Goal: Ask a question: Seek information or help from site administrators or community

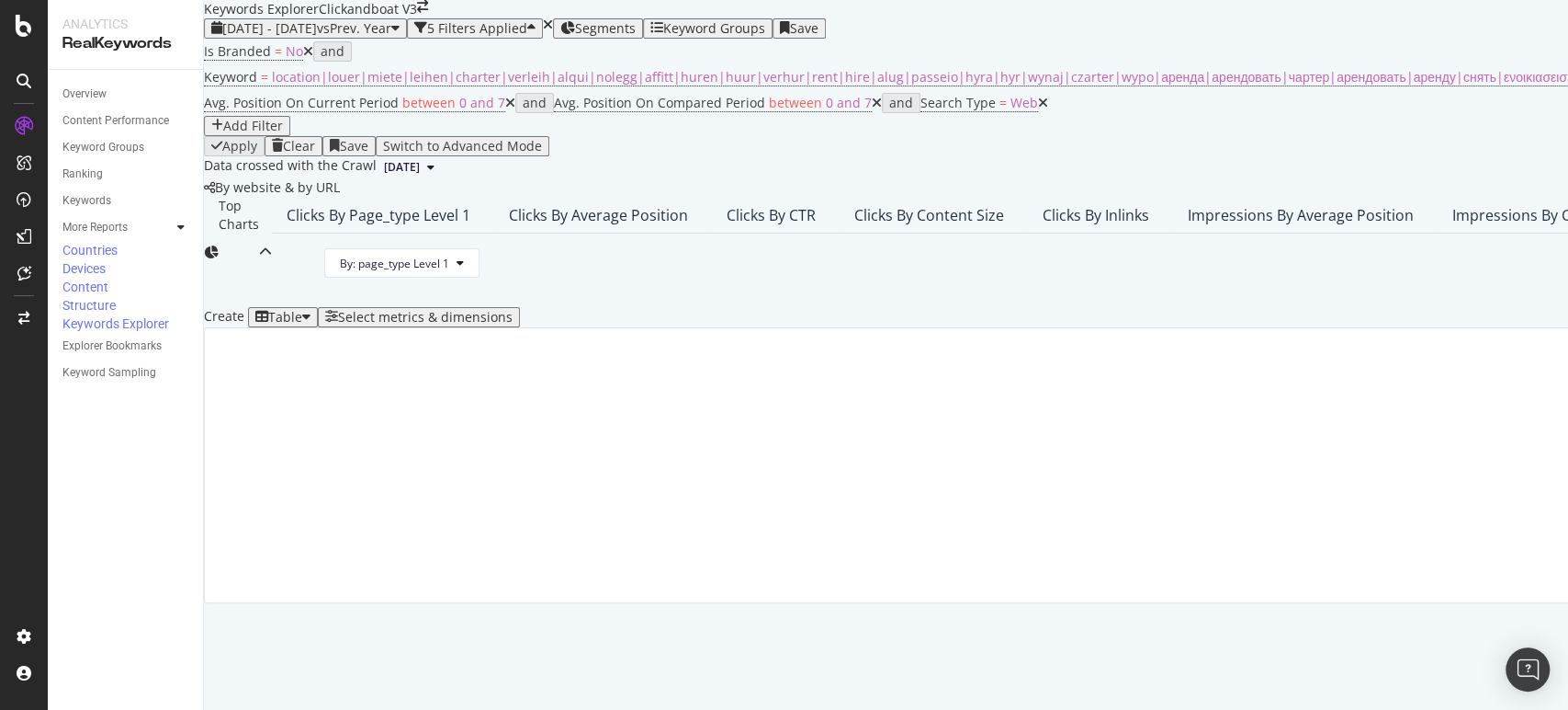
click at [10, 709] on icon "close toast" at bounding box center [5, 719] width 10 height 19
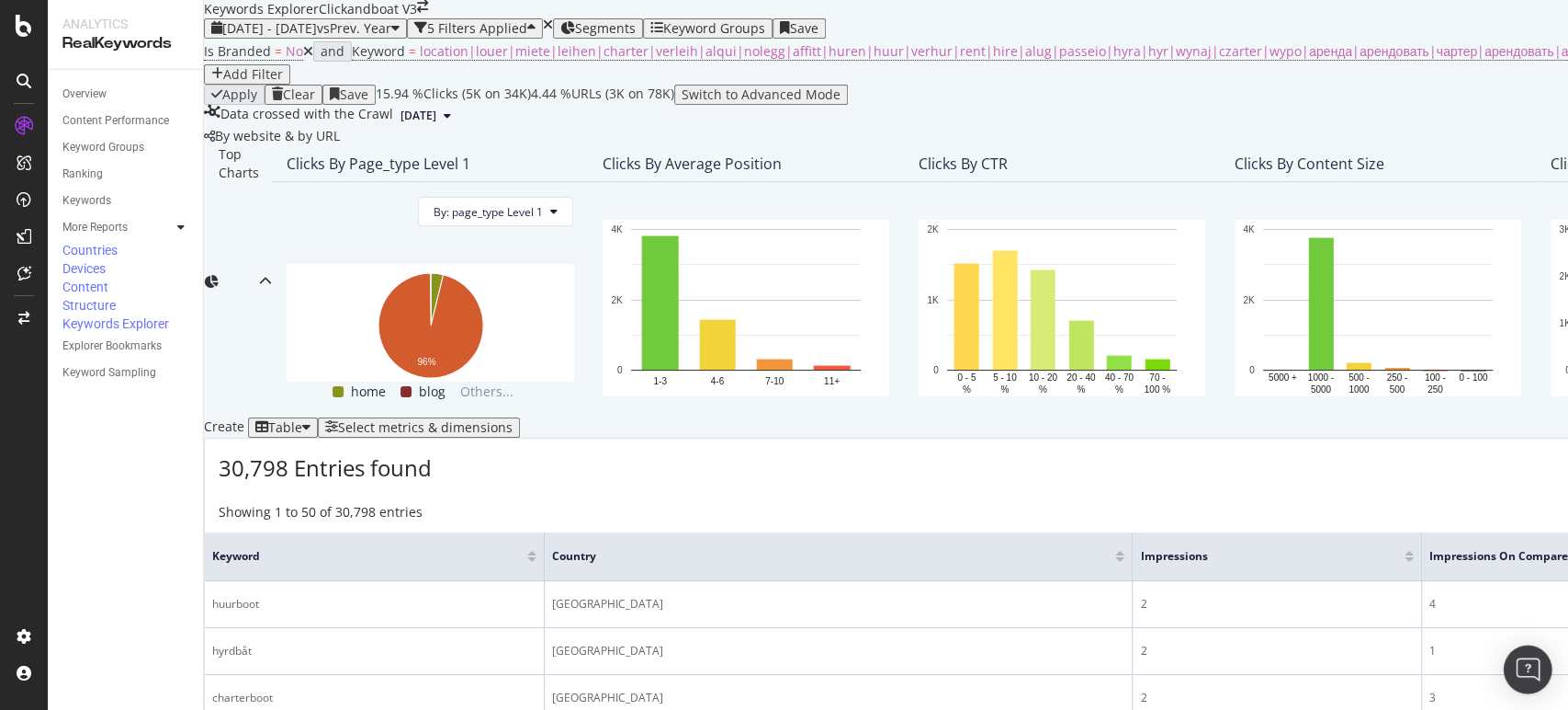
click at [1523, 669] on img "Open Intercom Messenger" at bounding box center [1528, 669] width 24 height 24
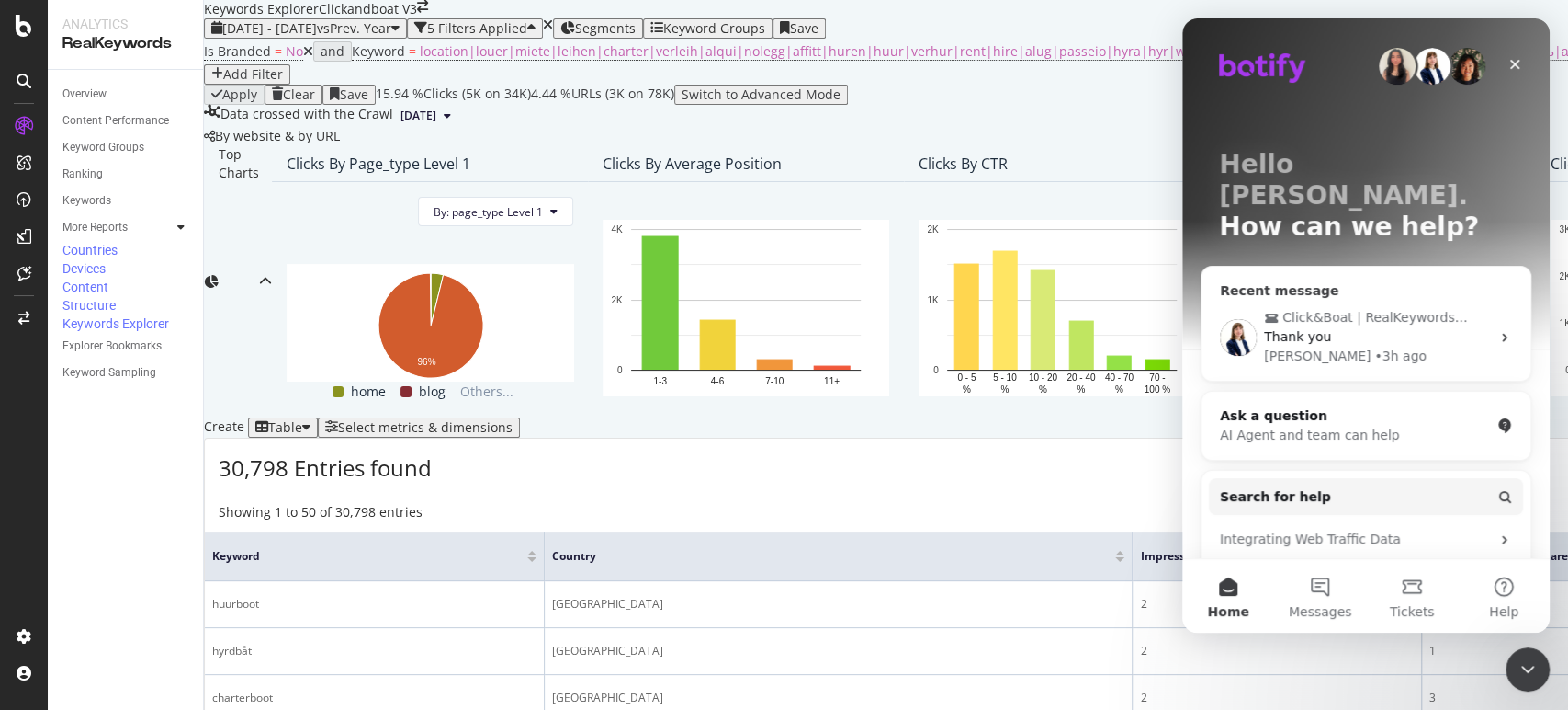
click at [1321, 329] on span "Thank you" at bounding box center [1298, 337] width 67 height 15
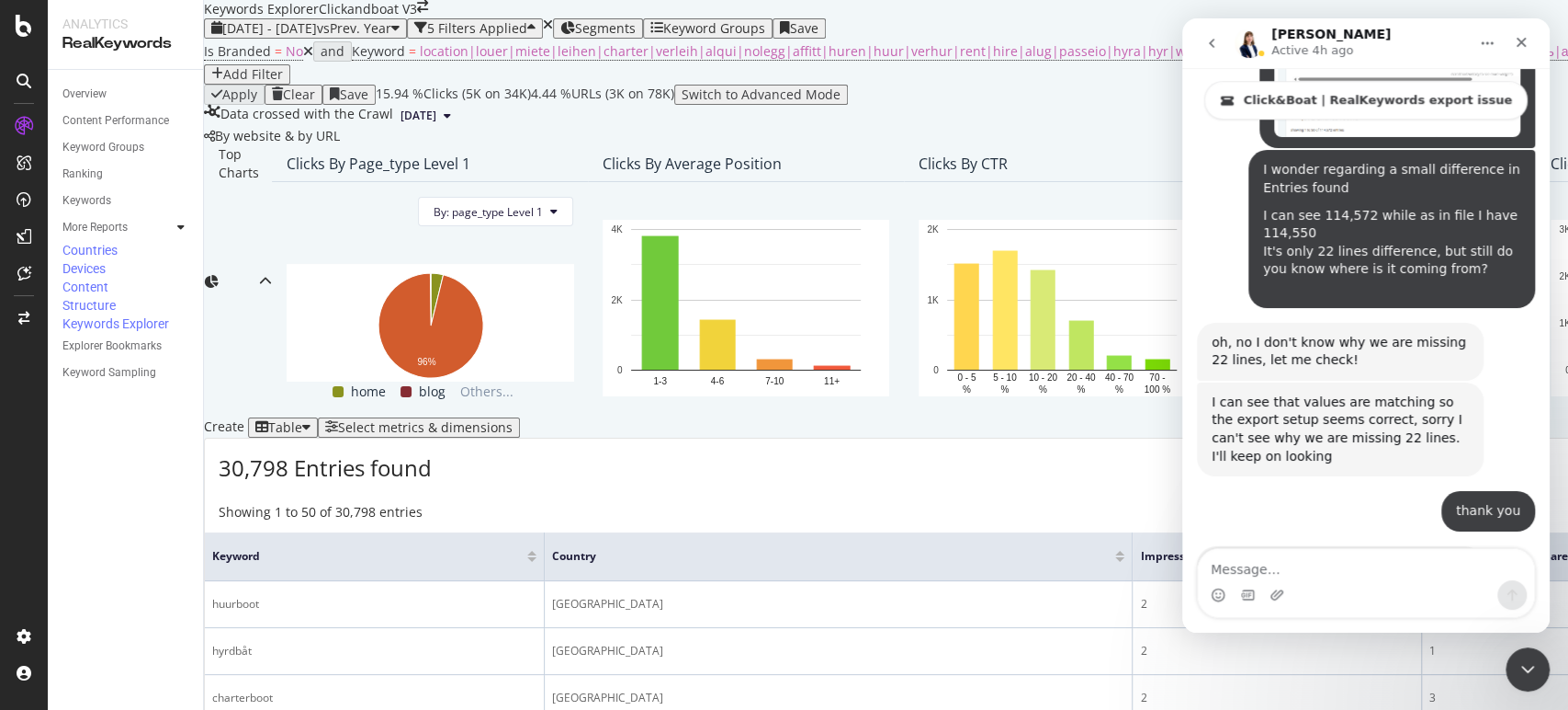
scroll to position [5500, 0]
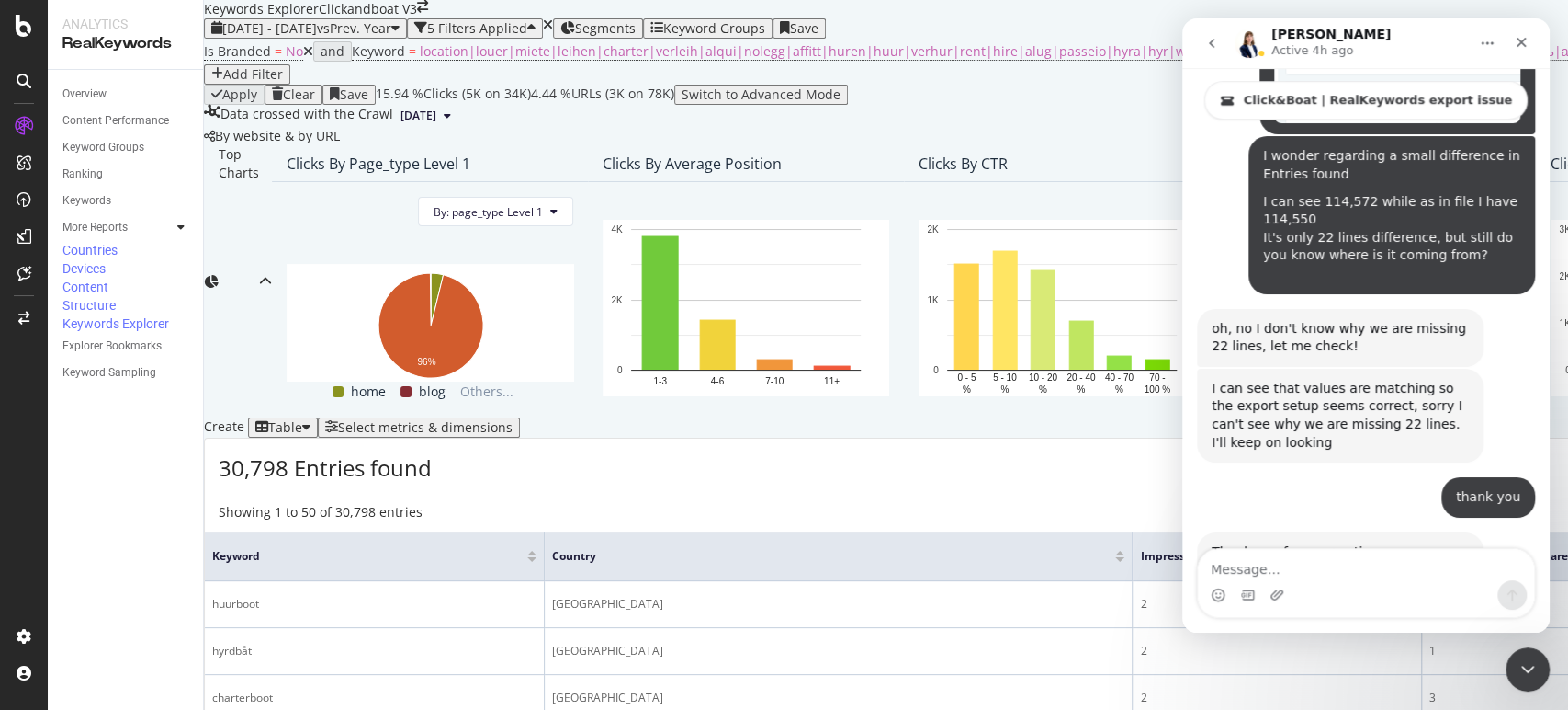
click at [1280, 579] on textarea "Message…" at bounding box center [1366, 564] width 337 height 31
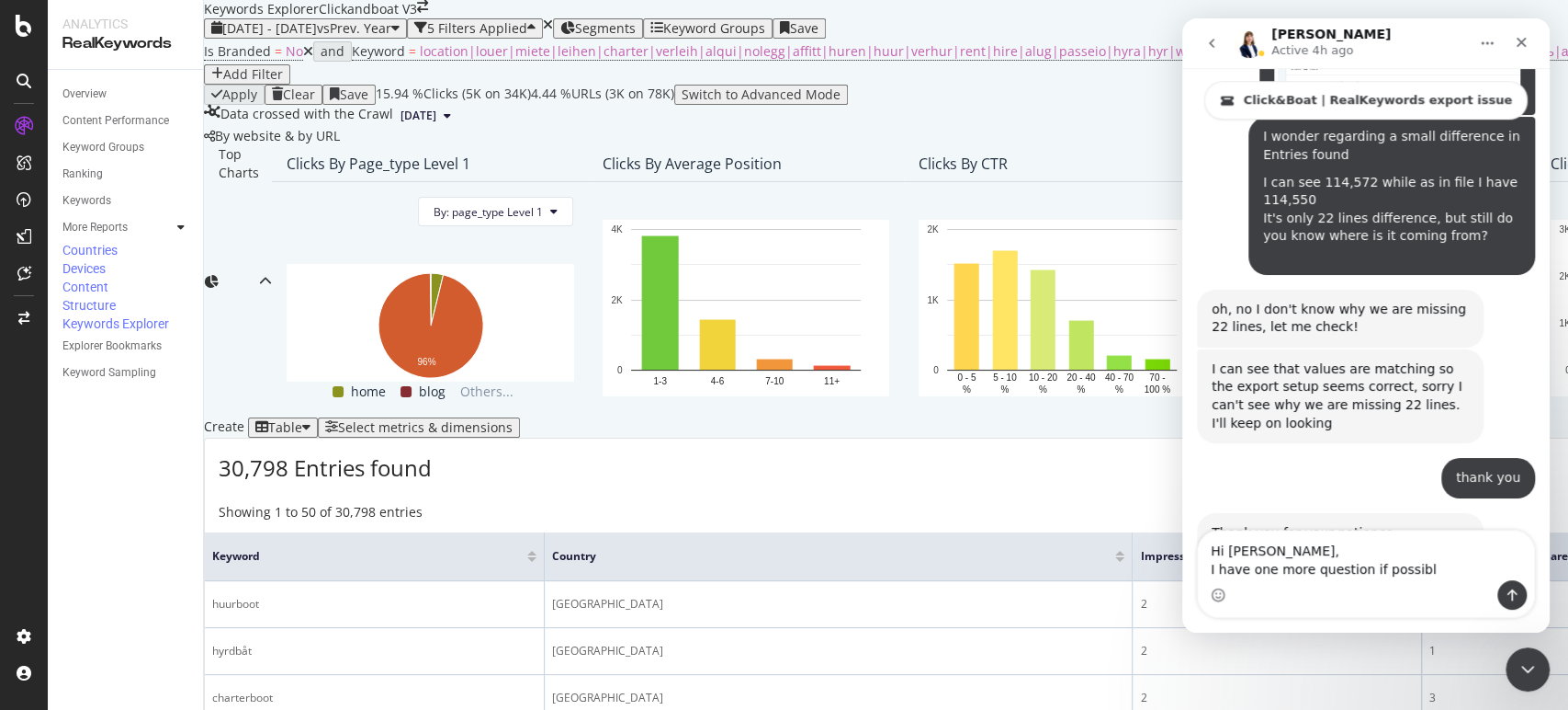
type textarea "Hi [PERSON_NAME], I have one more question if possible"
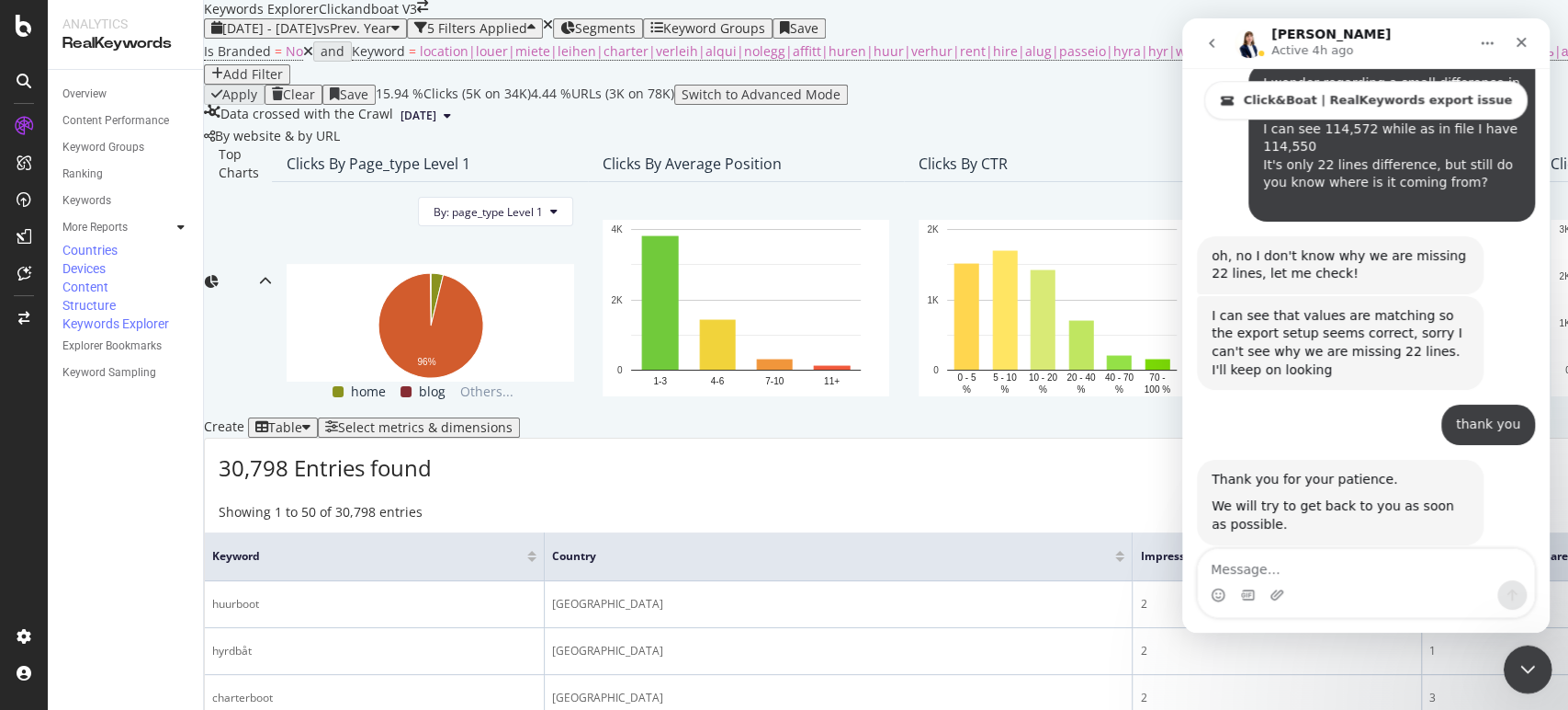
click at [1532, 659] on icon "Close Intercom Messenger" at bounding box center [1525, 667] width 22 height 22
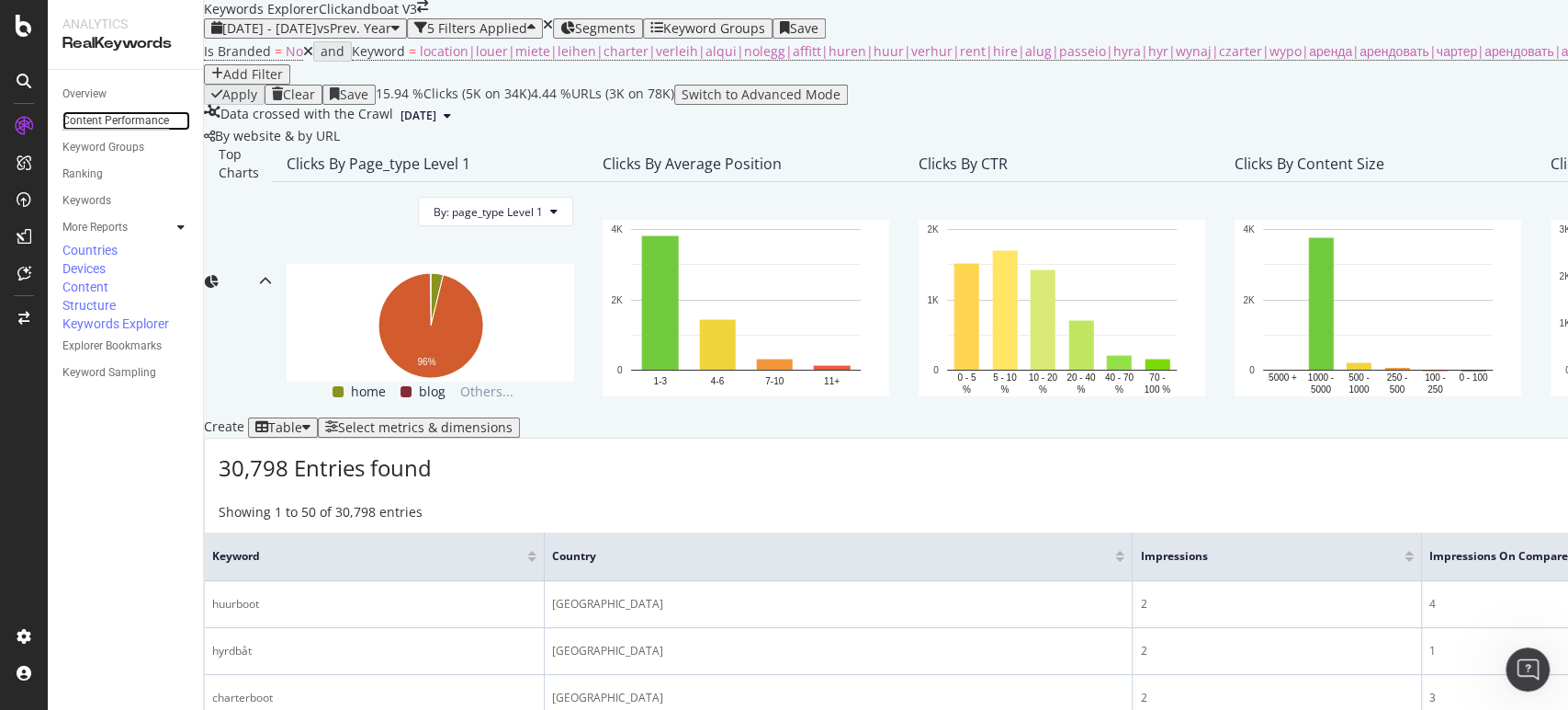
click at [111, 111] on div "Content Performance" at bounding box center [116, 121] width 107 height 20
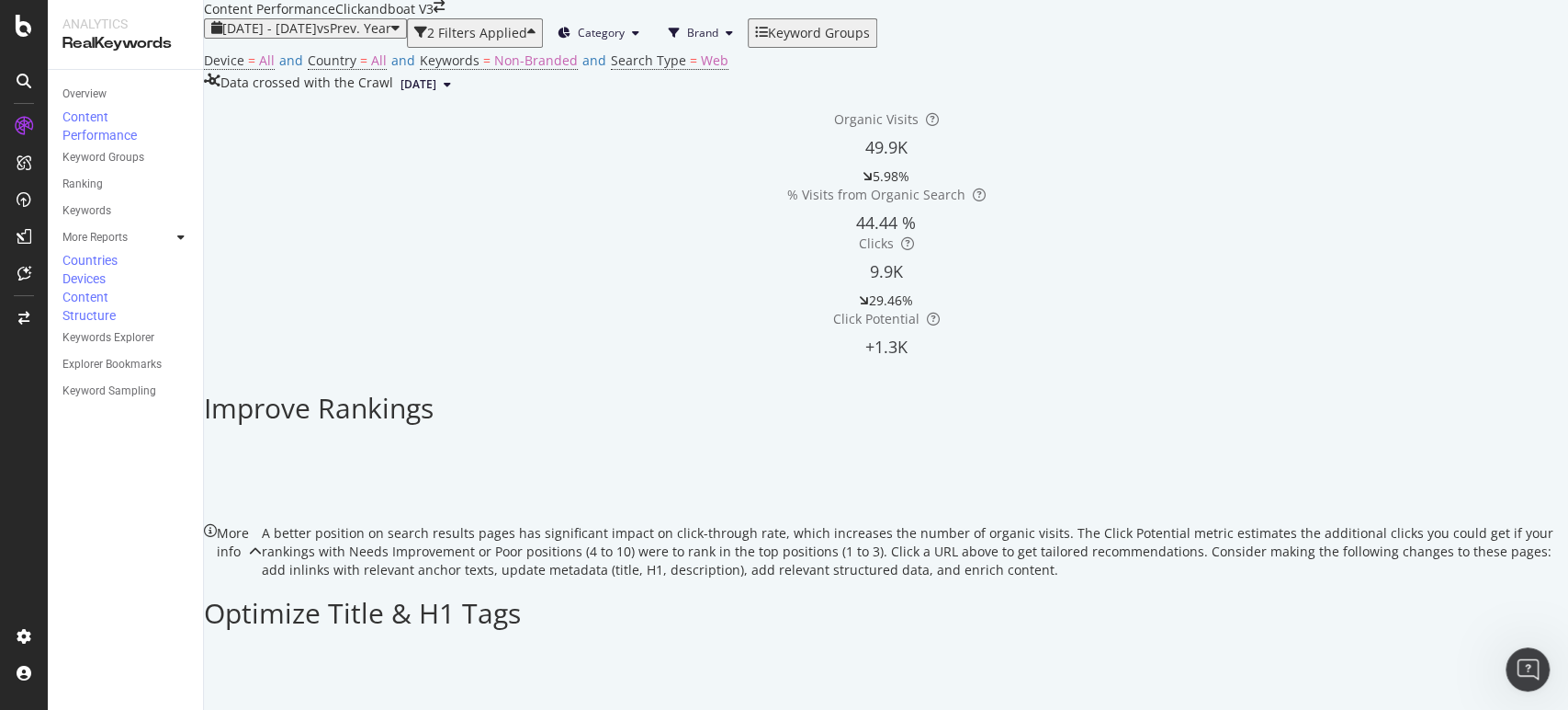
click at [10, 709] on icon "close toast" at bounding box center [5, 719] width 10 height 19
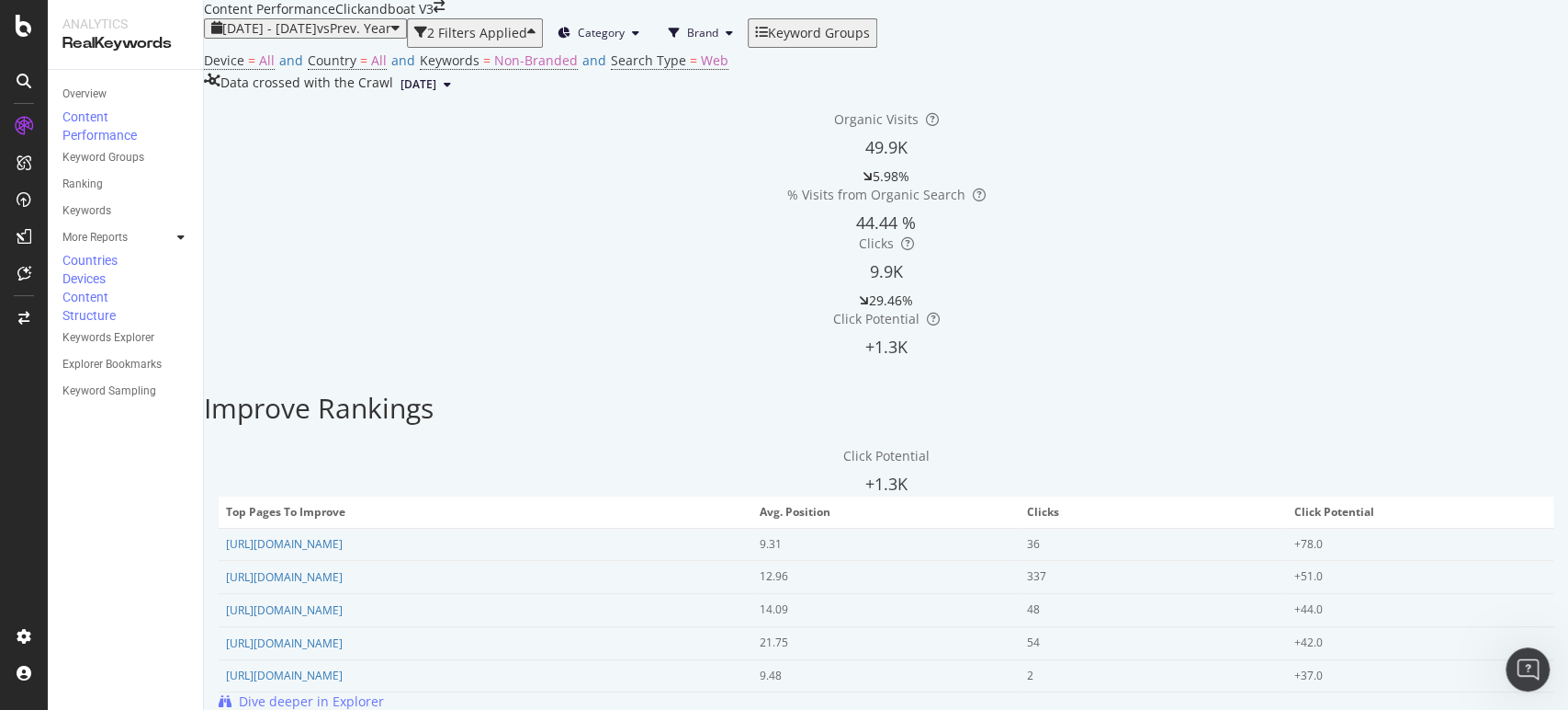
click at [29, 81] on icon at bounding box center [24, 81] width 15 height 15
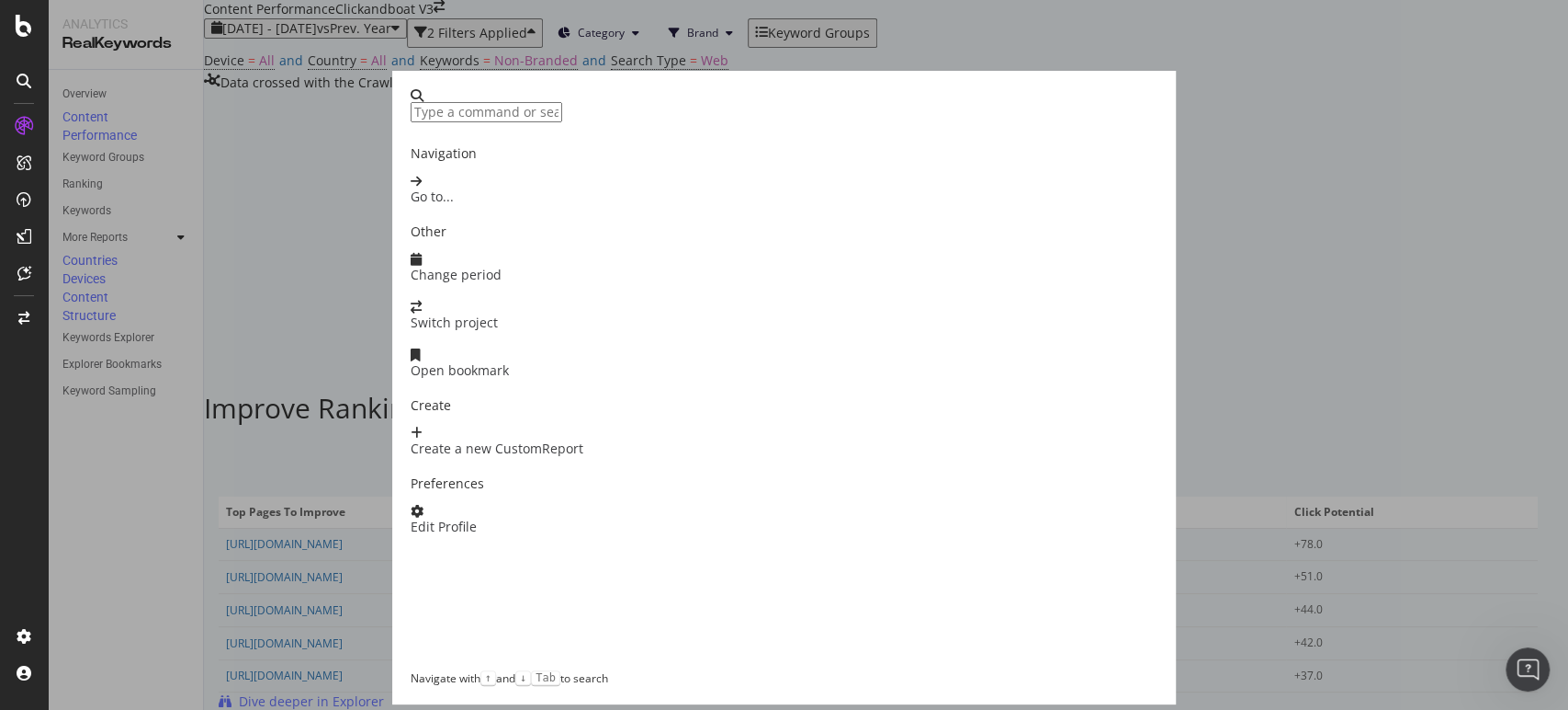
click at [1268, 57] on div "Navigation Go to... Other Change period Switch project Open bookmark Create Cre…" at bounding box center [784, 355] width 1568 height 710
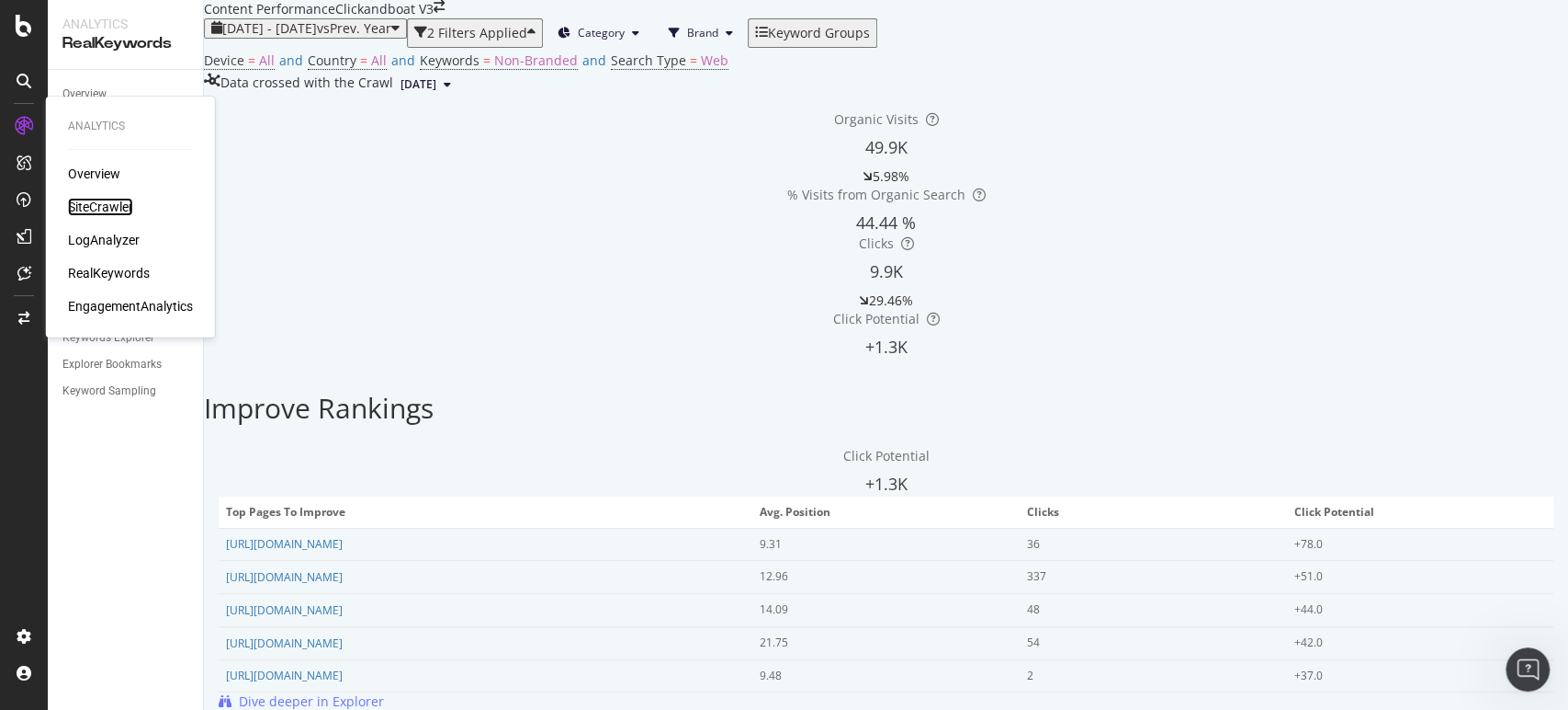
click at [108, 211] on div "SiteCrawler" at bounding box center [101, 207] width 65 height 19
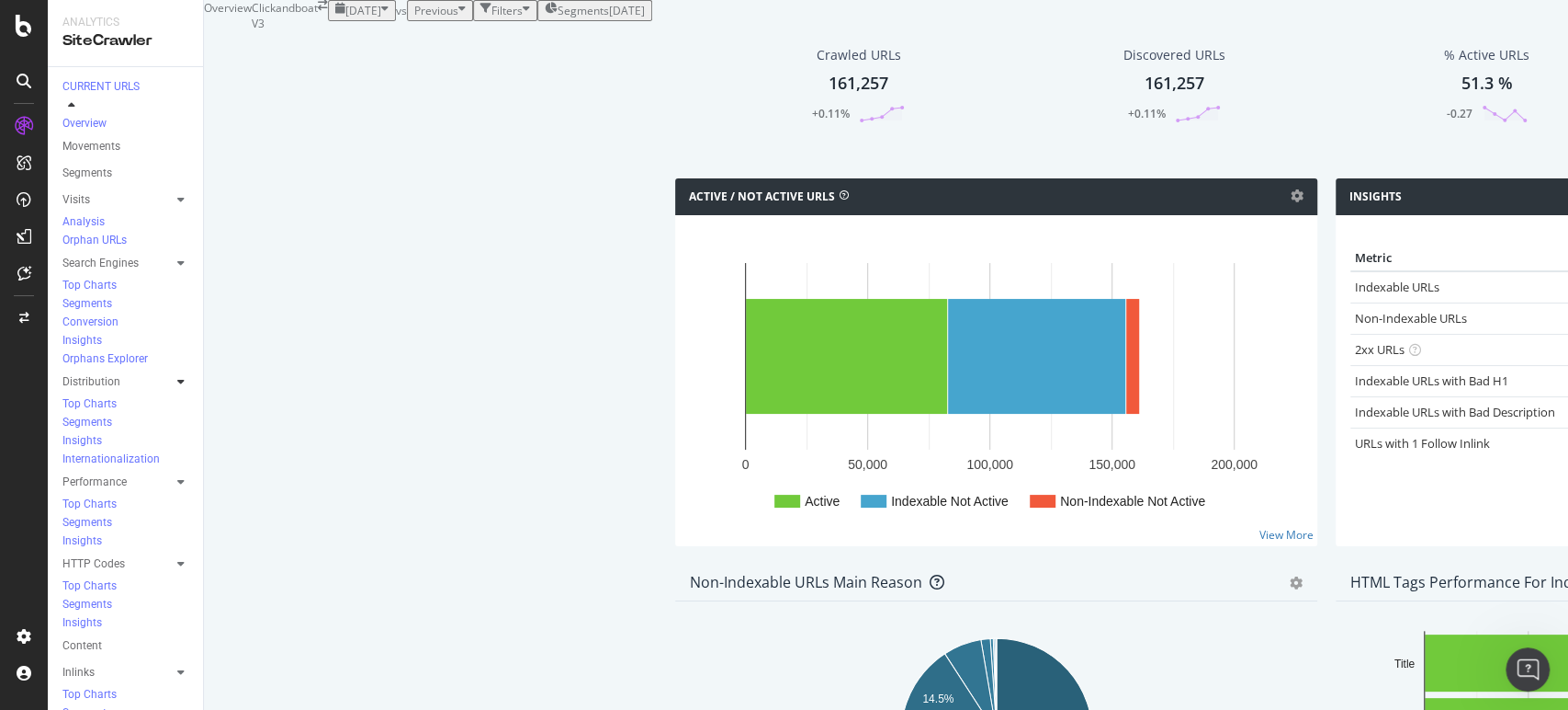
click at [178, 376] on icon at bounding box center [181, 382] width 7 height 11
click at [106, 413] on div "Segments" at bounding box center [133, 423] width 140 height 19
click at [106, 414] on div "Segments" at bounding box center [87, 422] width 50 height 16
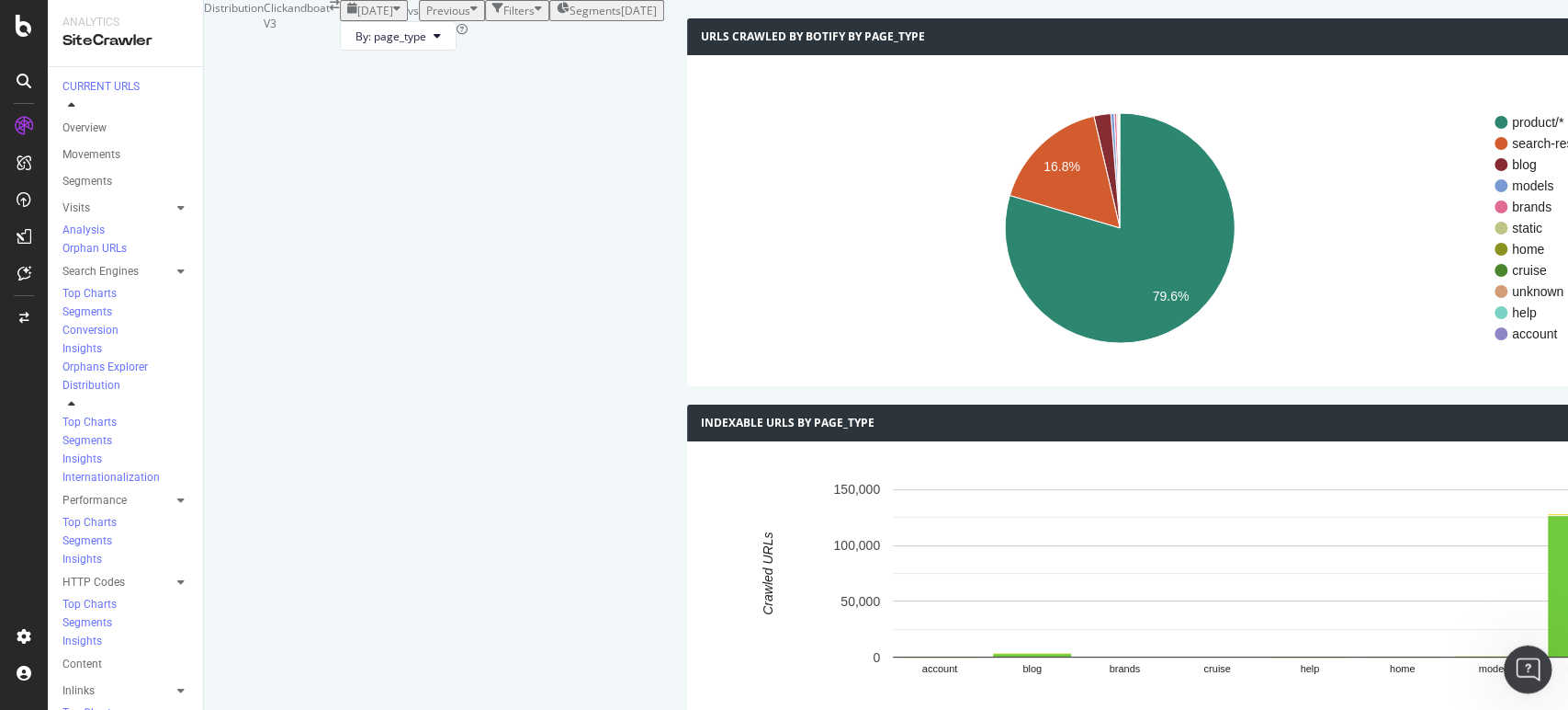
click at [1531, 654] on div "Open Intercom Messenger" at bounding box center [1525, 666] width 61 height 61
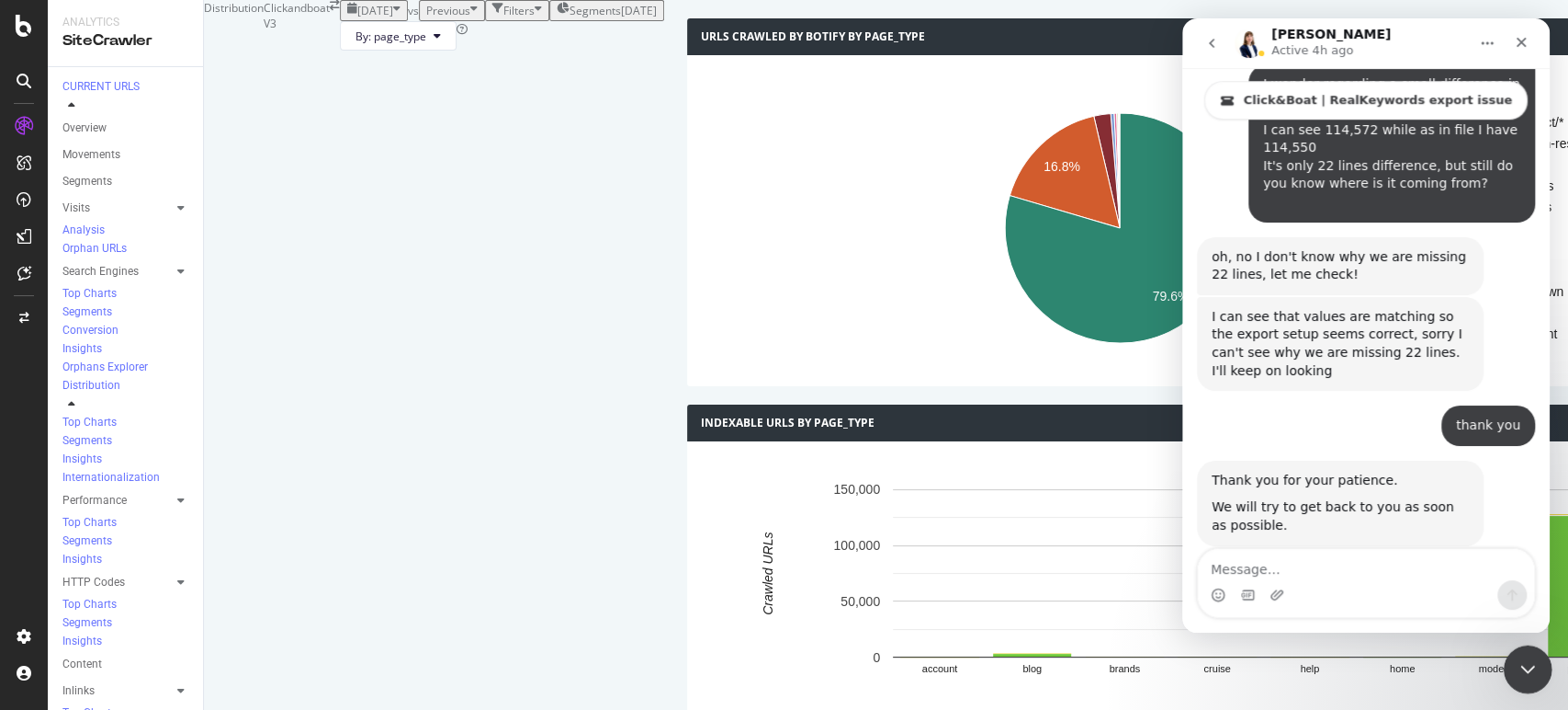
scroll to position [5573, 0]
click at [1532, 651] on div "Close Intercom Messenger" at bounding box center [1524, 666] width 44 height 44
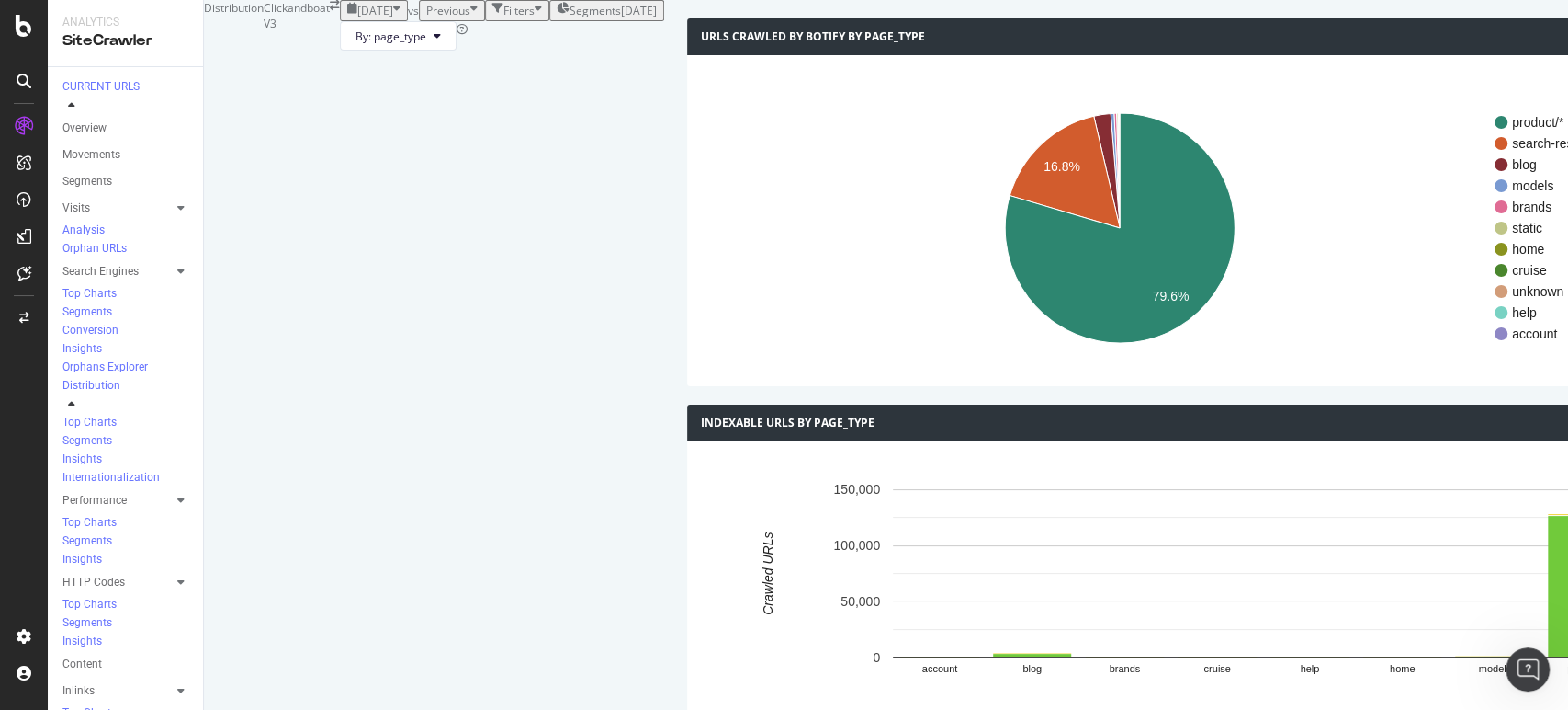
scroll to position [32, 0]
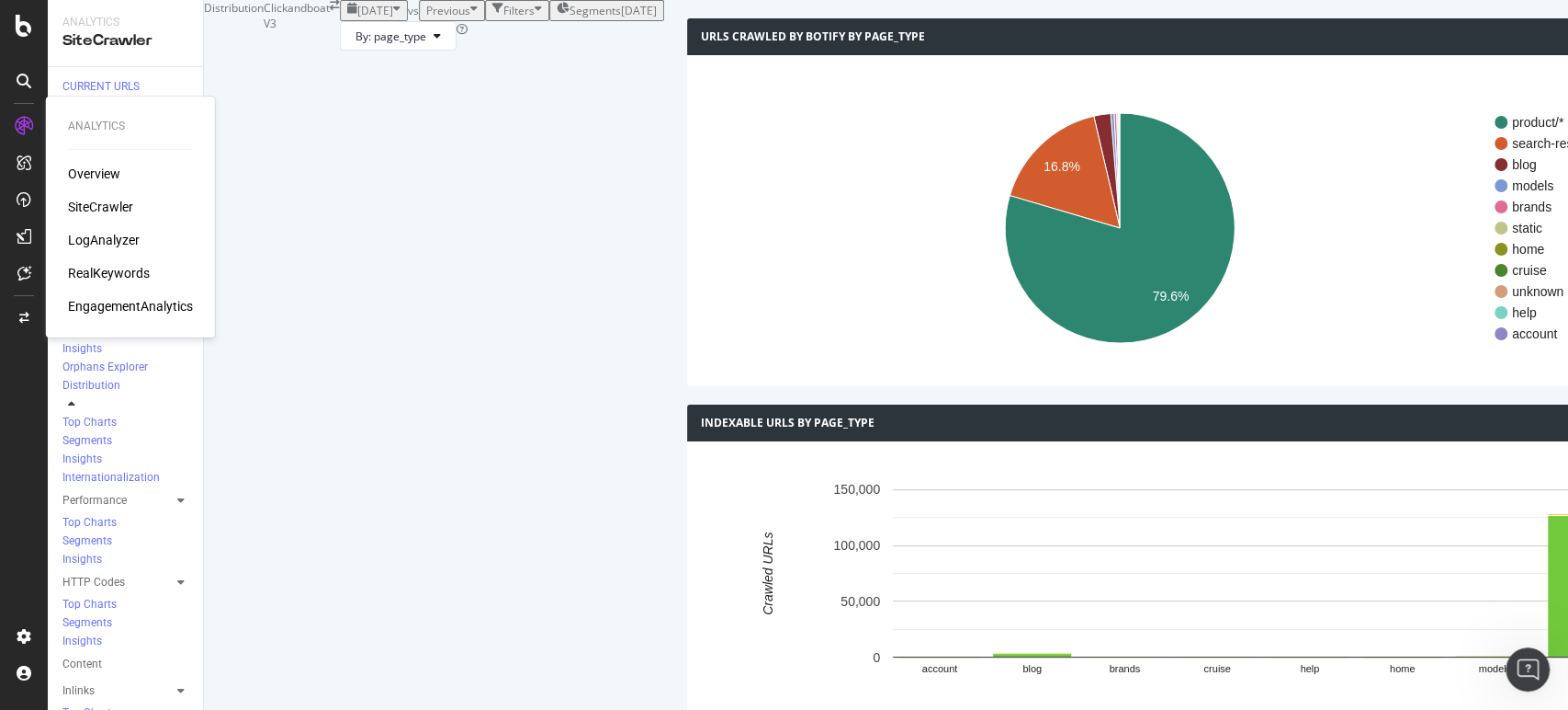
click at [131, 264] on div "RealKeywords" at bounding box center [108, 273] width 81 height 19
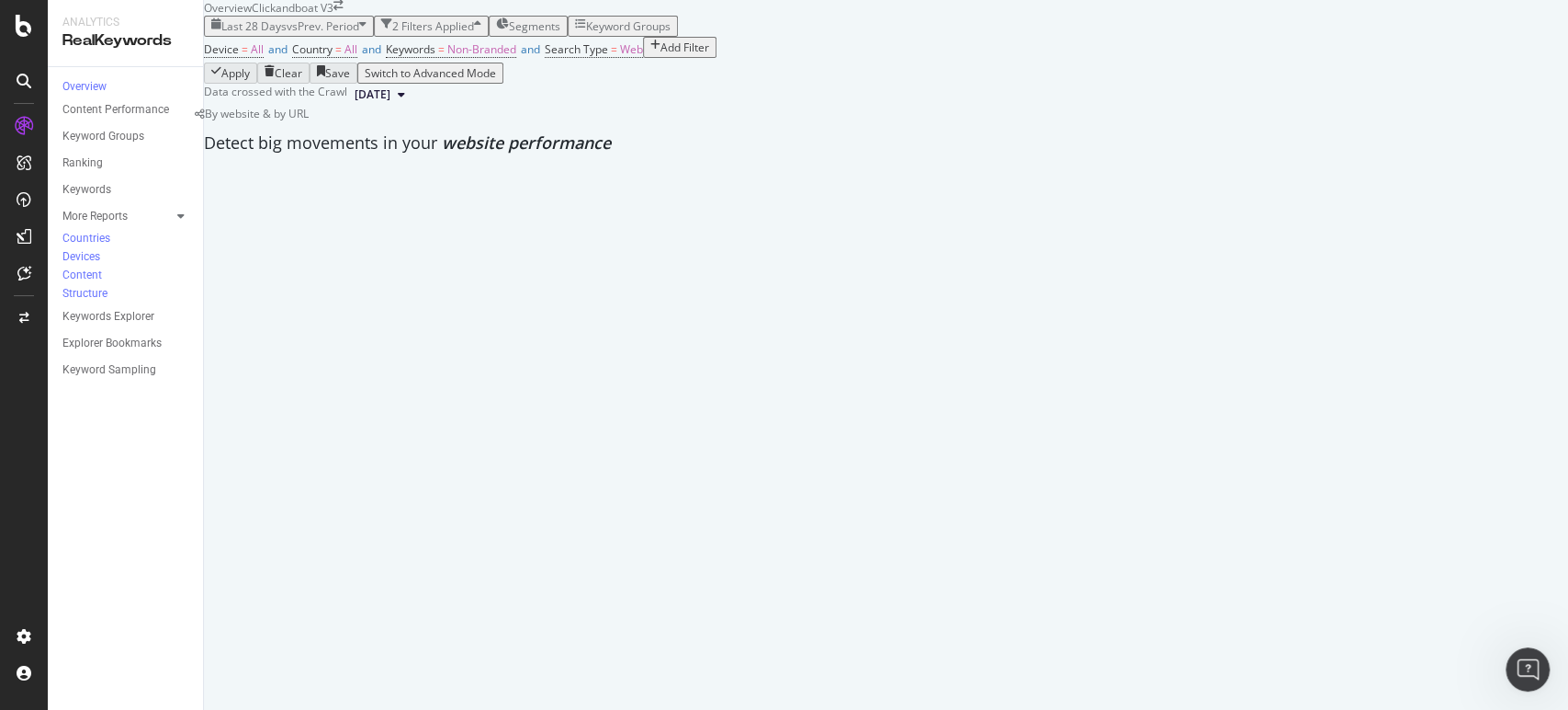
click at [560, 34] on span "Segments" at bounding box center [534, 26] width 51 height 16
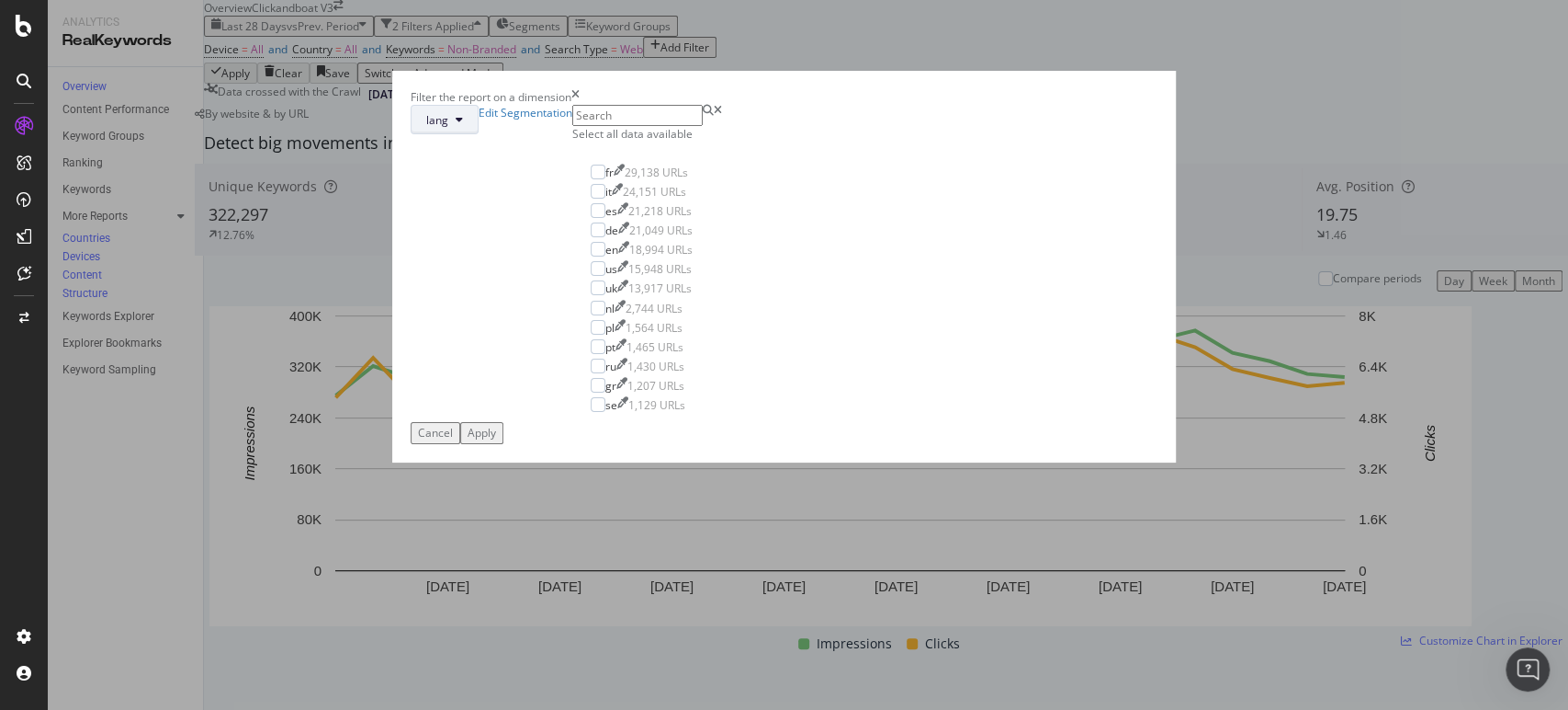
click at [479, 134] on button "lang" at bounding box center [444, 119] width 68 height 29
click at [656, 252] on span "page_type" at bounding box center [678, 255] width 119 height 17
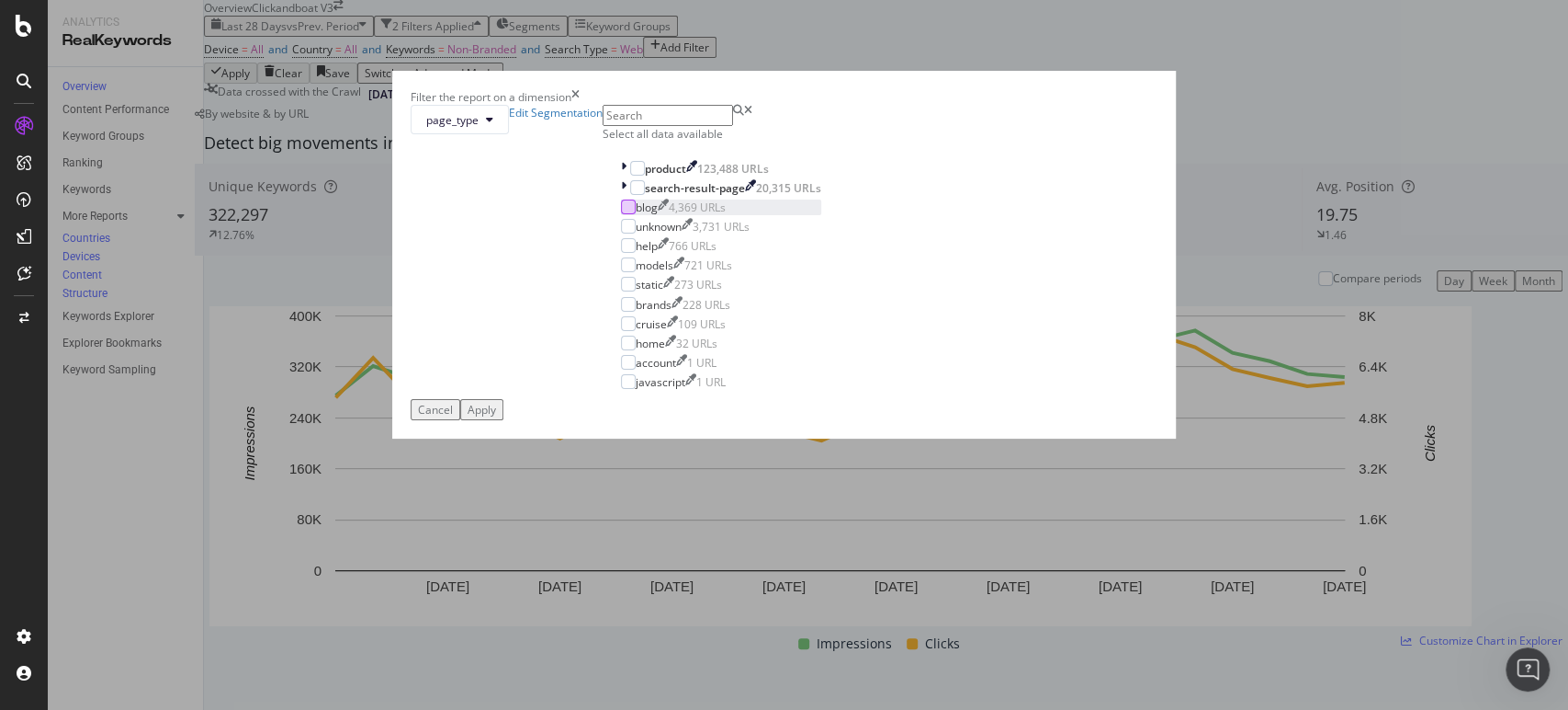
click at [621, 214] on div "modal" at bounding box center [628, 207] width 15 height 15
click at [580, 105] on icon "times" at bounding box center [575, 96] width 8 height 16
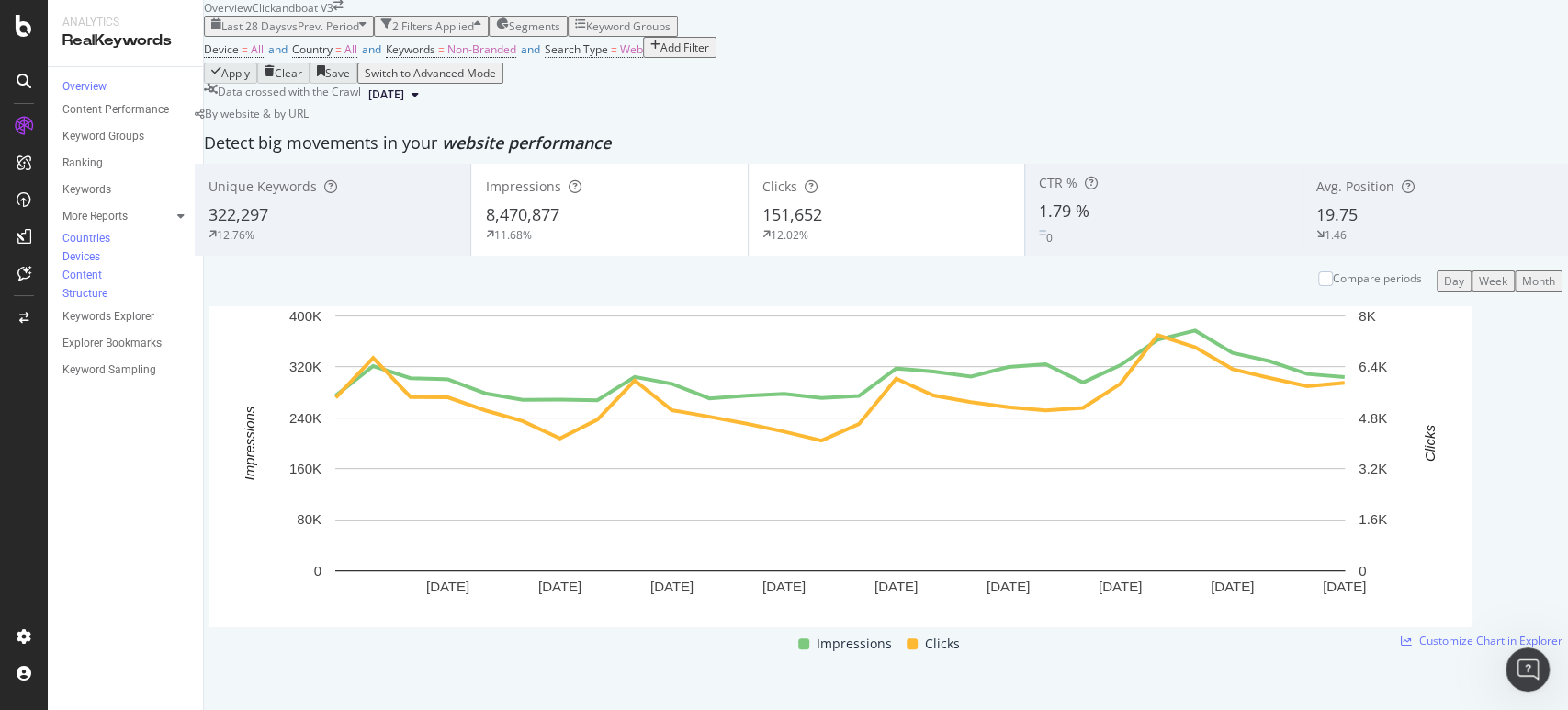
scroll to position [3267, 0]
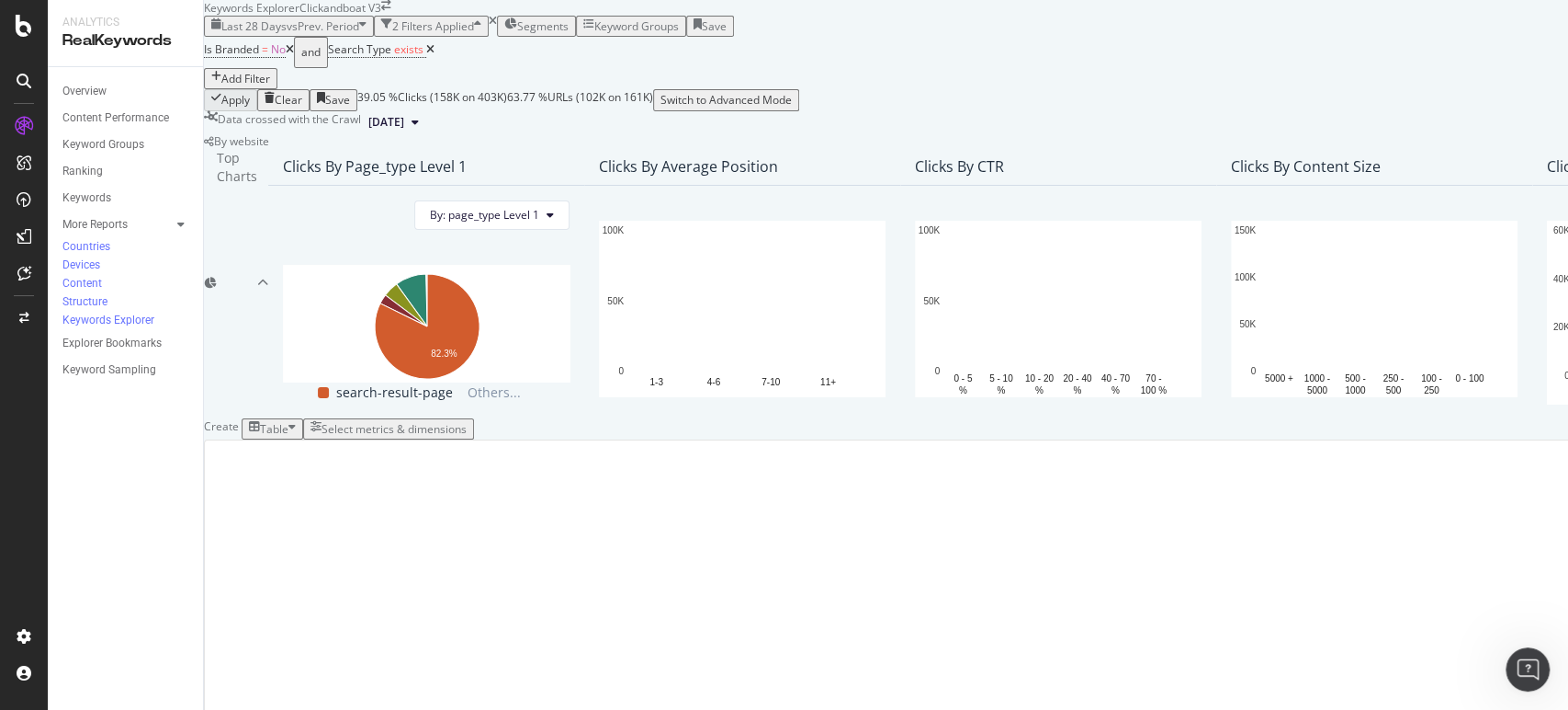
scroll to position [102, 0]
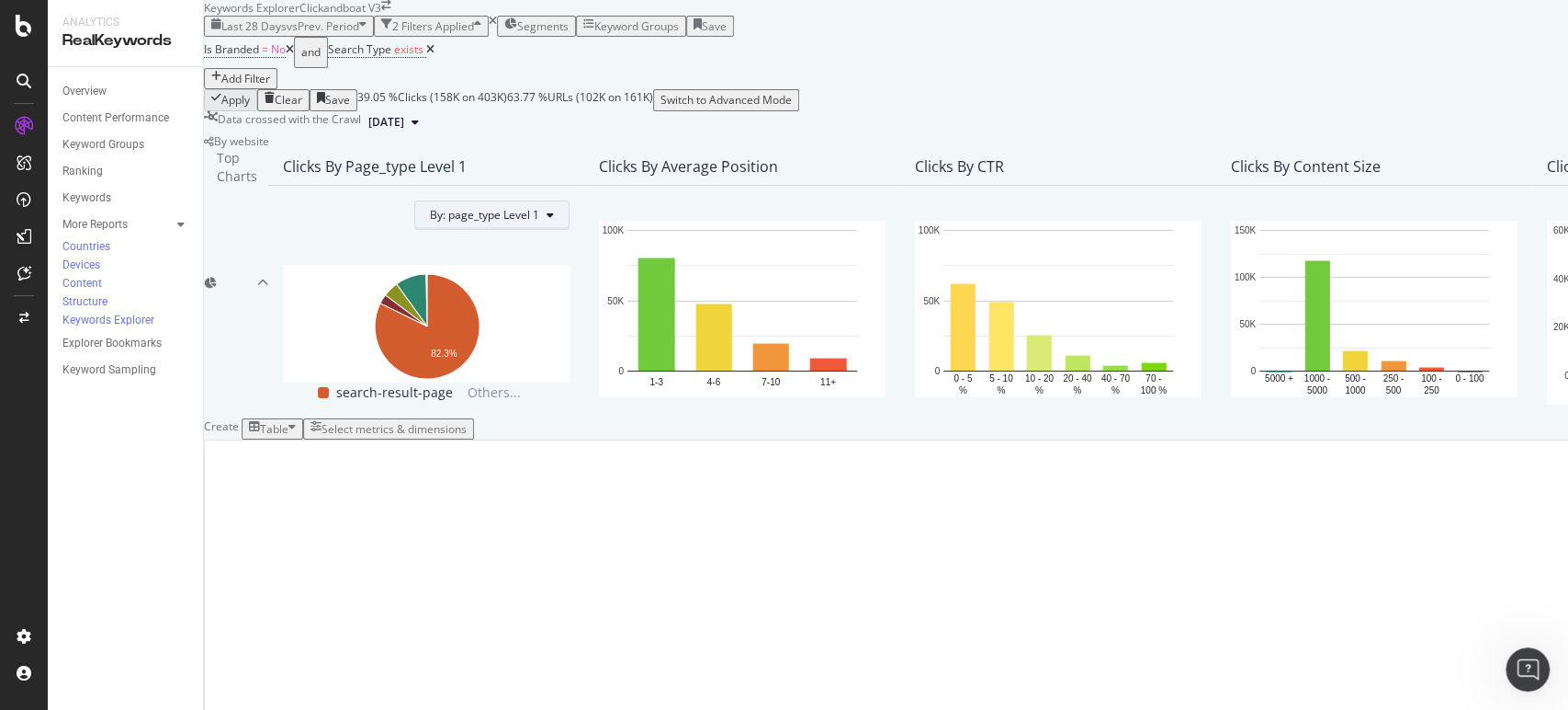
click at [547, 221] on icon at bounding box center [551, 215] width 7 height 11
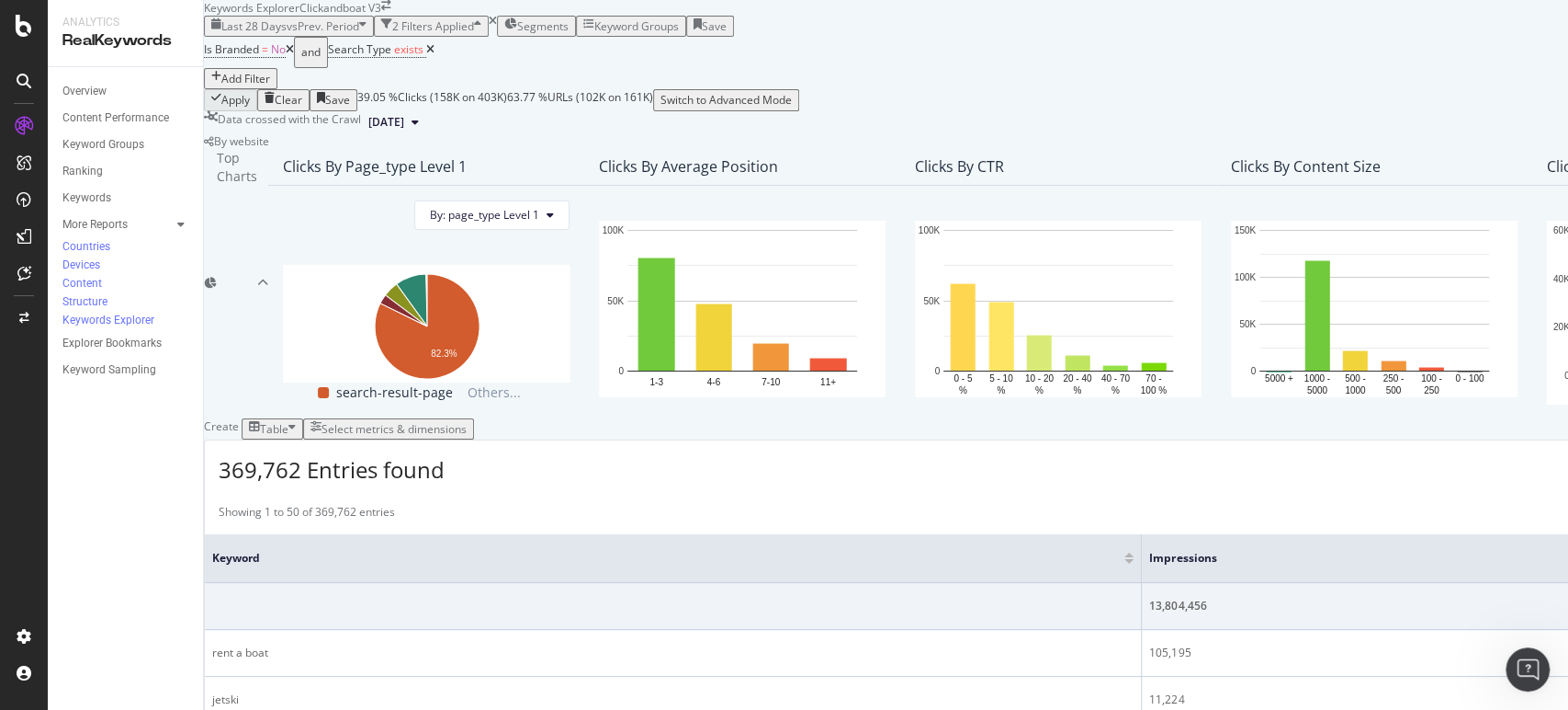
scroll to position [434, 0]
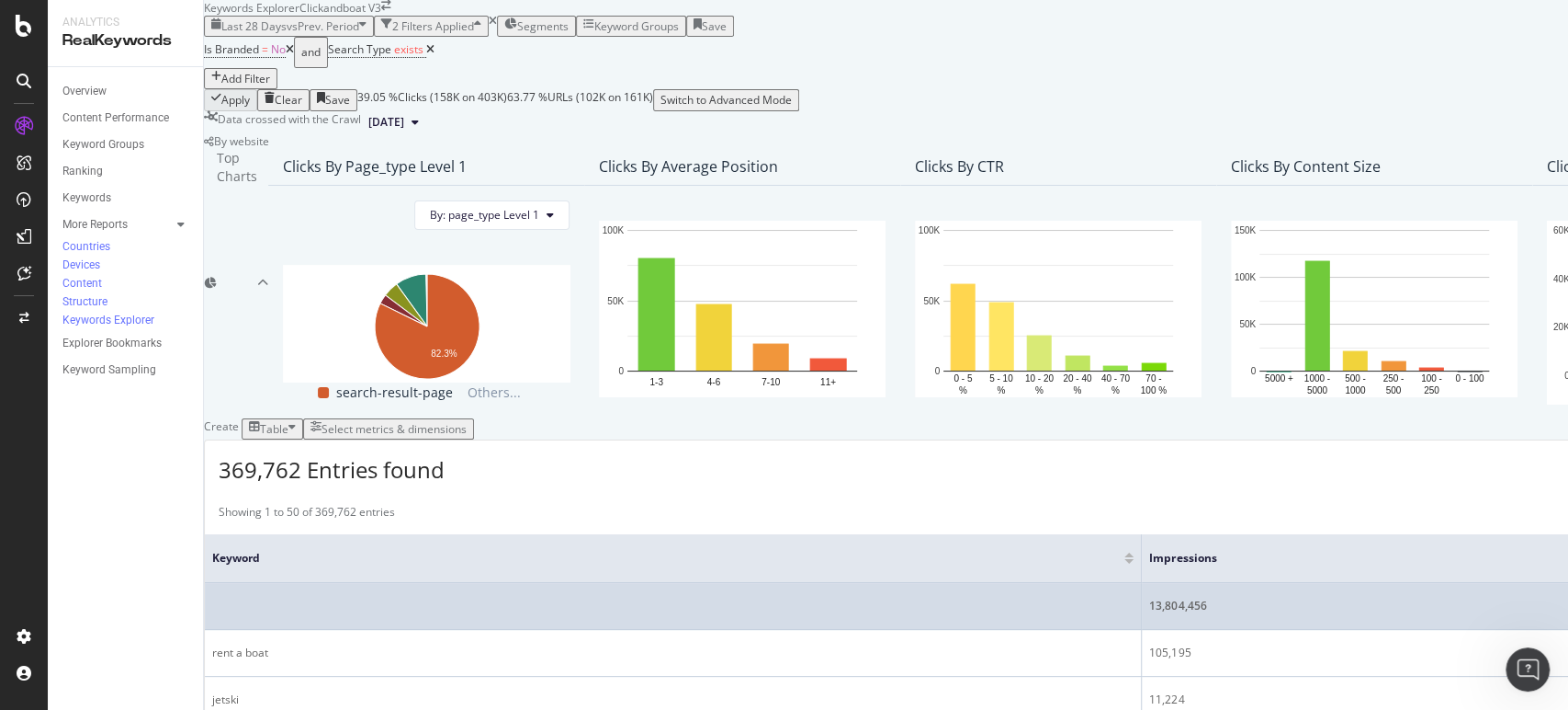
drag, startPoint x: 1022, startPoint y: 432, endPoint x: 956, endPoint y: 433, distance: 66.0
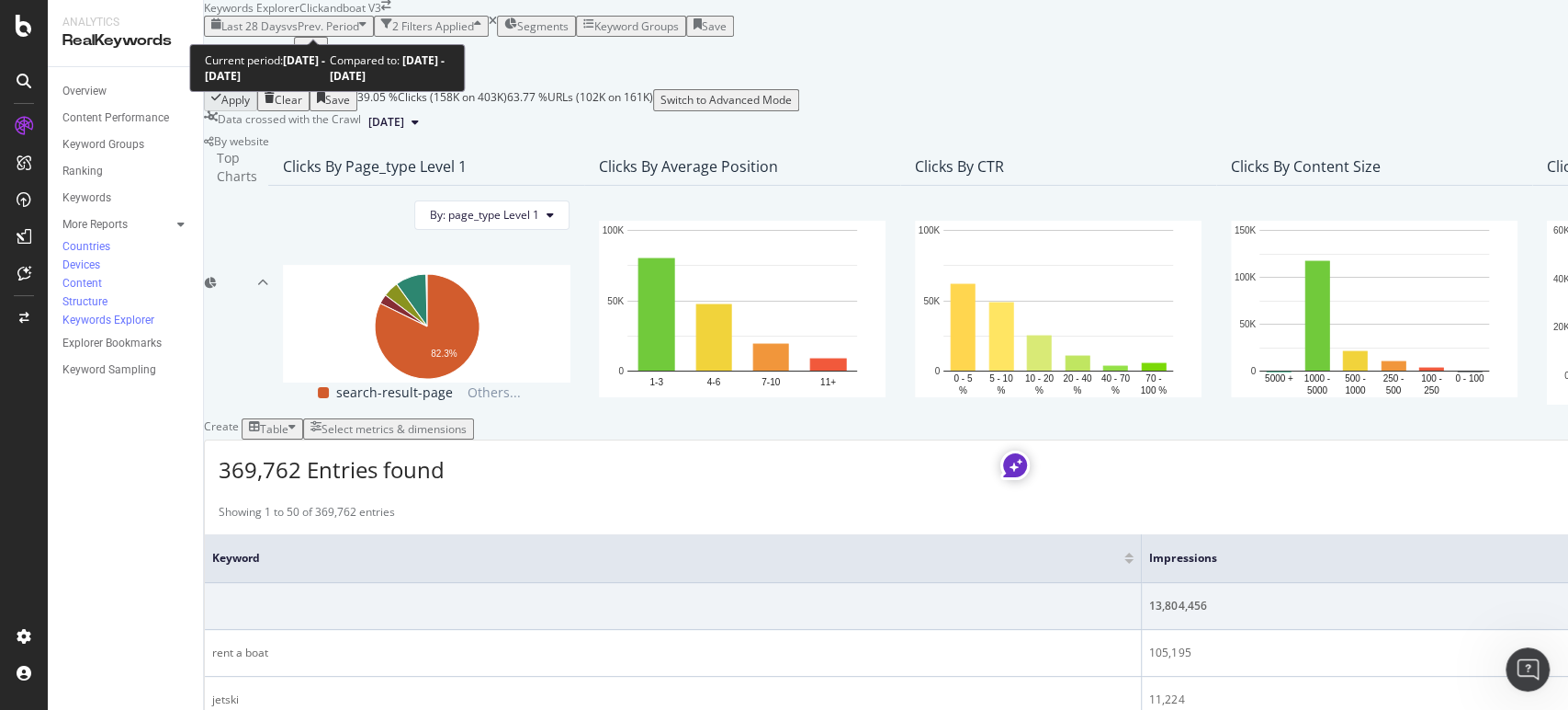
click at [333, 21] on span "vs Prev. Period" at bounding box center [324, 26] width 73 height 16
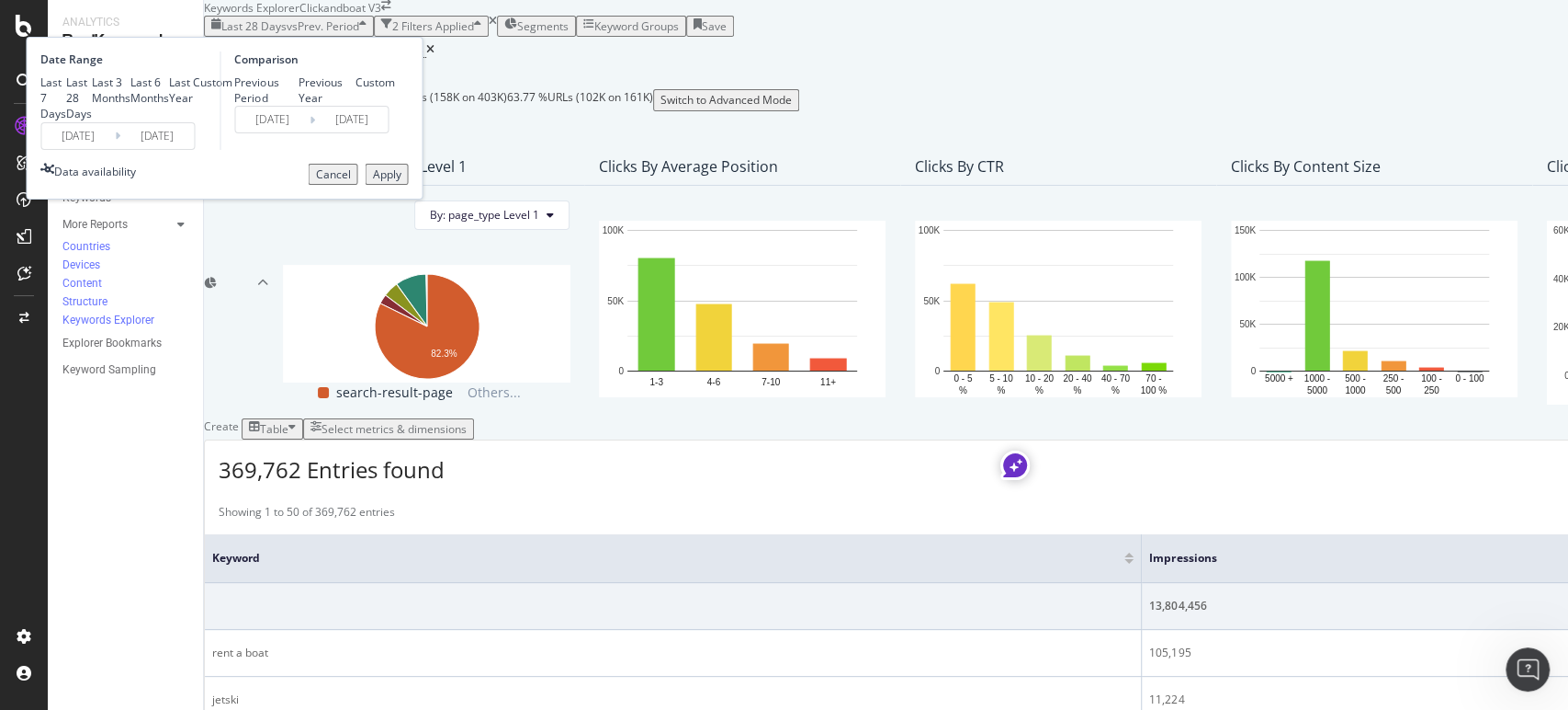
click at [193, 106] on div "Last Year" at bounding box center [181, 90] width 24 height 31
type input "[DATE]"
click at [233, 122] on div "Last 7 Days Last 28 Days Last 3 Months Last 6 Months Last Year Custom" at bounding box center [136, 98] width 192 height 47
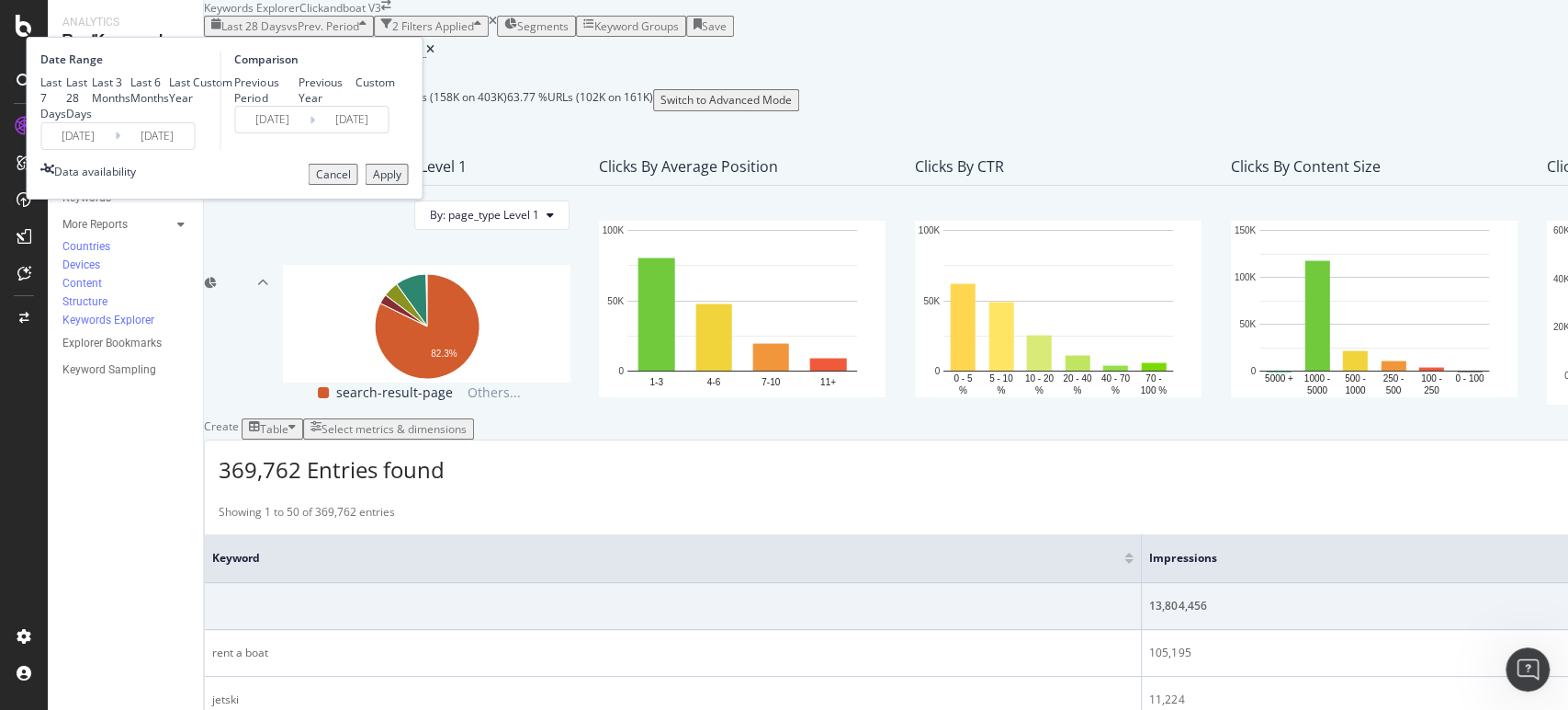
click at [233, 90] on div "Custom" at bounding box center [212, 82] width 39 height 16
type input "[DATE]"
click at [194, 149] on input "[DATE]" at bounding box center [157, 137] width 74 height 26
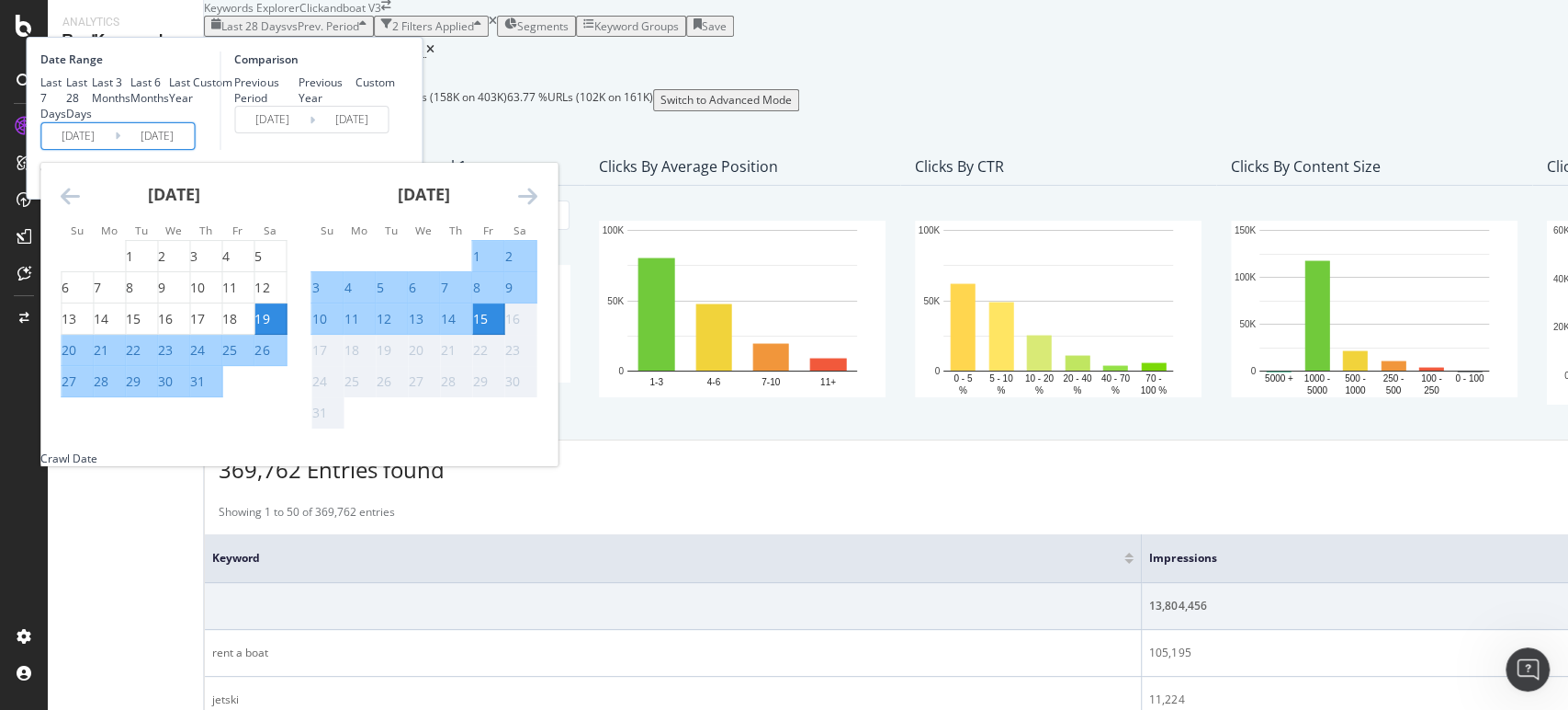
click at [287, 240] on div "[DATE]" at bounding box center [174, 202] width 226 height 79
click at [79, 207] on icon "Move backward to switch to the previous month." at bounding box center [70, 196] width 20 height 22
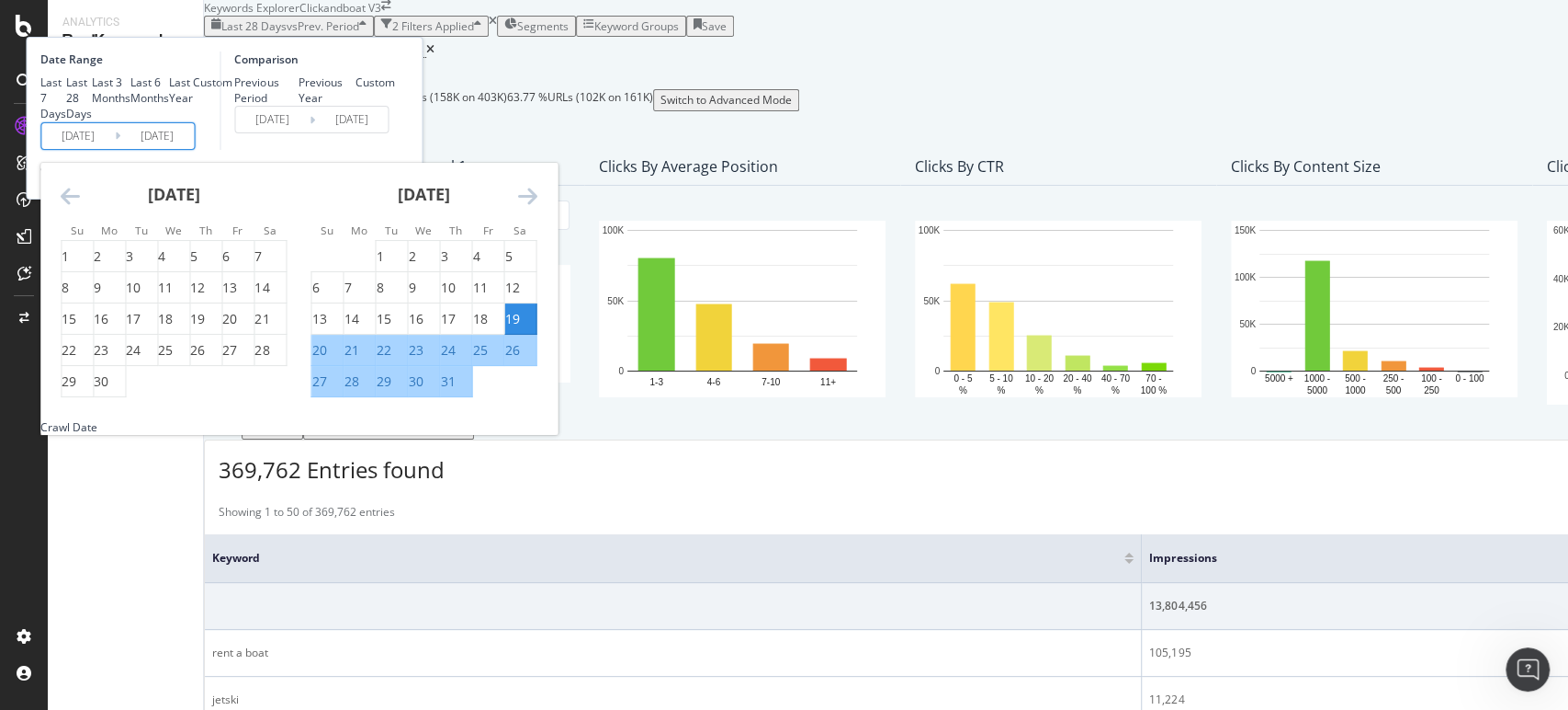
click at [79, 207] on icon "Move backward to switch to the previous month." at bounding box center [70, 196] width 20 height 22
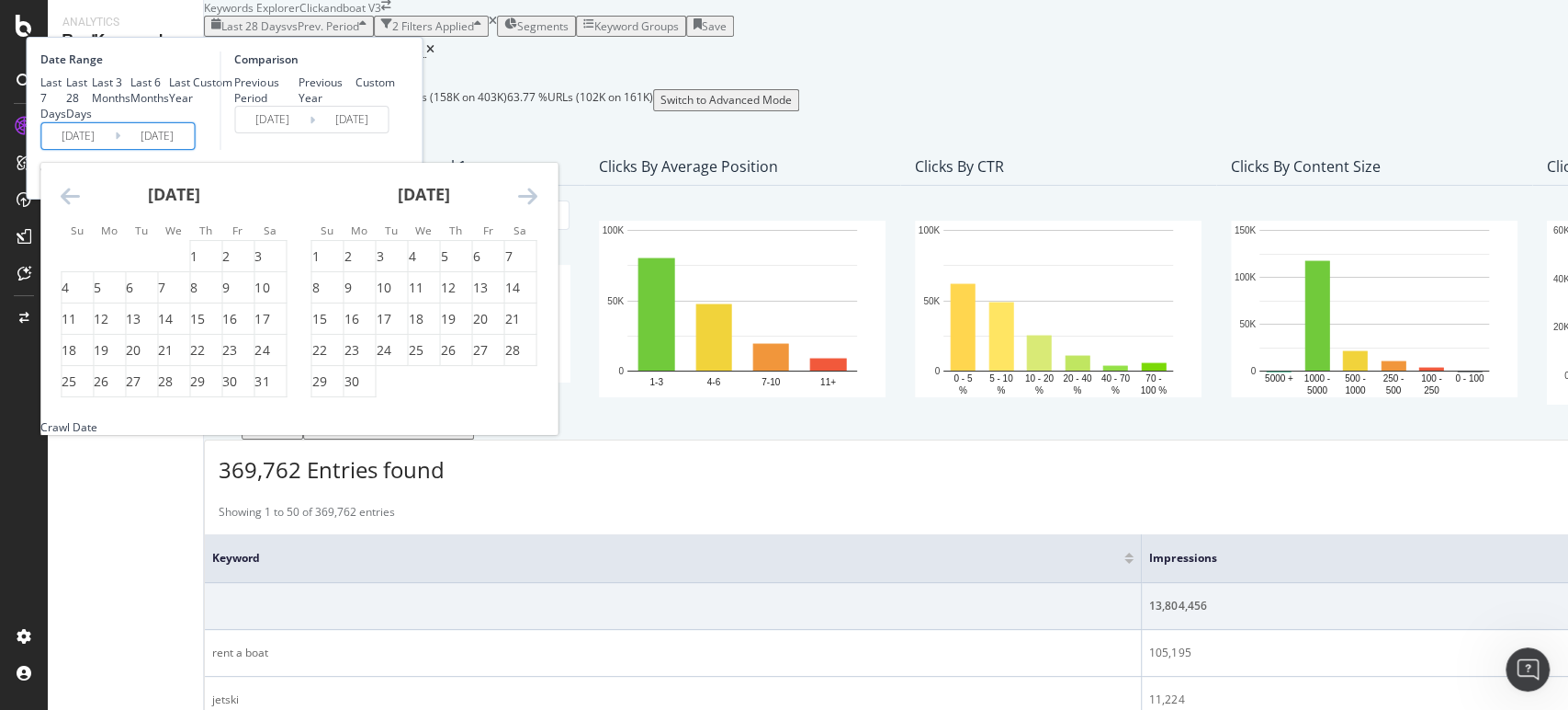
click at [79, 207] on icon "Move backward to switch to the previous month." at bounding box center [70, 196] width 20 height 22
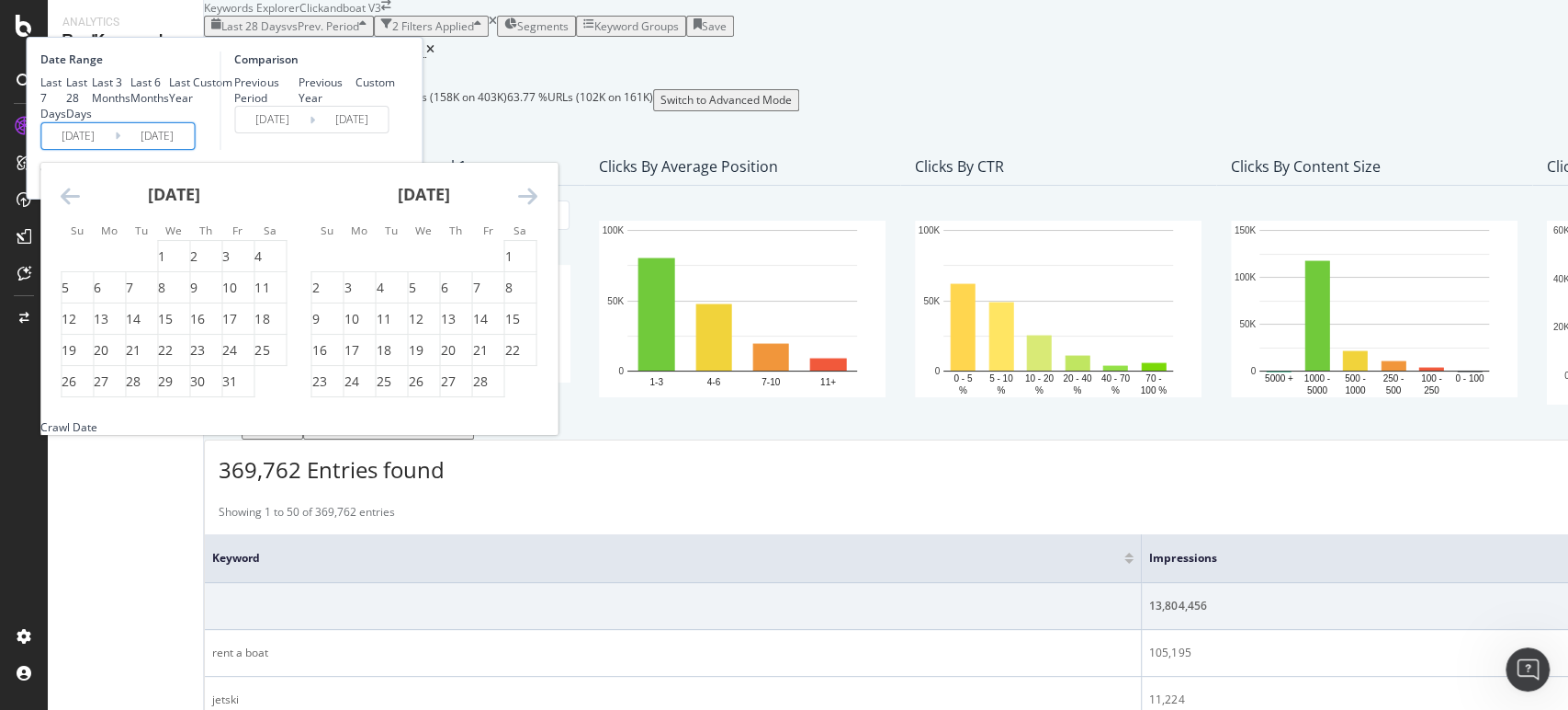
click at [79, 207] on icon "Move backward to switch to the previous month." at bounding box center [70, 196] width 20 height 22
click at [415, 266] on div "1" at bounding box center [411, 256] width 7 height 19
type input "[DATE]"
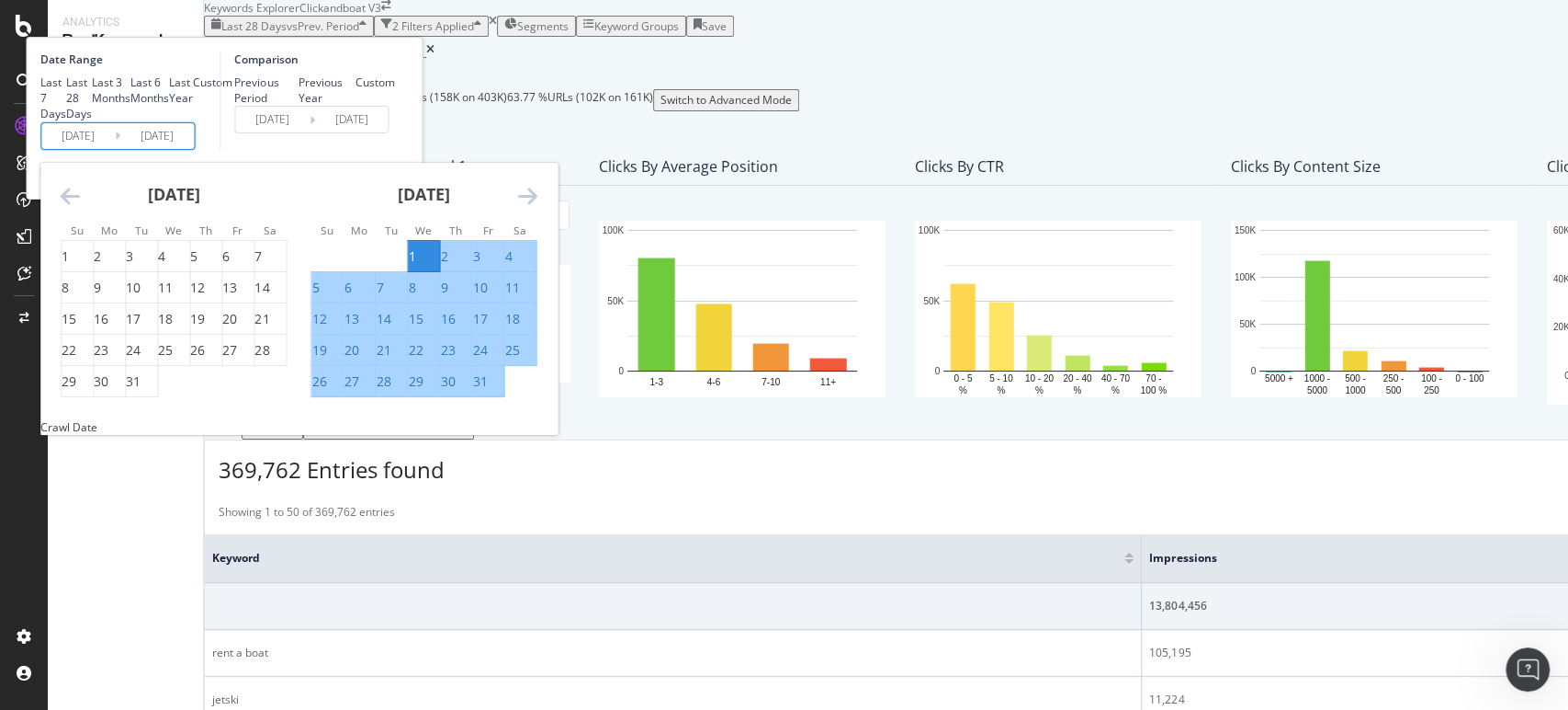
click at [537, 240] on div "[DATE]" at bounding box center [424, 202] width 226 height 79
click at [537, 207] on icon "Move forward to switch to the next month." at bounding box center [526, 196] width 20 height 22
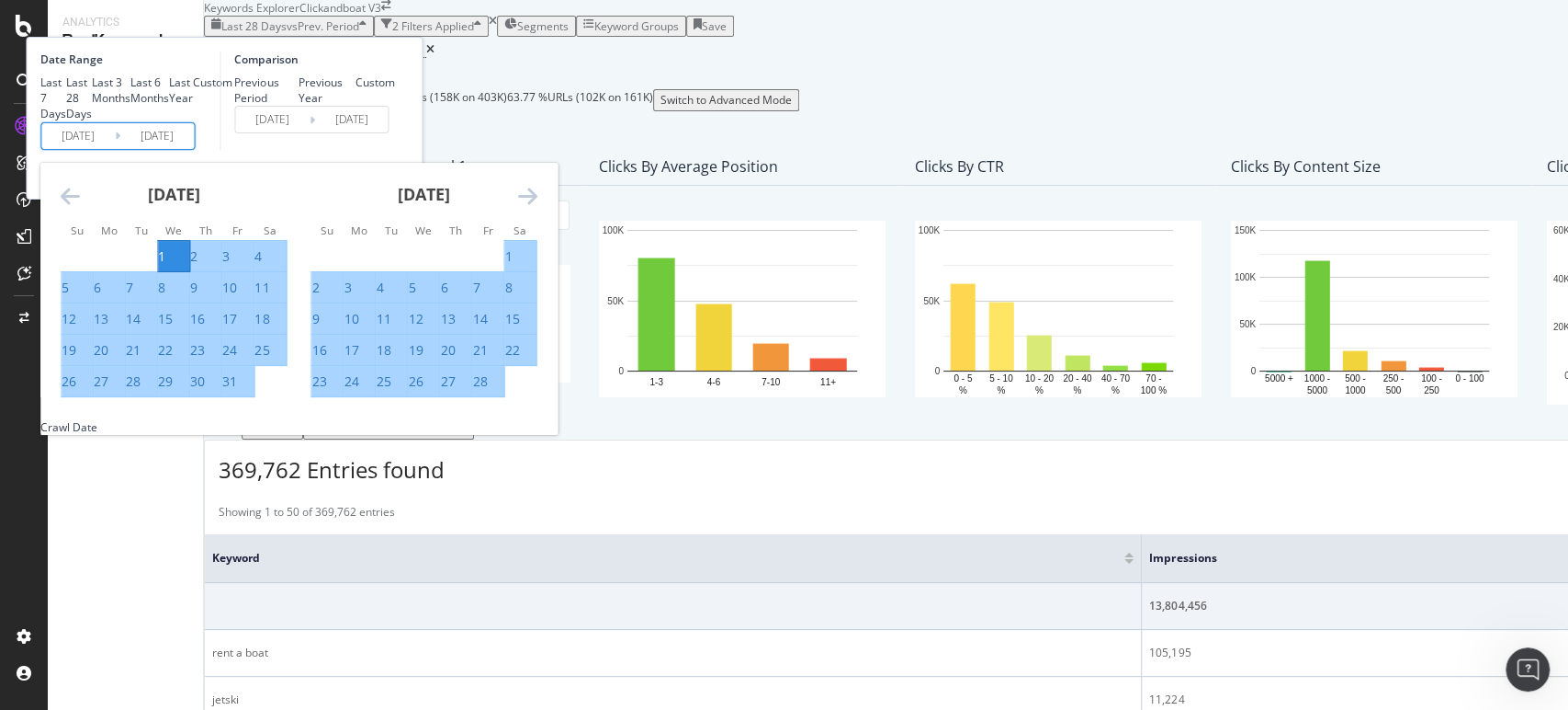
click at [537, 207] on icon "Move forward to switch to the next month." at bounding box center [526, 196] width 20 height 22
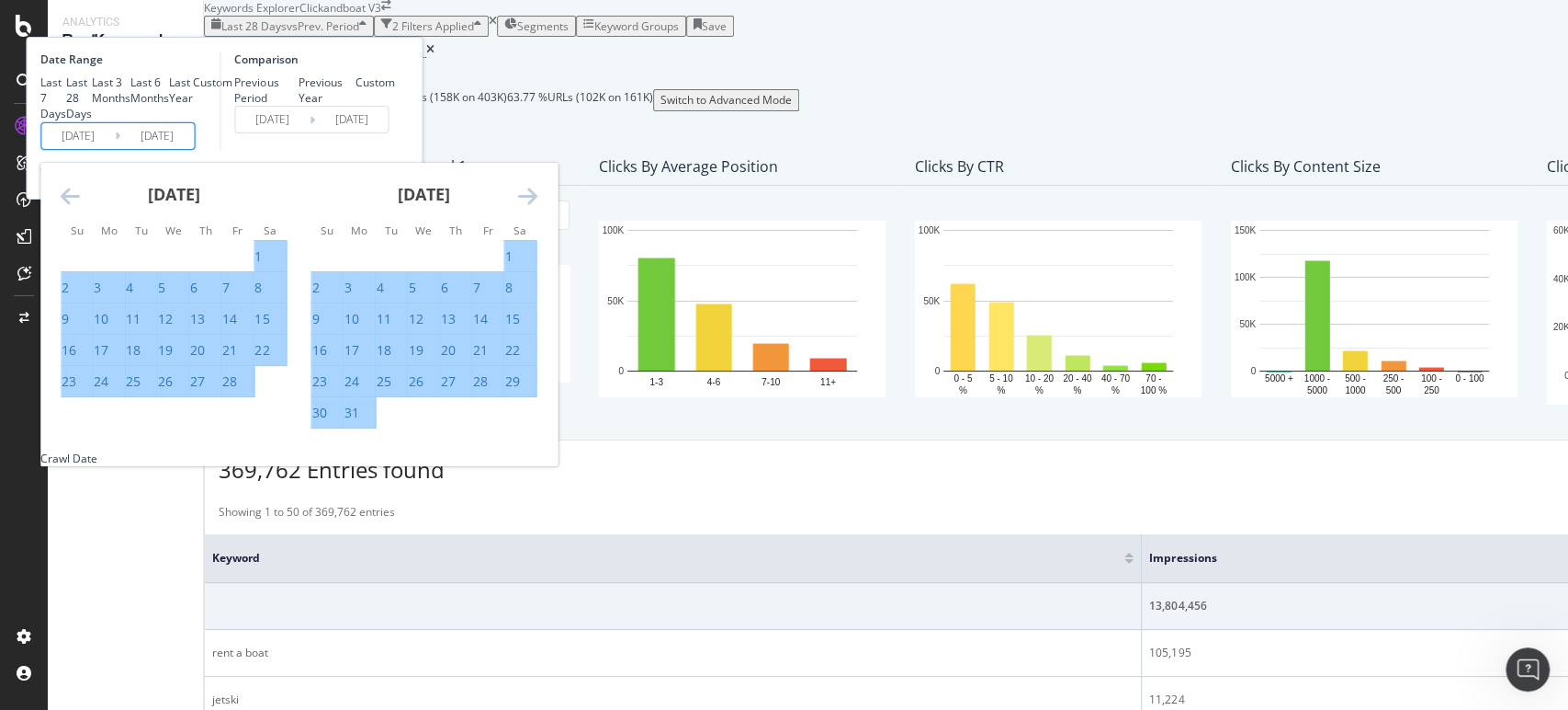
click at [537, 207] on icon "Move forward to switch to the next month." at bounding box center [526, 196] width 20 height 22
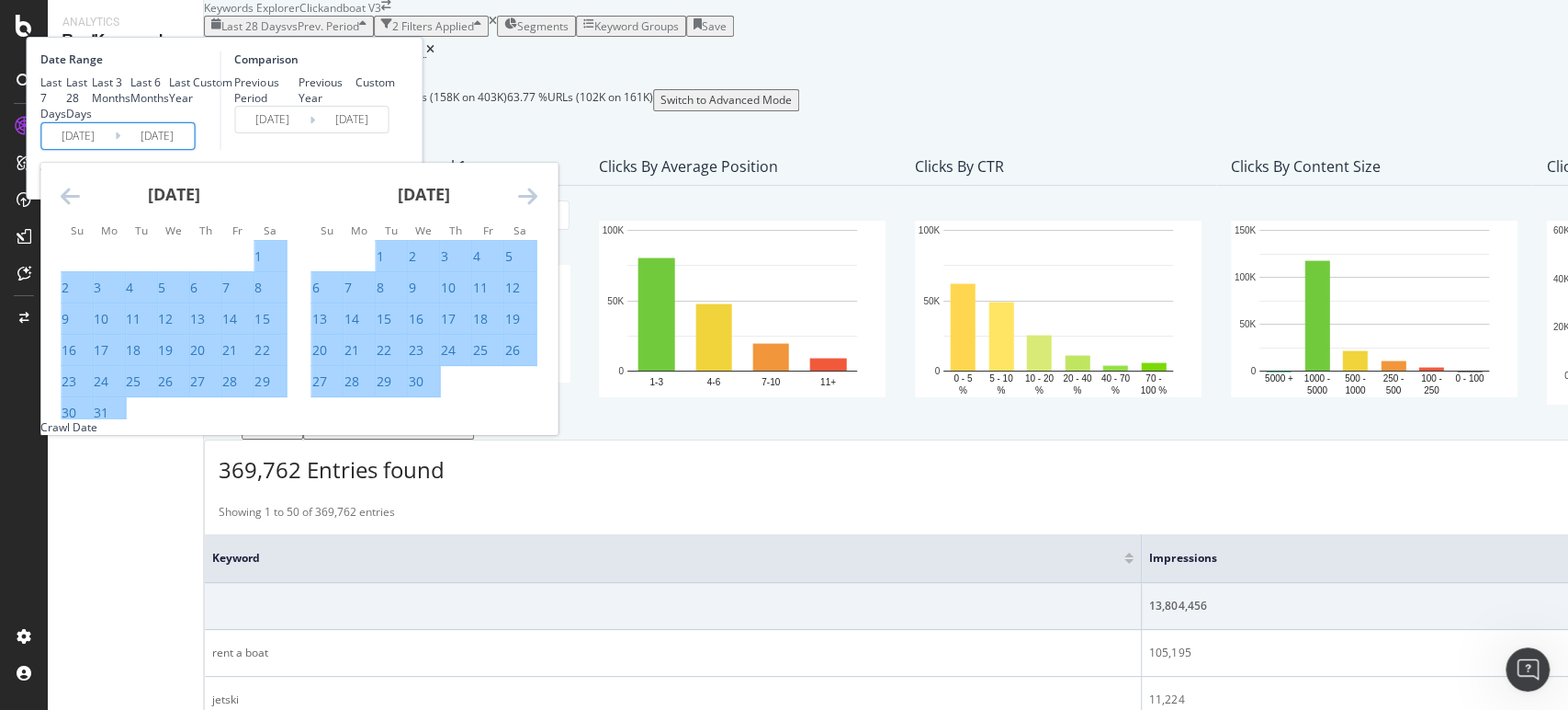
click at [537, 207] on icon "Move forward to switch to the next month." at bounding box center [526, 196] width 20 height 22
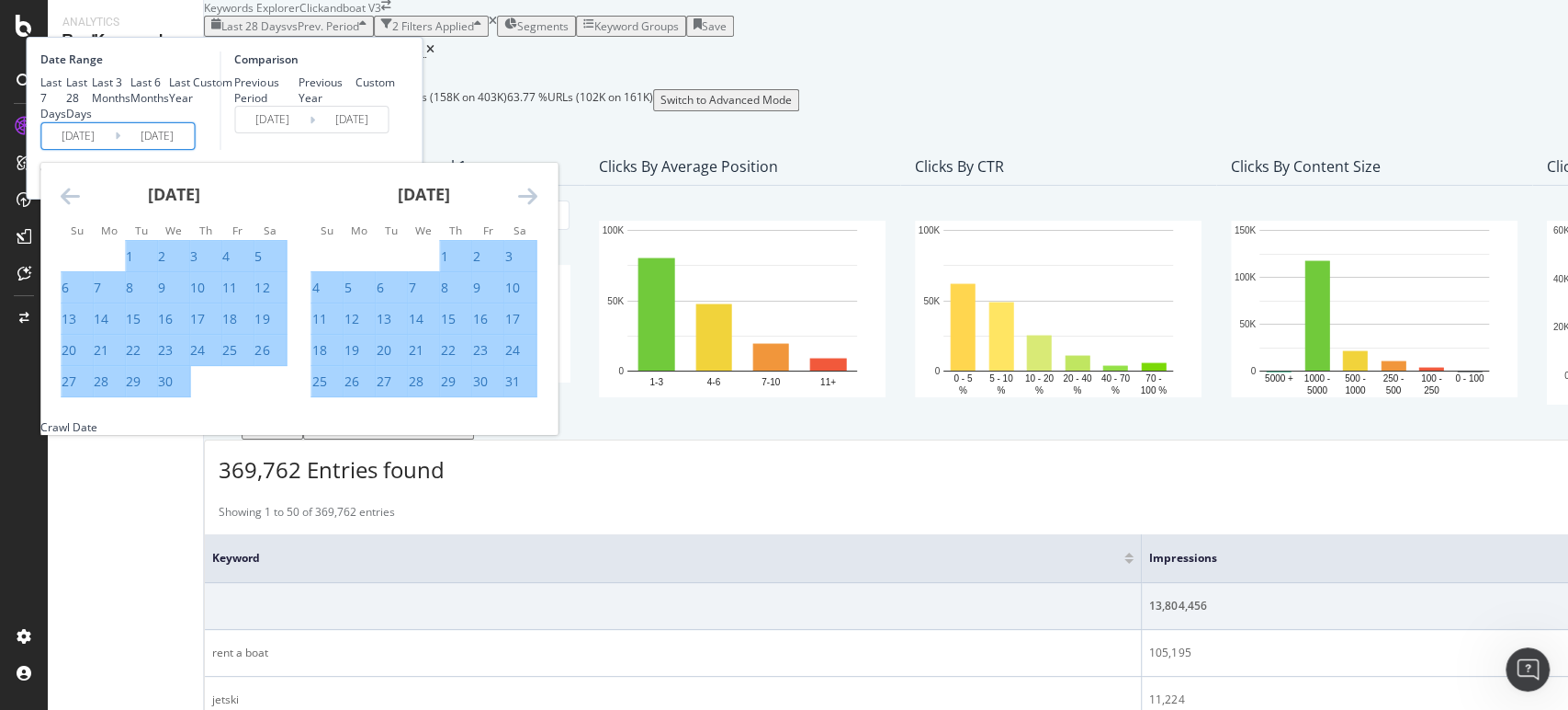
click at [537, 207] on icon "Move forward to switch to the next month." at bounding box center [526, 196] width 20 height 22
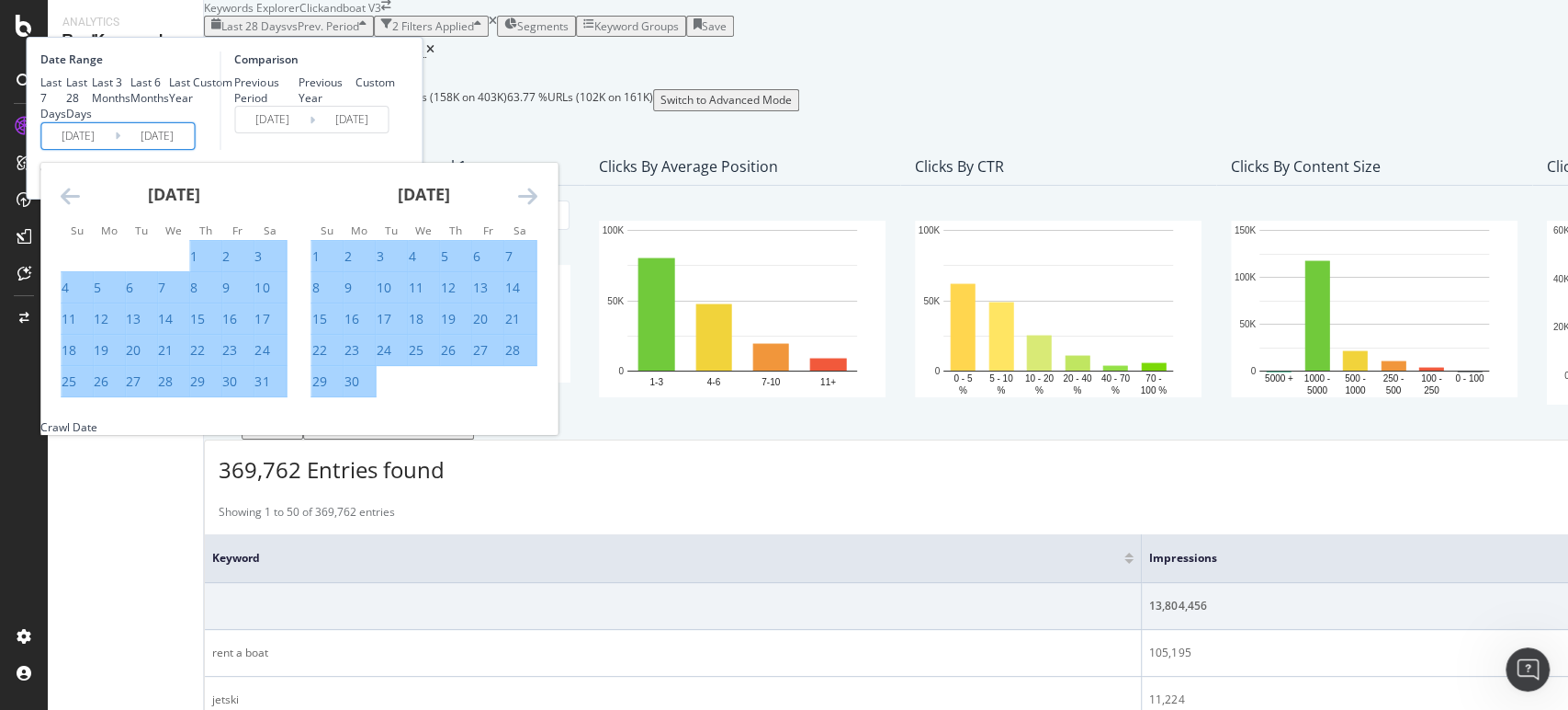
click at [537, 207] on icon "Move forward to switch to the next month." at bounding box center [526, 196] width 20 height 22
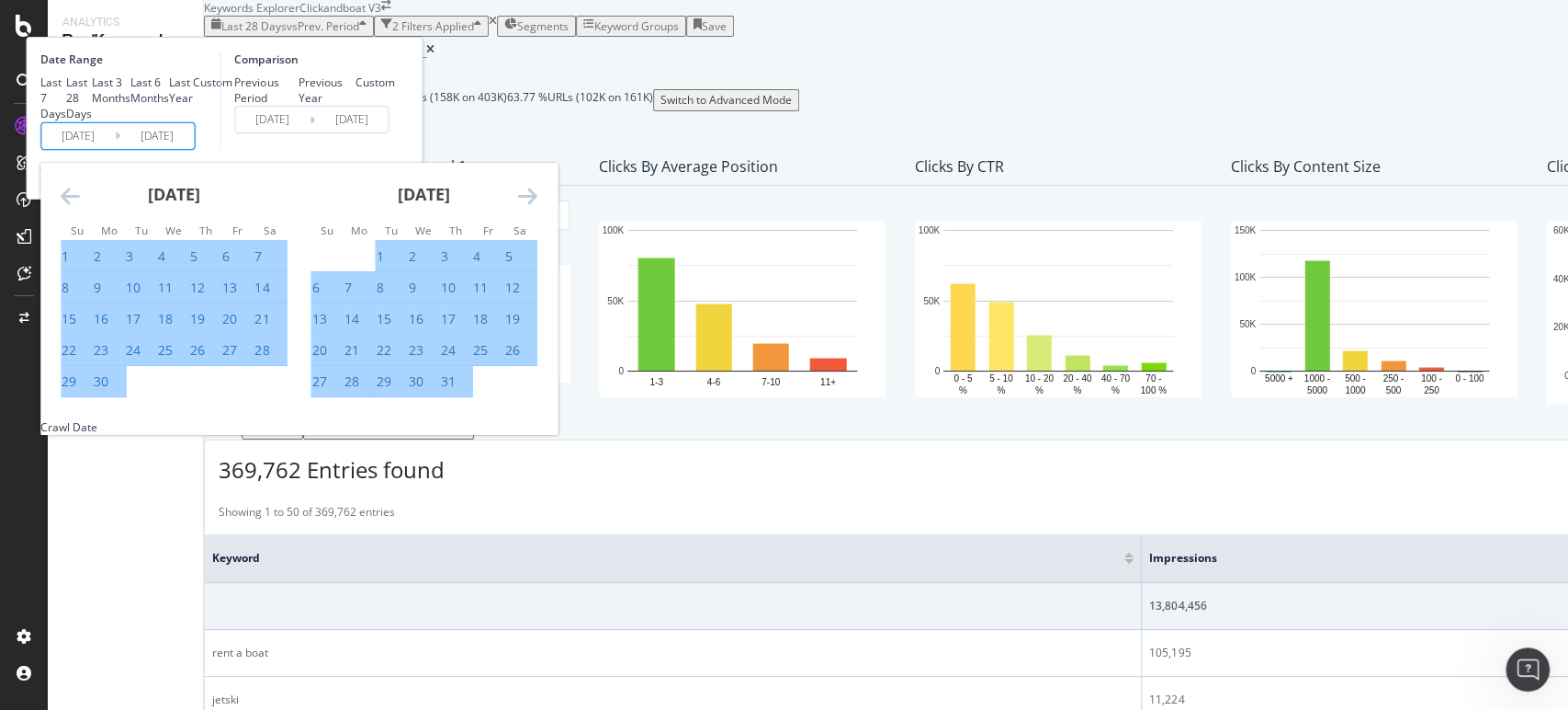
click at [537, 207] on icon "Move forward to switch to the next month." at bounding box center [526, 196] width 20 height 22
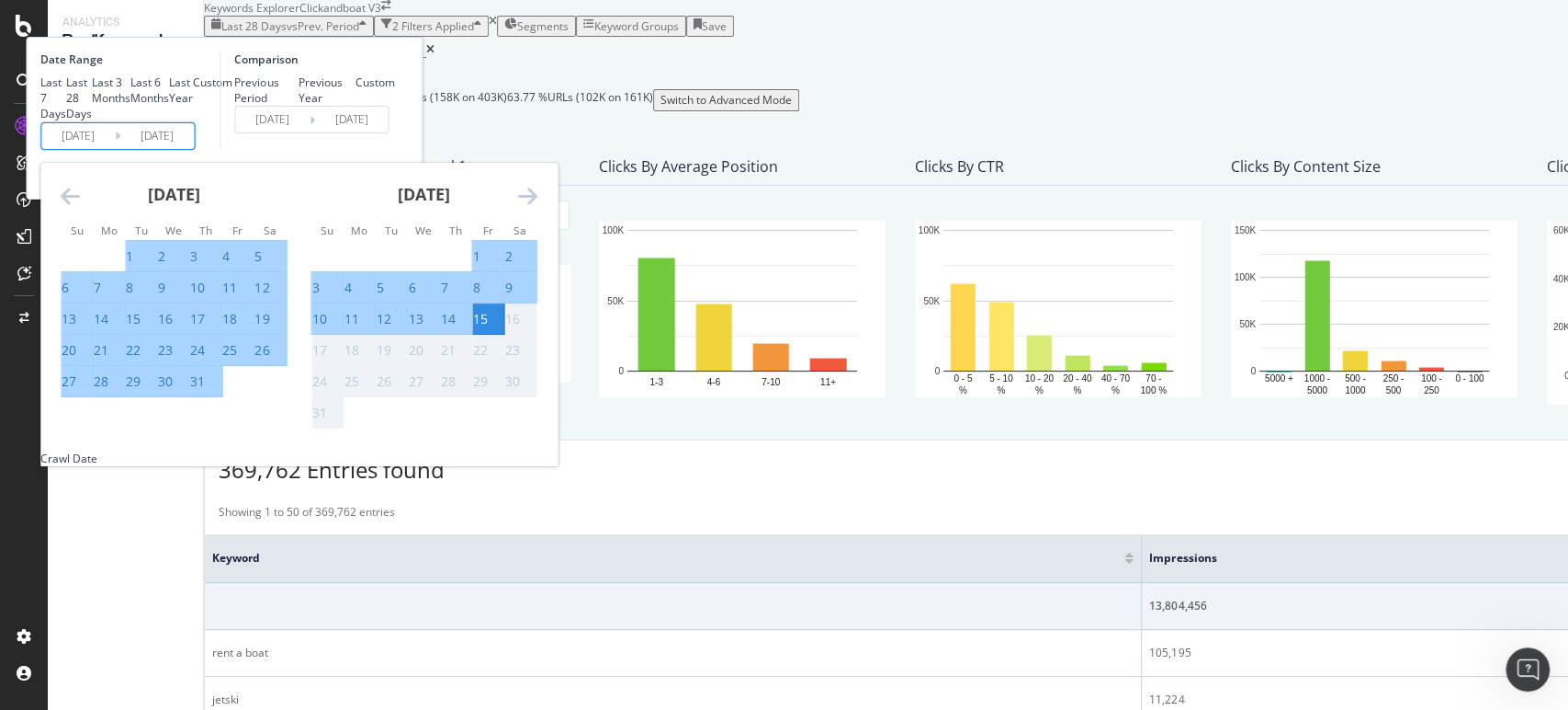
click at [889, 418] on div "Create Table Select metrics & dimensions" at bounding box center [1530, 428] width 2653 height 22
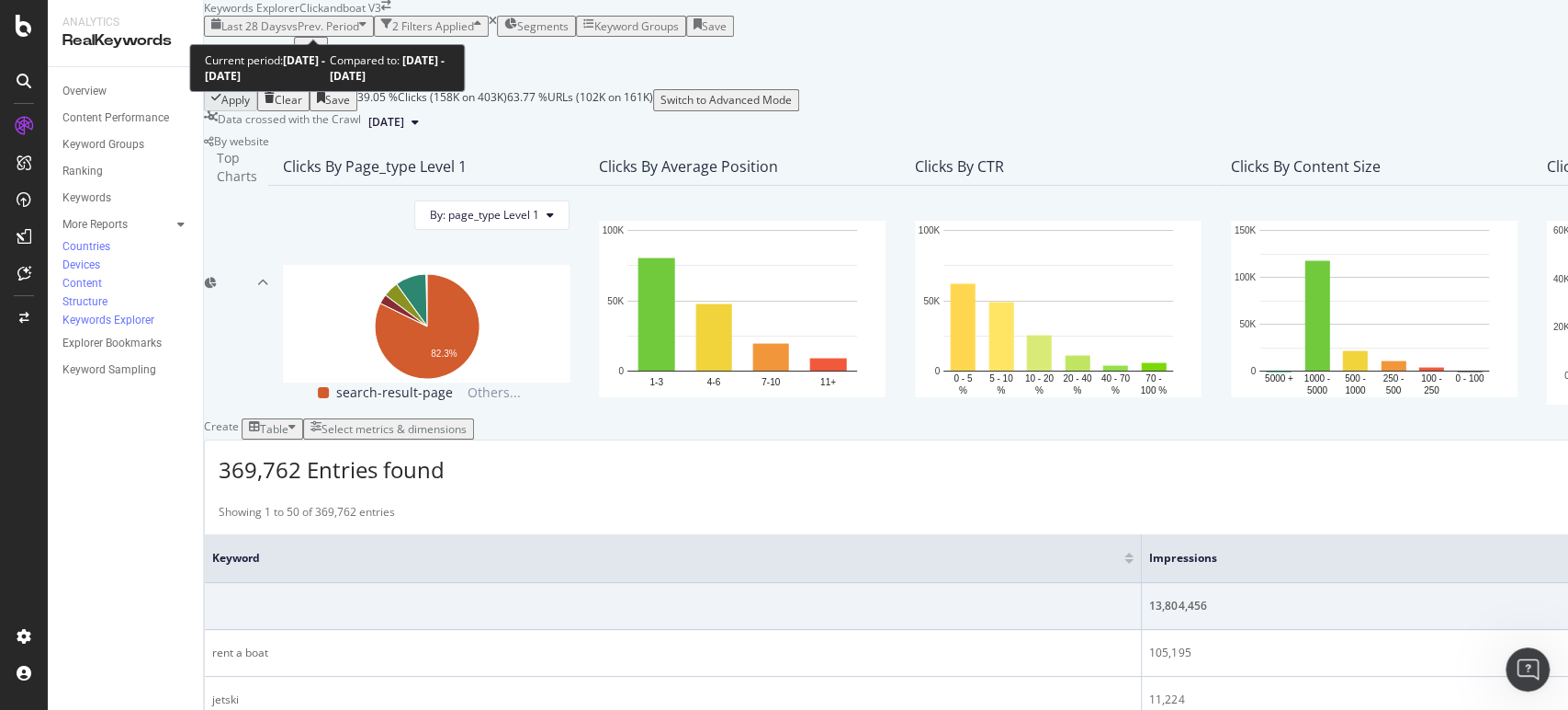
click at [367, 19] on div "Last 28 Days vs Prev. Period" at bounding box center [289, 26] width 155 height 16
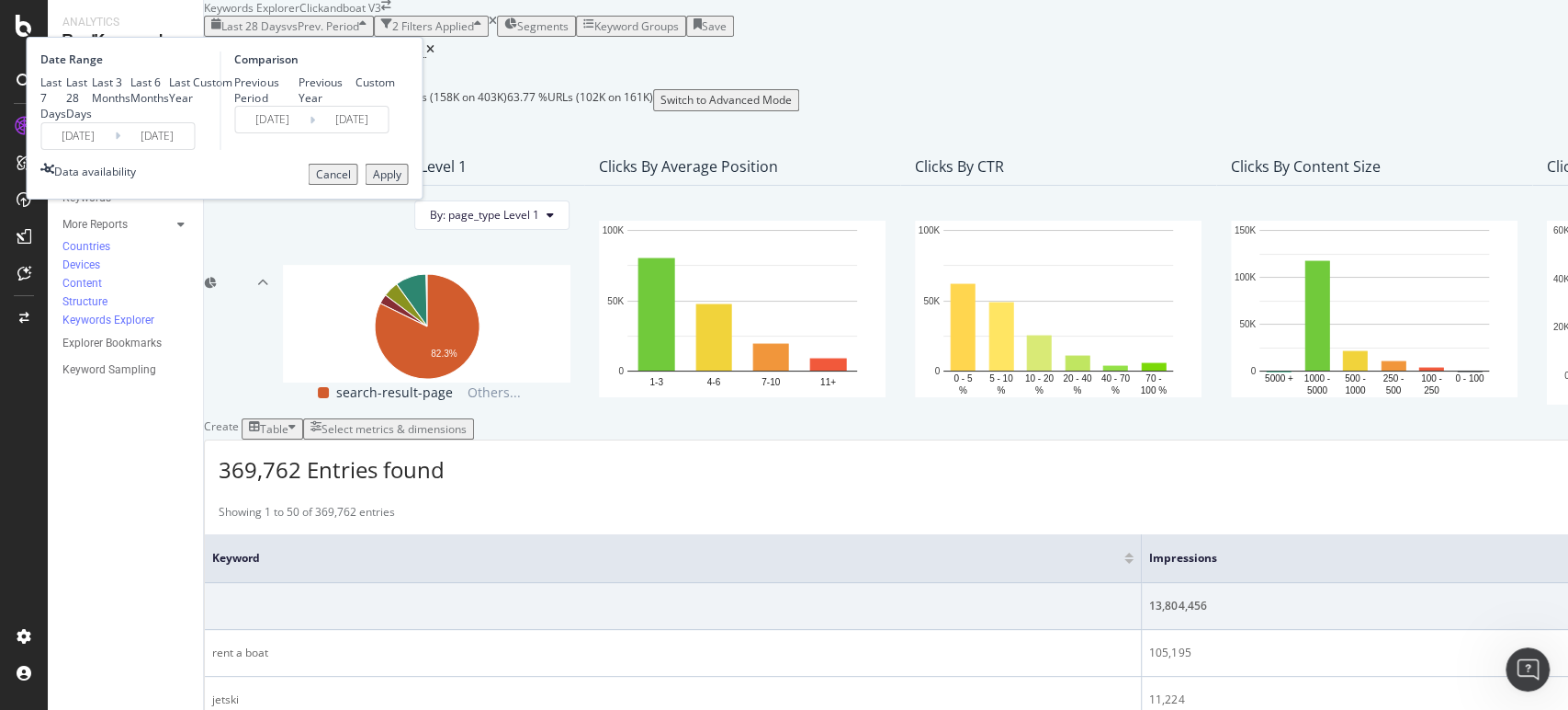
click at [115, 149] on input "[DATE]" at bounding box center [78, 137] width 74 height 26
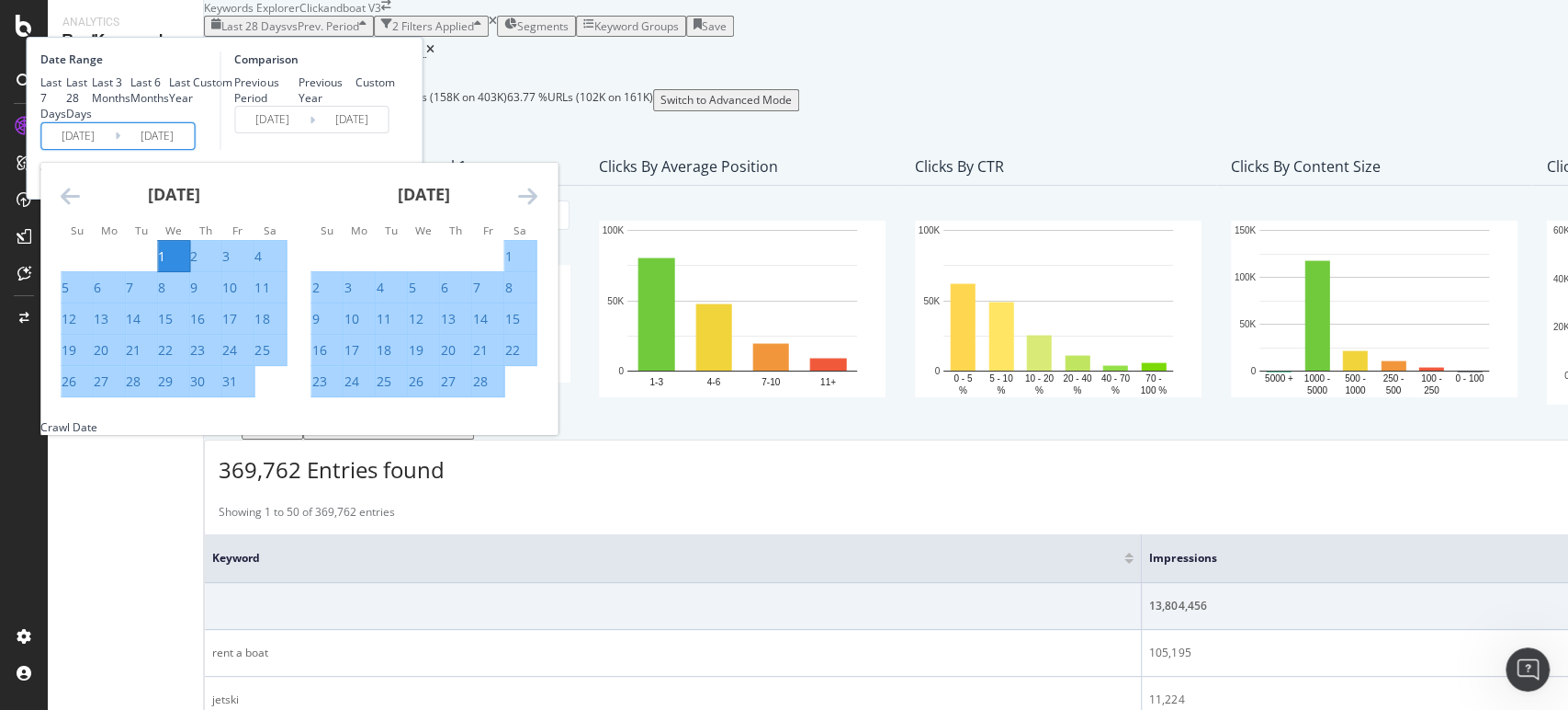
click at [537, 207] on icon "Move forward to switch to the next month." at bounding box center [526, 196] width 20 height 22
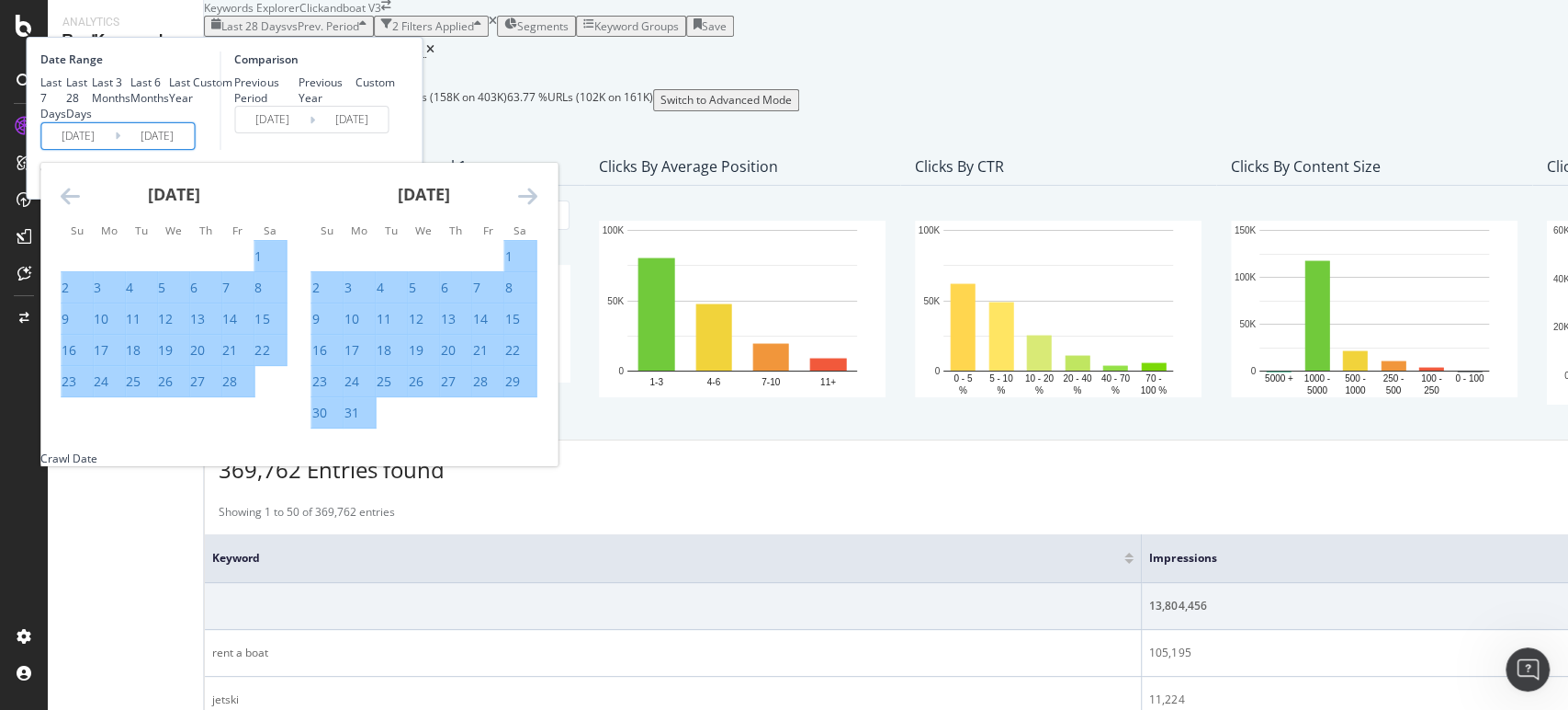
click at [537, 207] on icon "Move forward to switch to the next month." at bounding box center [526, 196] width 20 height 22
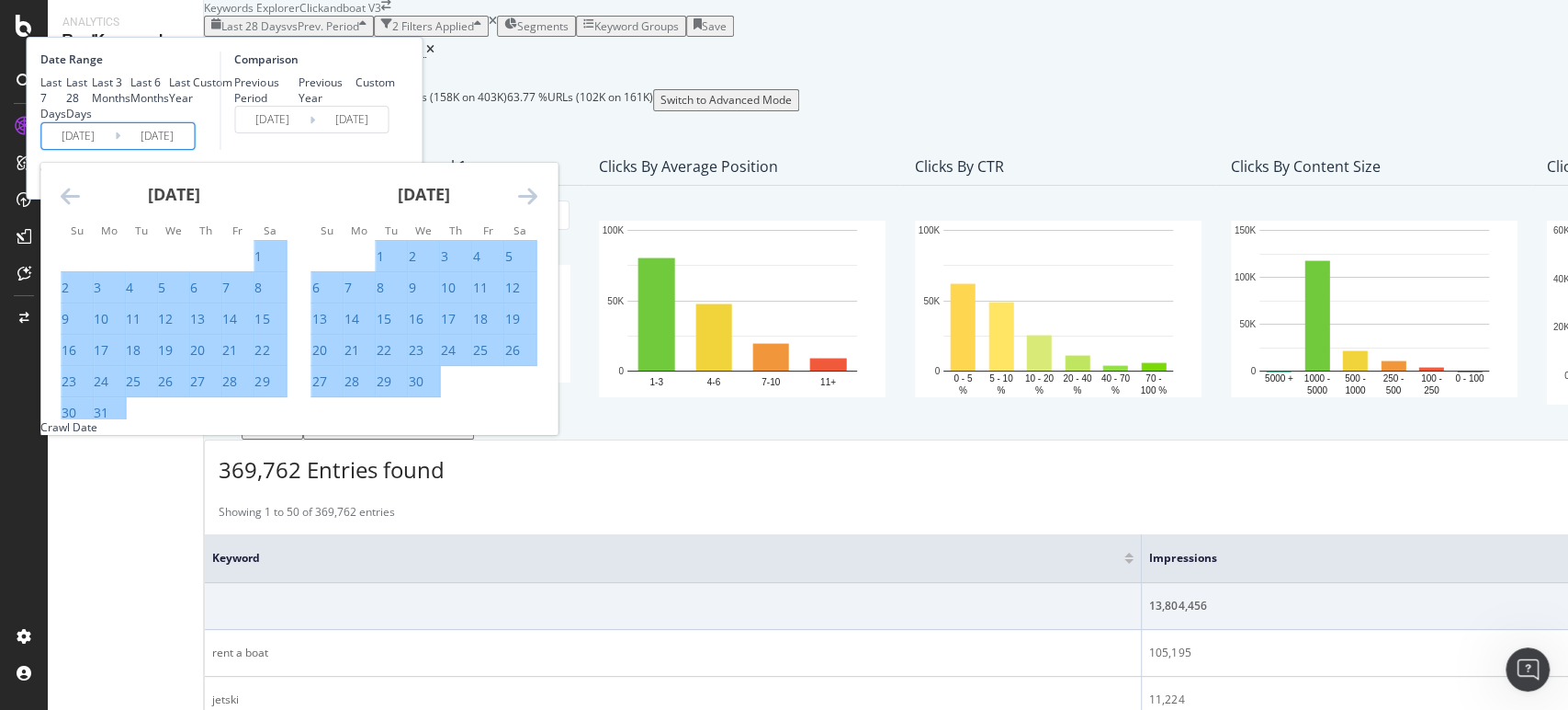
click at [537, 207] on icon "Move forward to switch to the next month." at bounding box center [526, 196] width 20 height 22
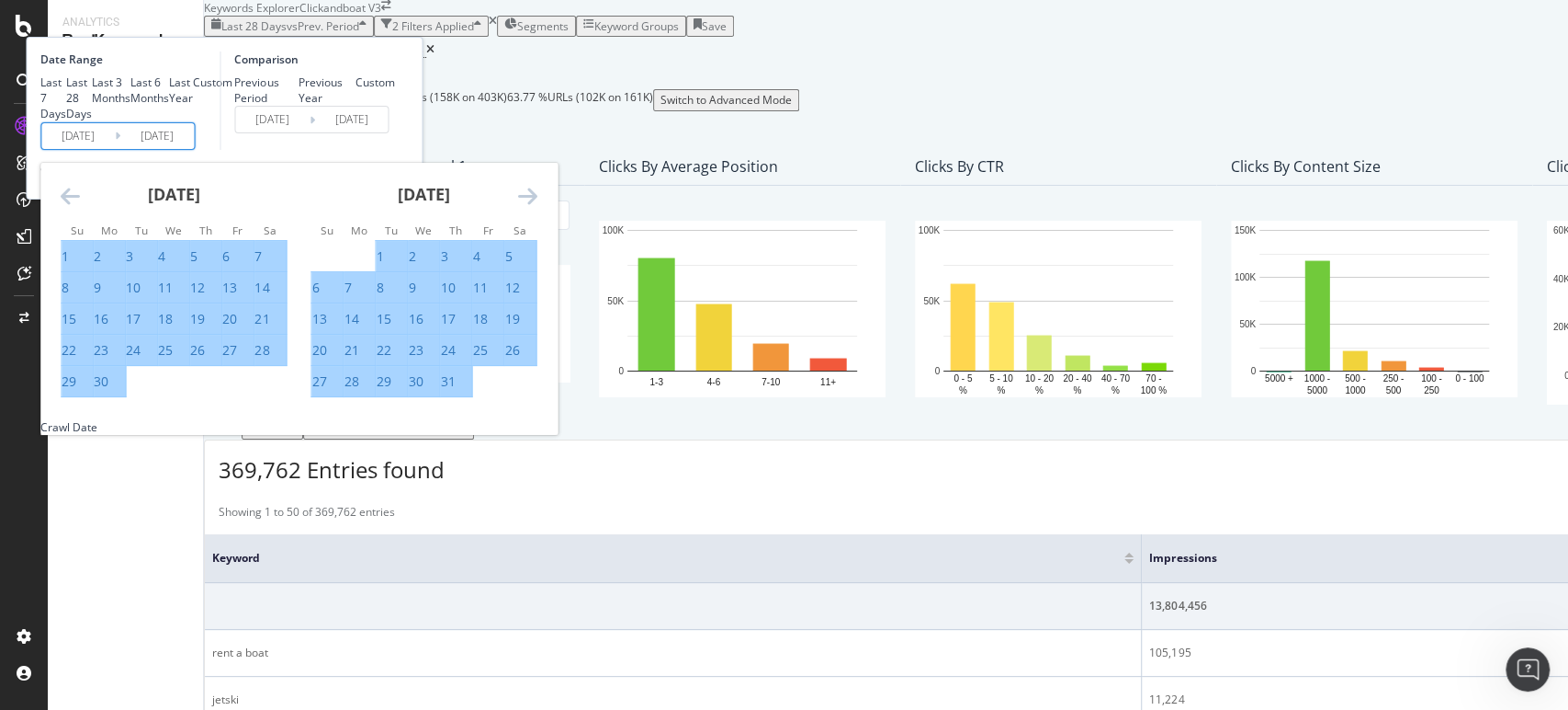
click at [537, 207] on icon "Move forward to switch to the next month." at bounding box center [526, 196] width 20 height 22
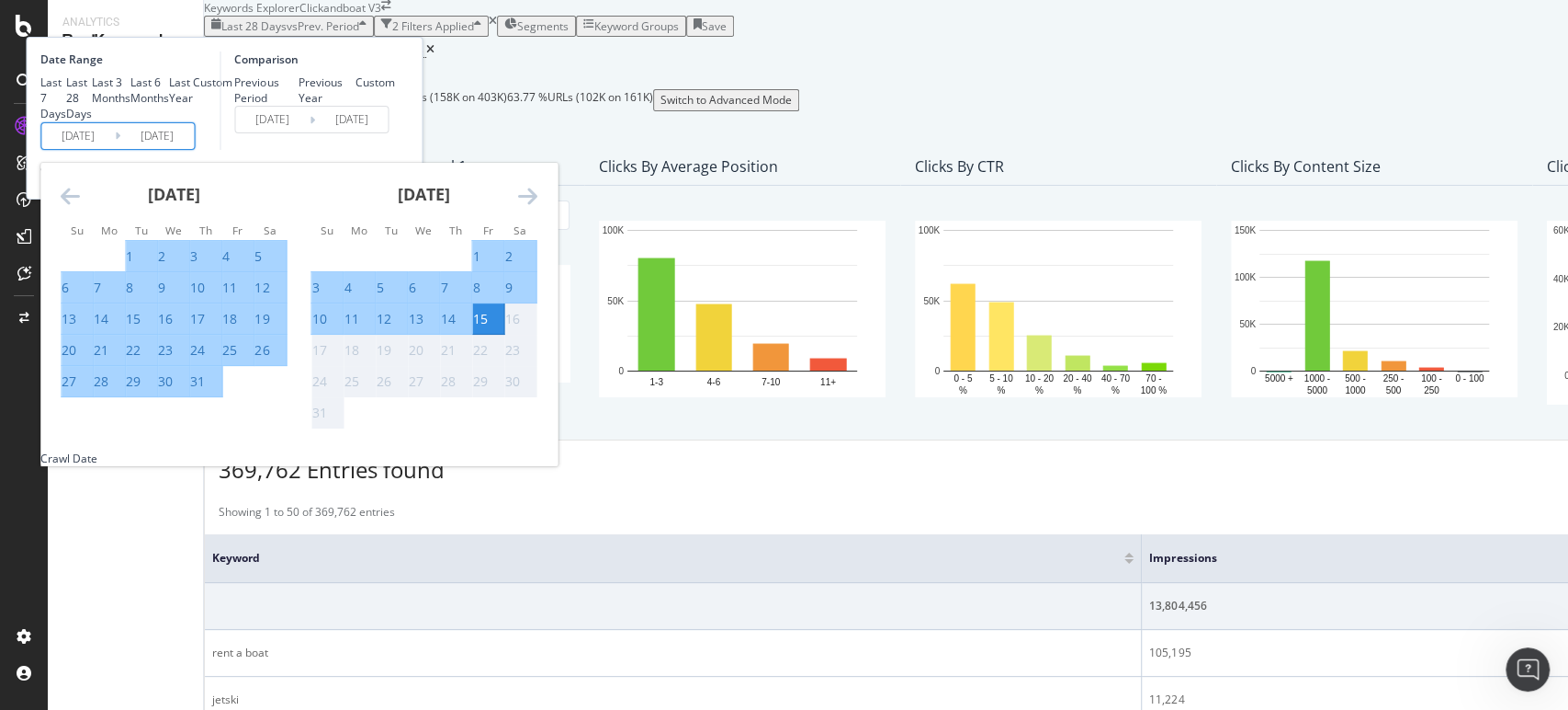
click at [537, 207] on icon "Move forward to switch to the next month." at bounding box center [526, 196] width 20 height 22
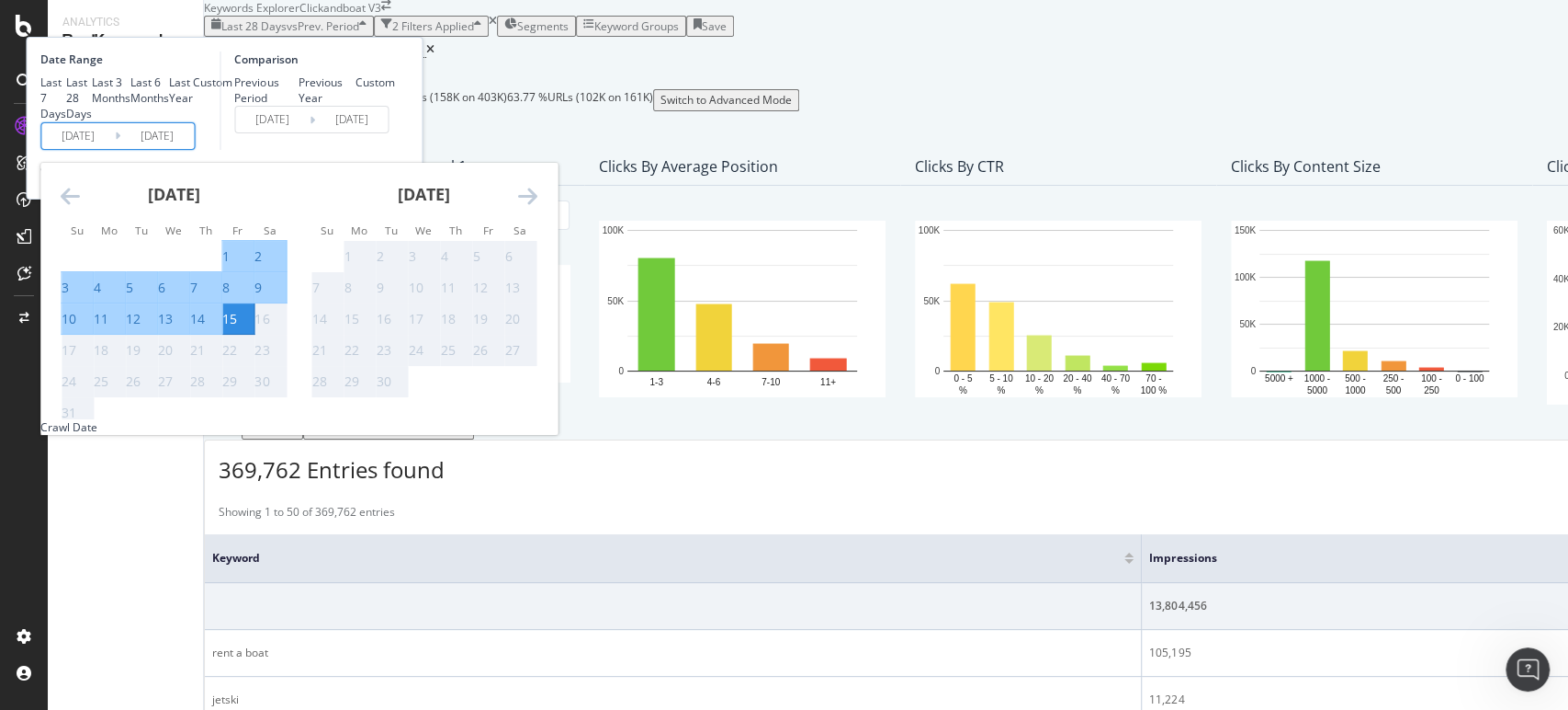
click at [394, 150] on div "Comparison Previous Period Previous Year Custom [DATE] Navigate forward to inte…" at bounding box center [307, 100] width 175 height 98
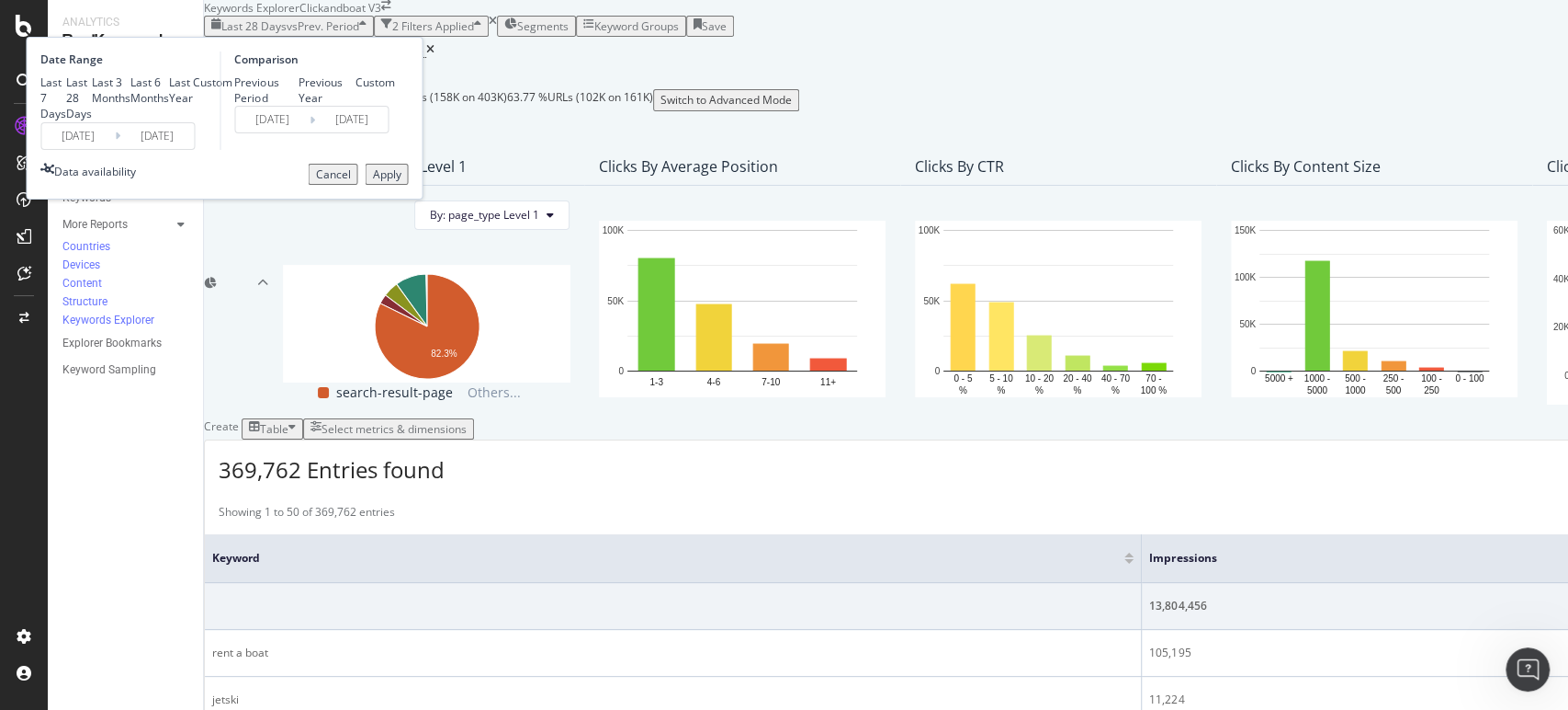
scroll to position [5573, 0]
click at [400, 182] on div "Apply" at bounding box center [386, 174] width 28 height 16
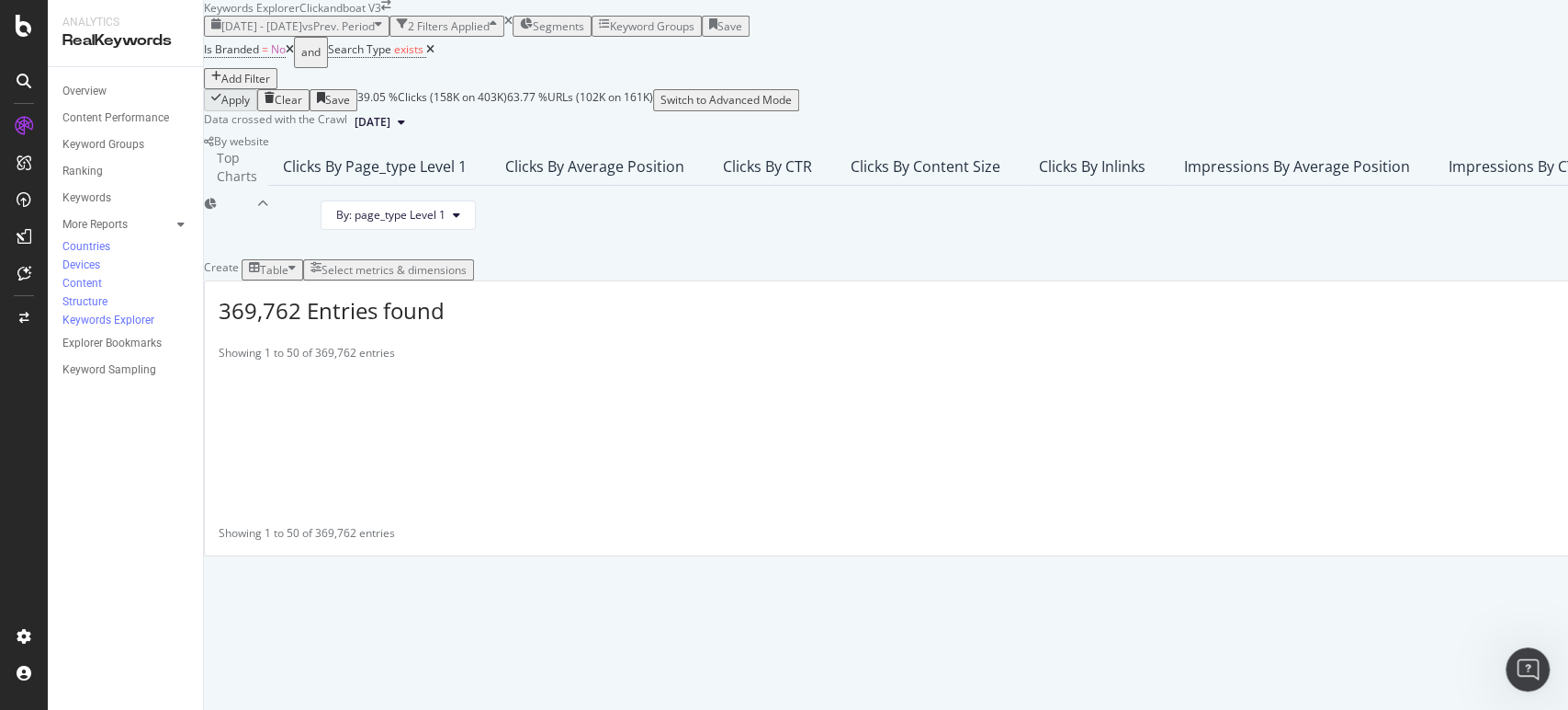
scroll to position [331, 0]
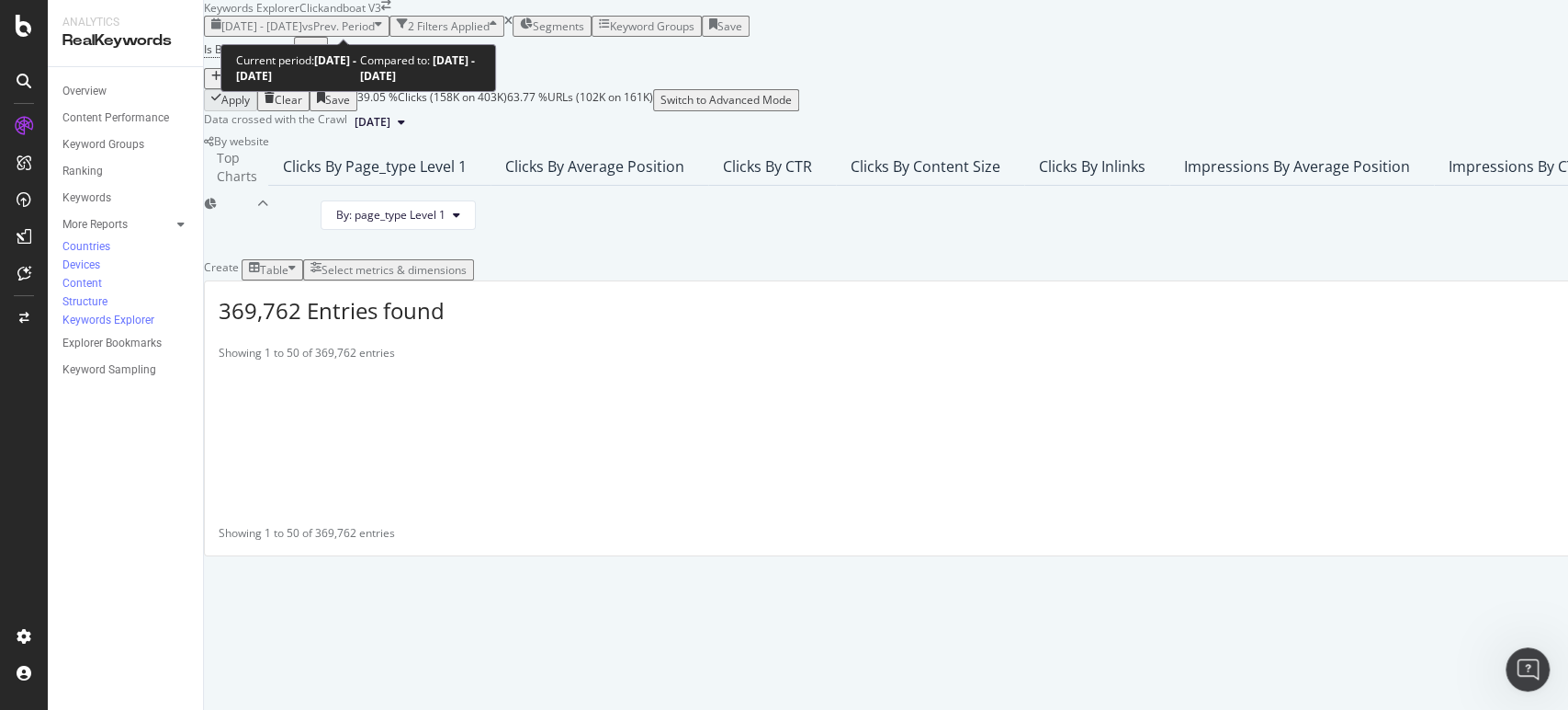
click at [375, 26] on span "vs Prev. Period" at bounding box center [338, 26] width 73 height 16
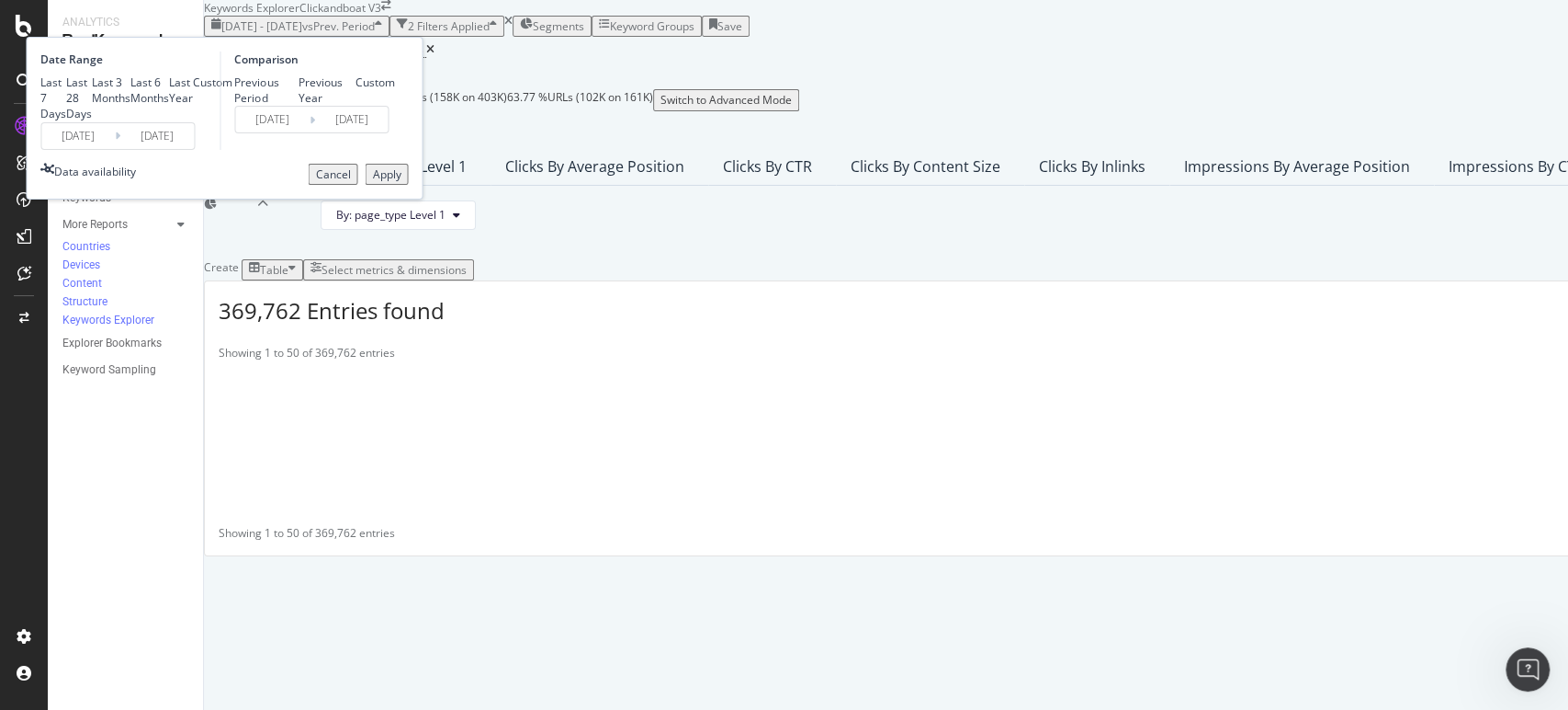
click at [355, 97] on div "Previous Year" at bounding box center [326, 90] width 57 height 31
type input "[DATE]"
click at [400, 182] on div "Apply" at bounding box center [386, 174] width 28 height 16
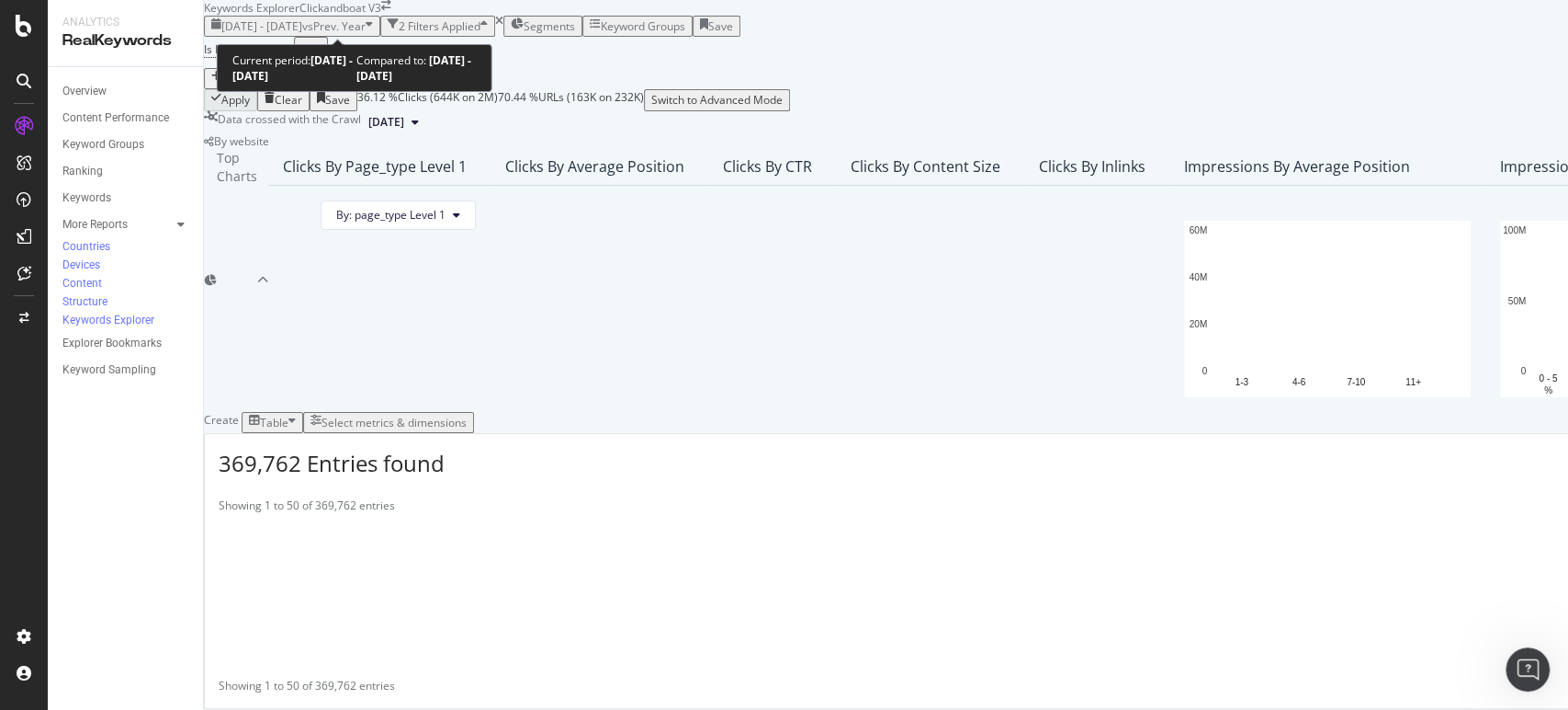
click at [287, 21] on span "[DATE] - [DATE]" at bounding box center [262, 26] width 80 height 16
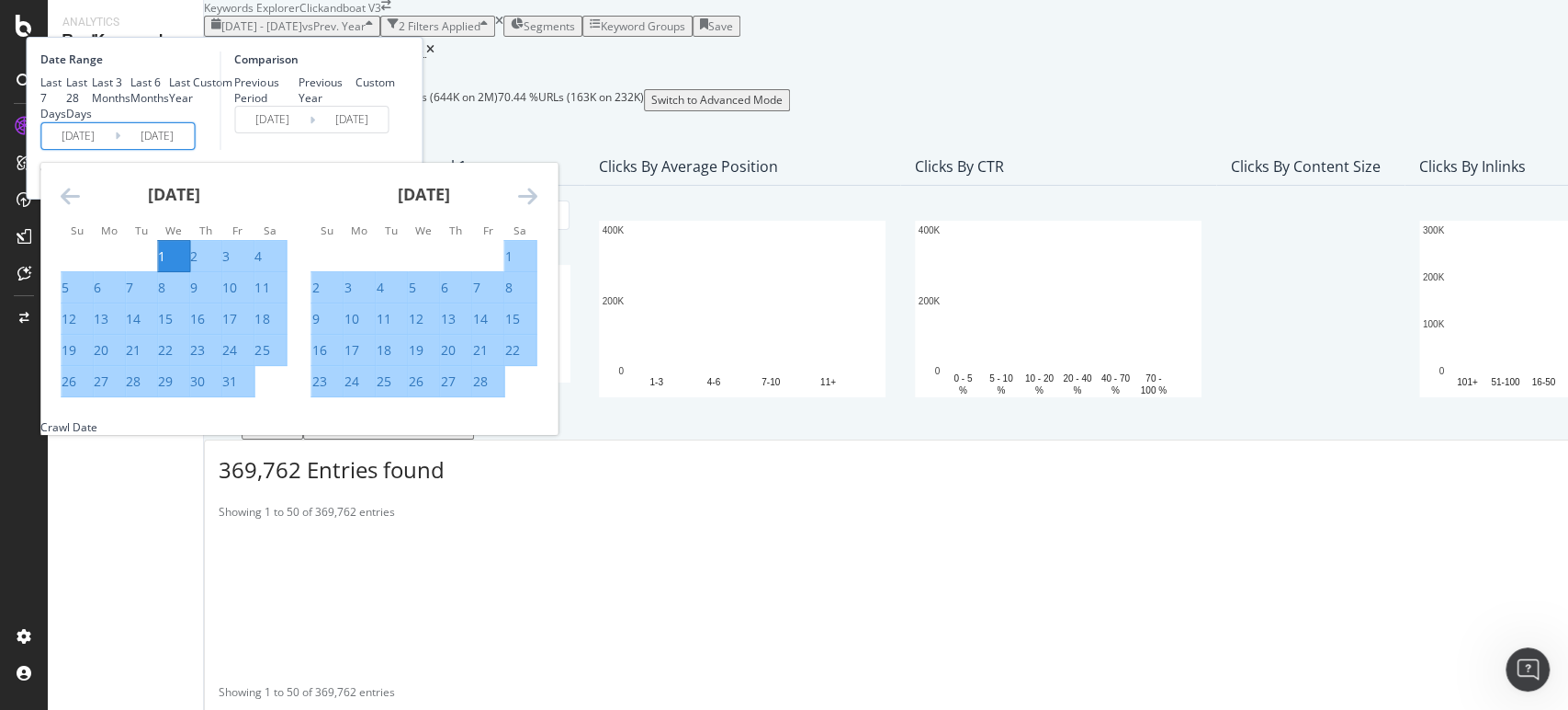
click at [194, 149] on input "[DATE]" at bounding box center [157, 137] width 74 height 26
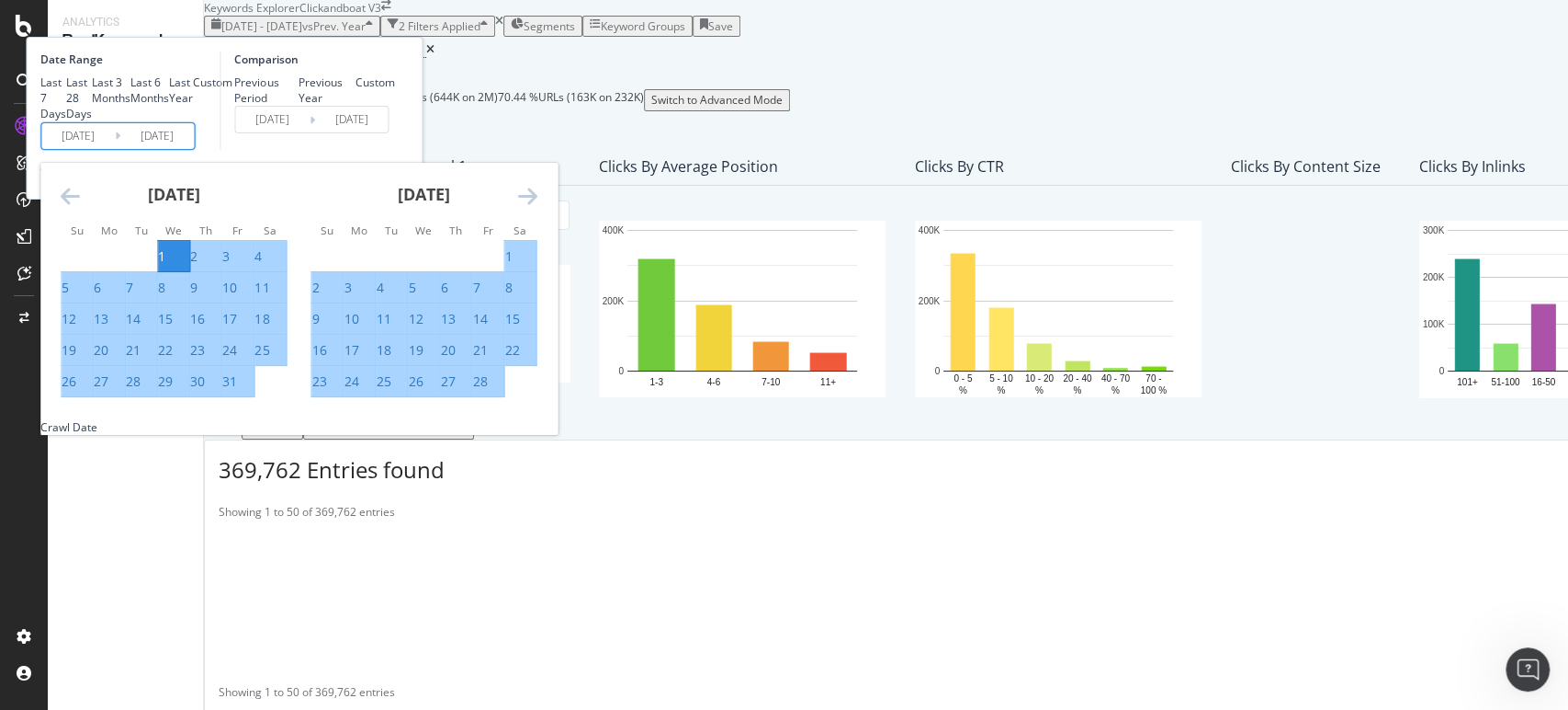
scroll to position [5644, 0]
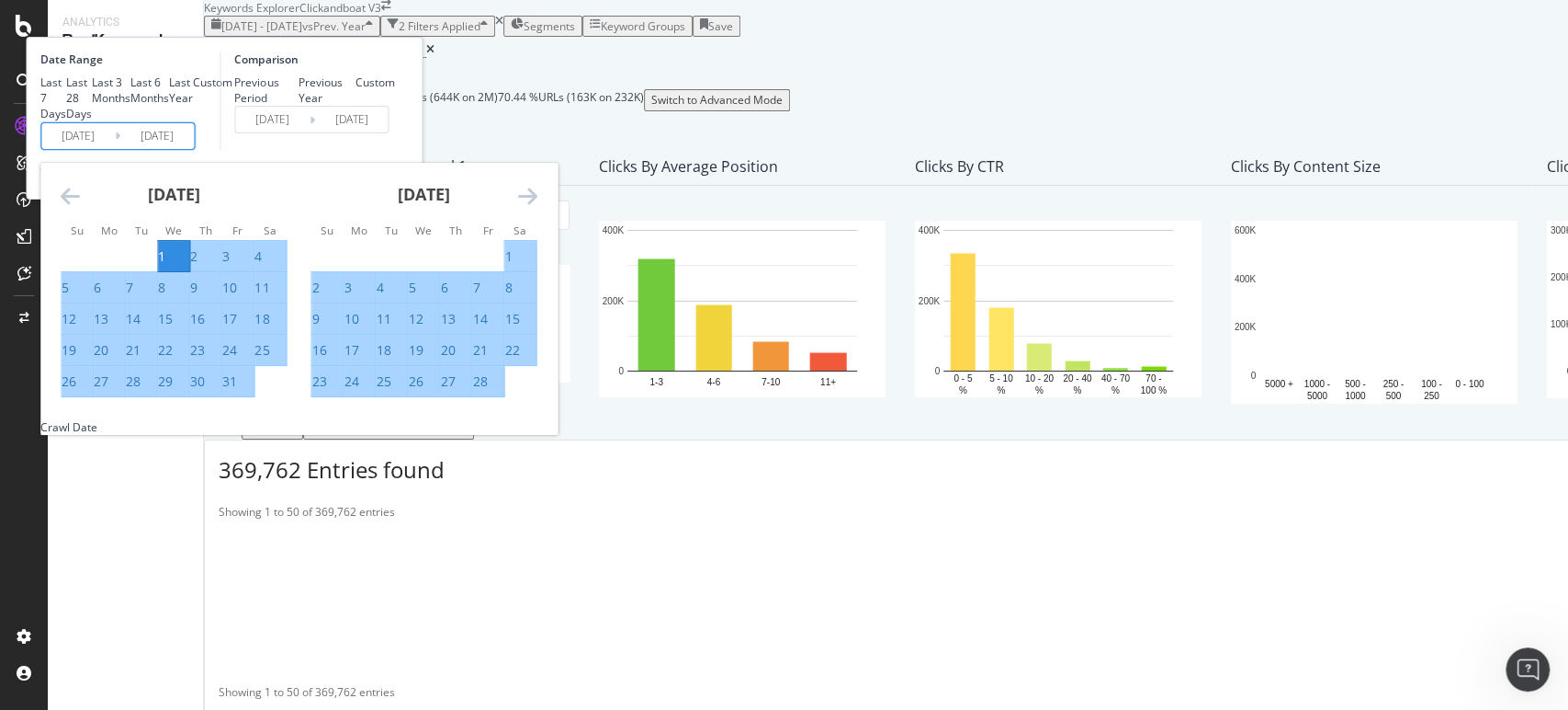
click at [537, 207] on icon "Move forward to switch to the next month." at bounding box center [526, 196] width 20 height 22
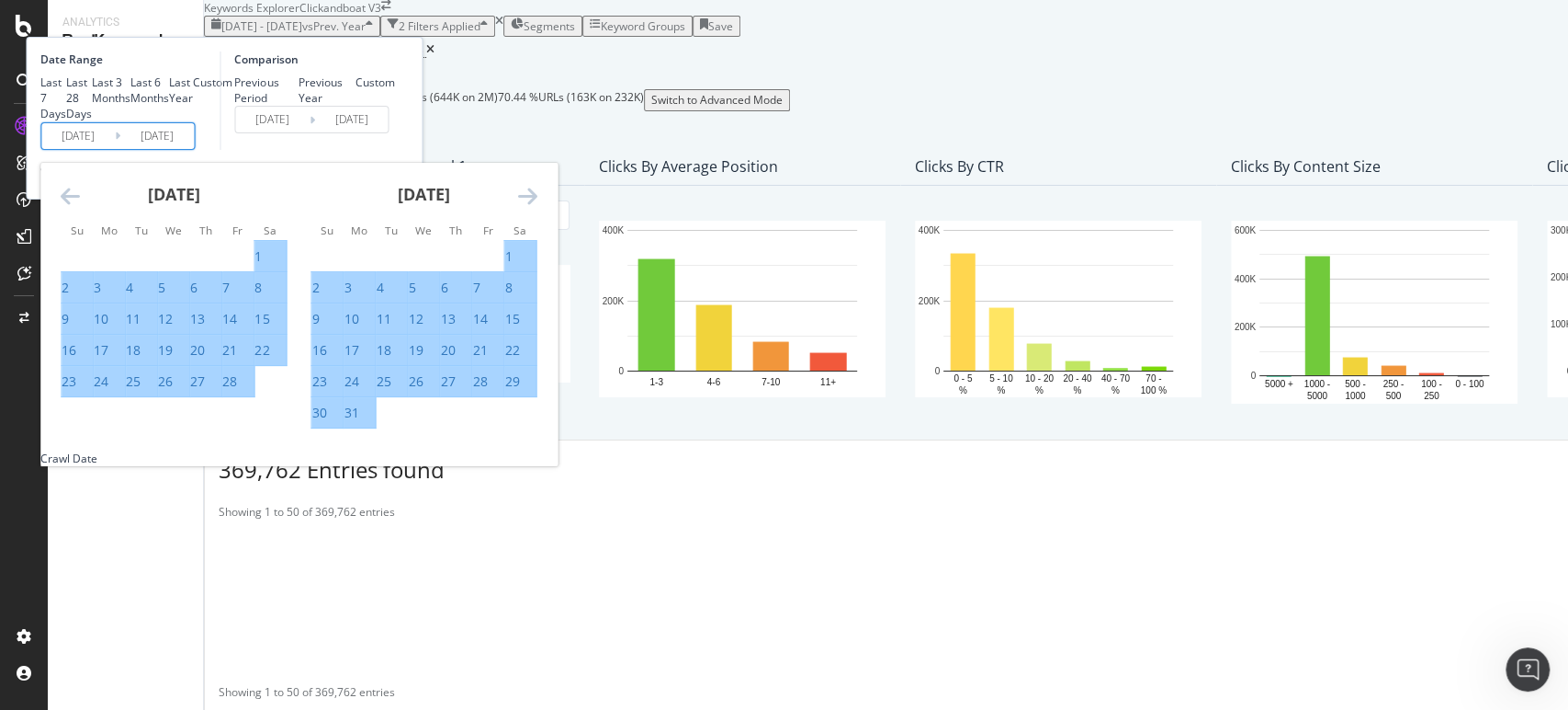
click at [537, 207] on icon "Move forward to switch to the next month." at bounding box center [526, 196] width 20 height 22
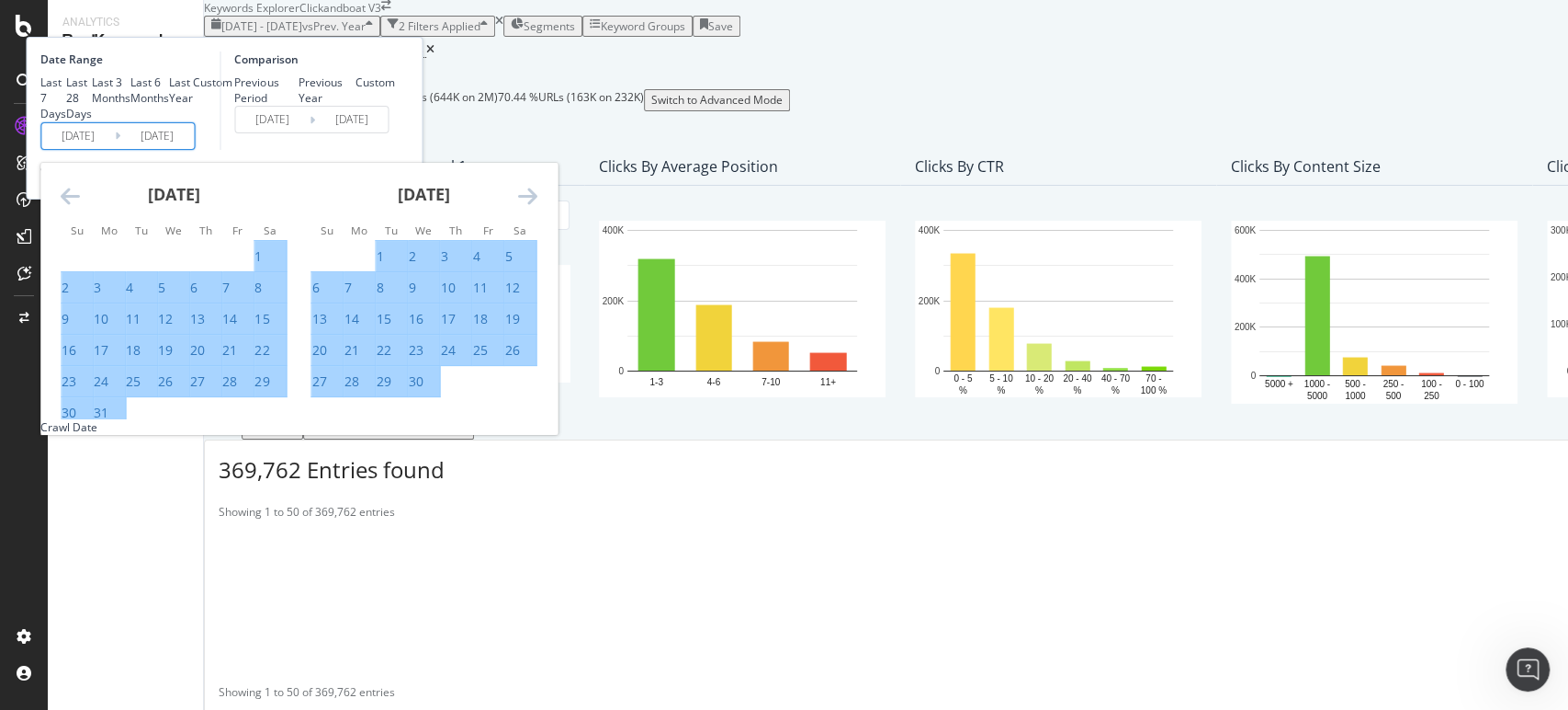
click at [537, 207] on icon "Move forward to switch to the next month." at bounding box center [526, 196] width 20 height 22
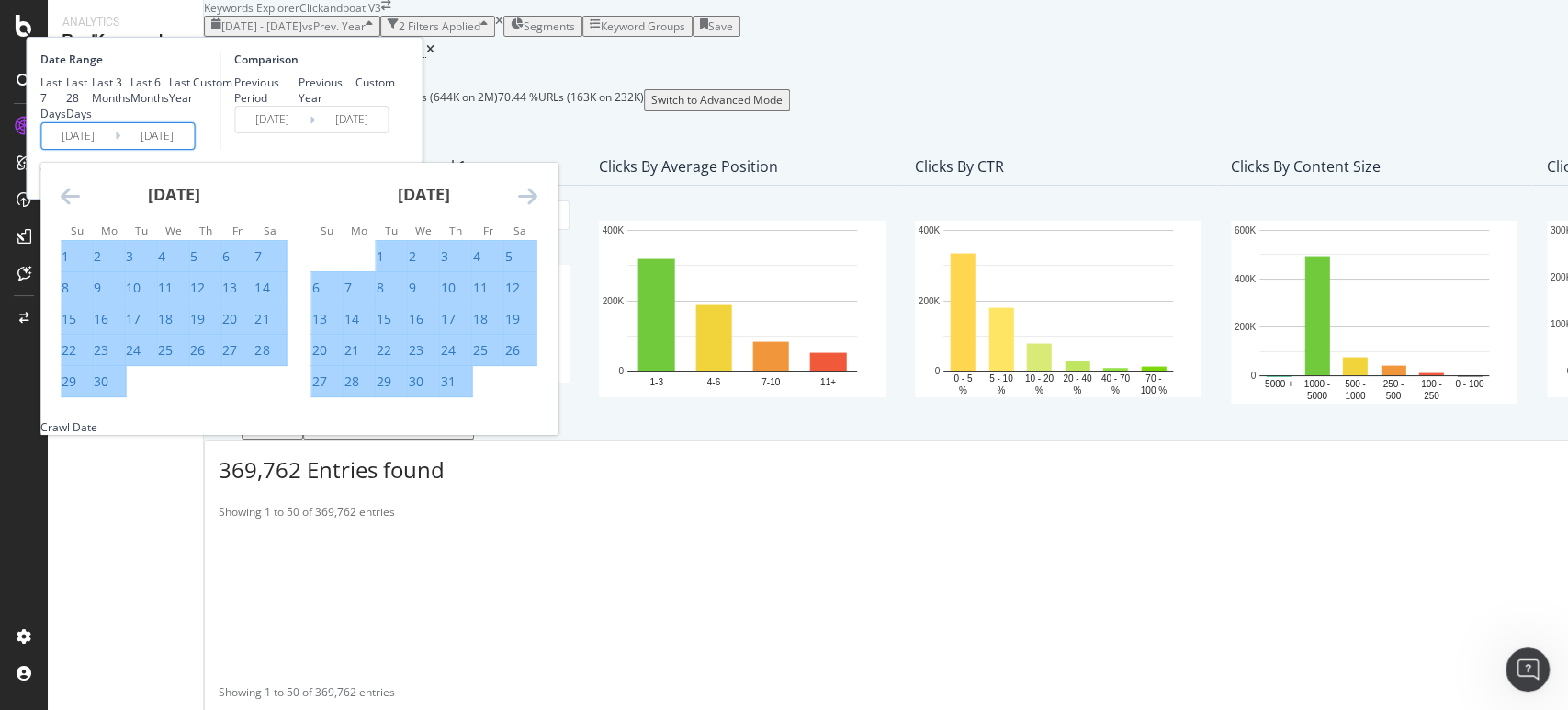
click at [537, 207] on icon "Move forward to switch to the next month." at bounding box center [526, 196] width 20 height 22
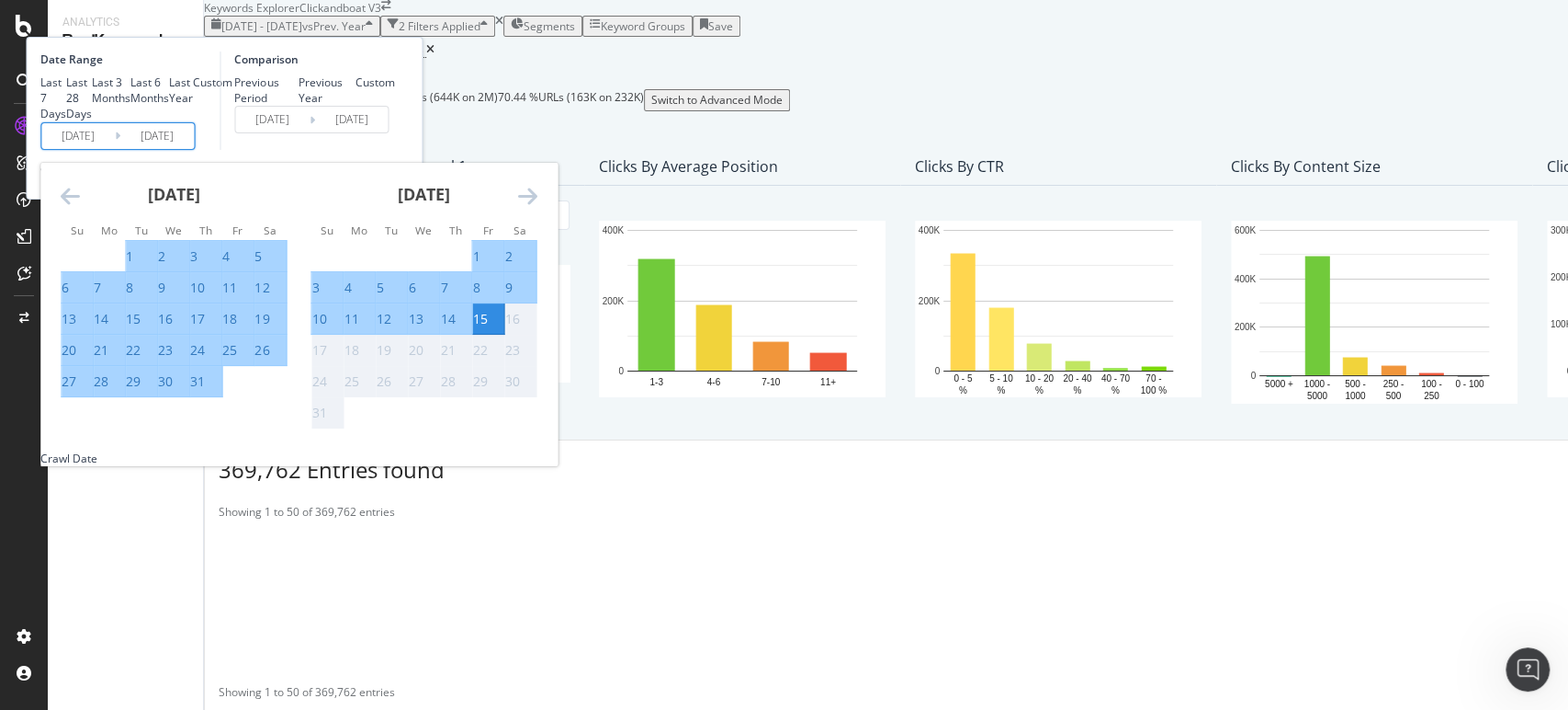
click at [537, 207] on icon "Move forward to switch to the next month." at bounding box center [526, 196] width 20 height 22
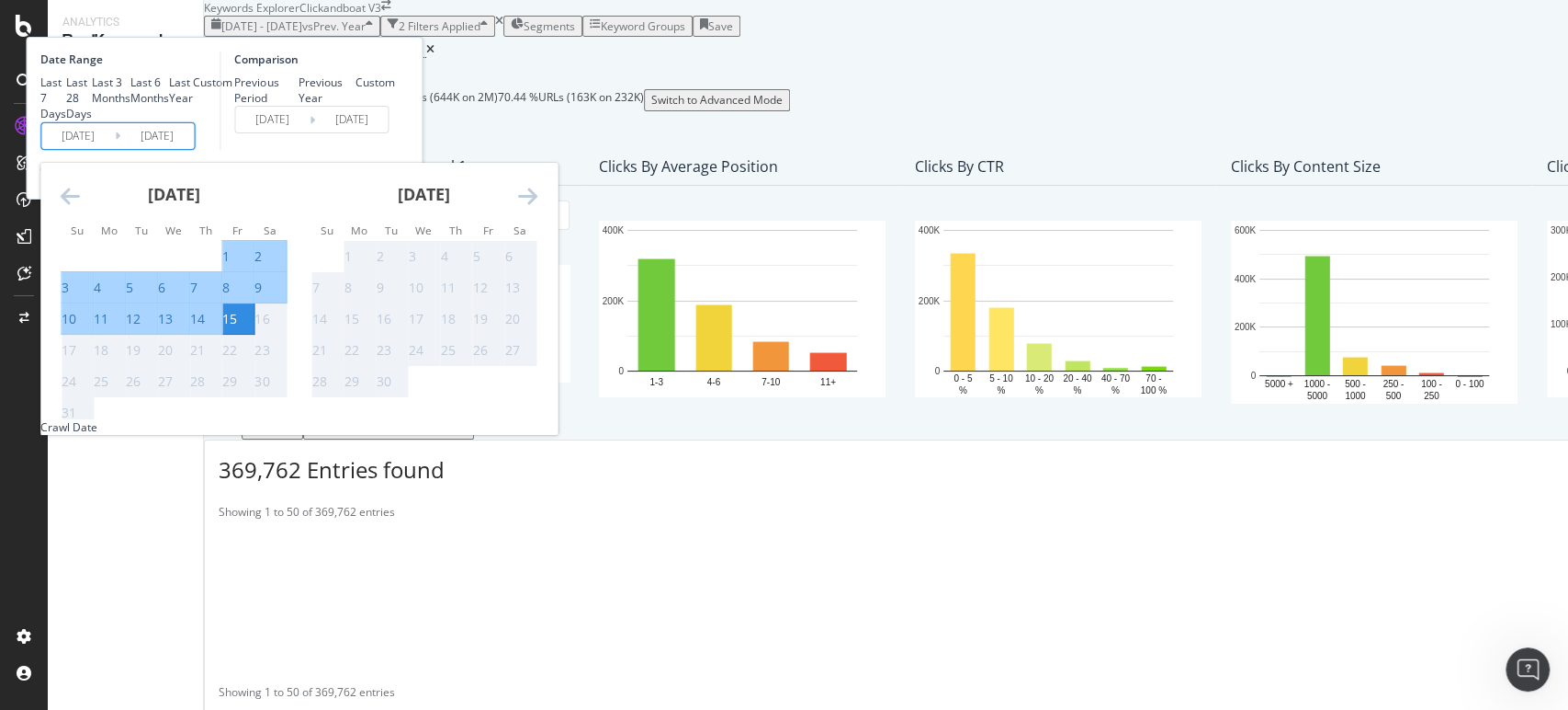
click at [394, 150] on div "Comparison Previous Period Previous Year Custom [DATE] Navigate forward to inte…" at bounding box center [307, 100] width 175 height 98
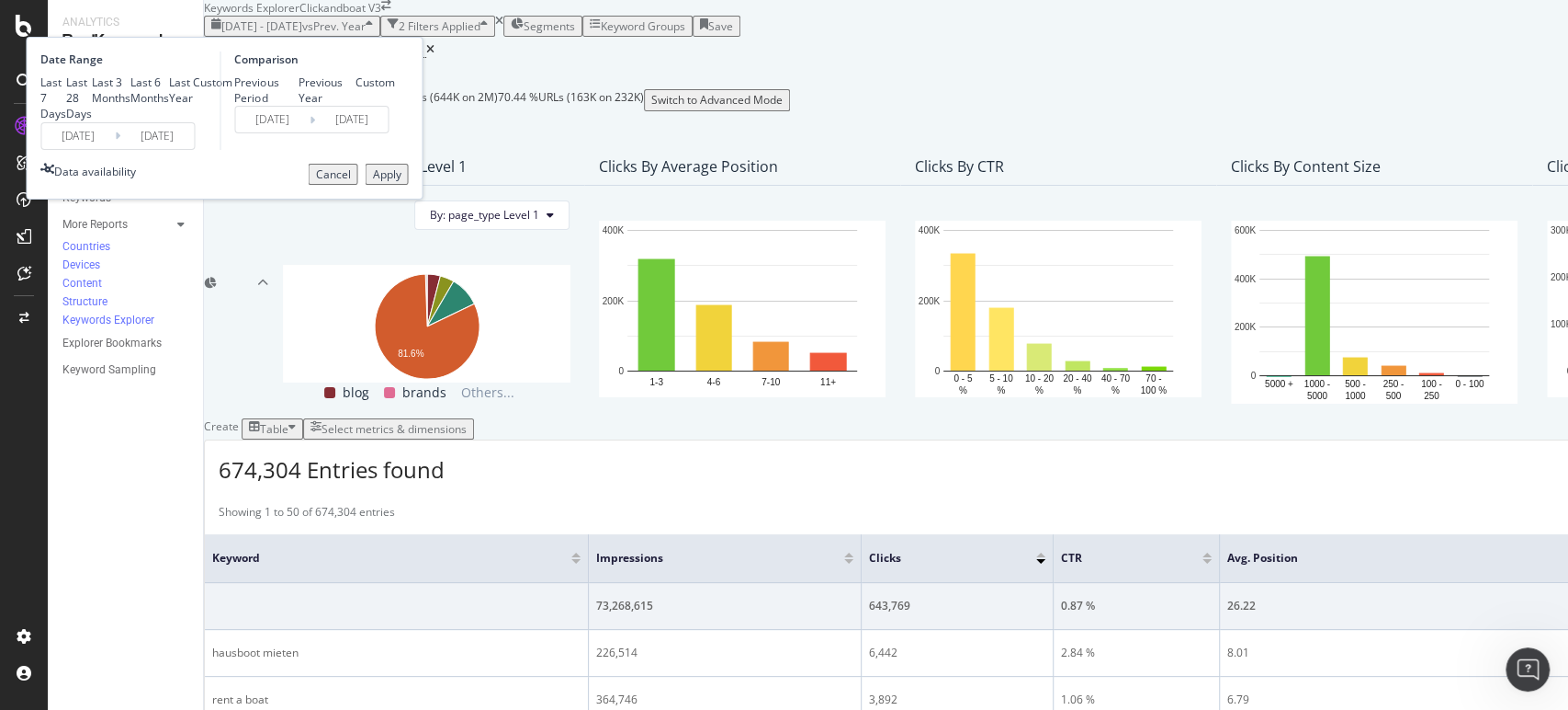
click at [400, 182] on div "Apply" at bounding box center [386, 174] width 28 height 16
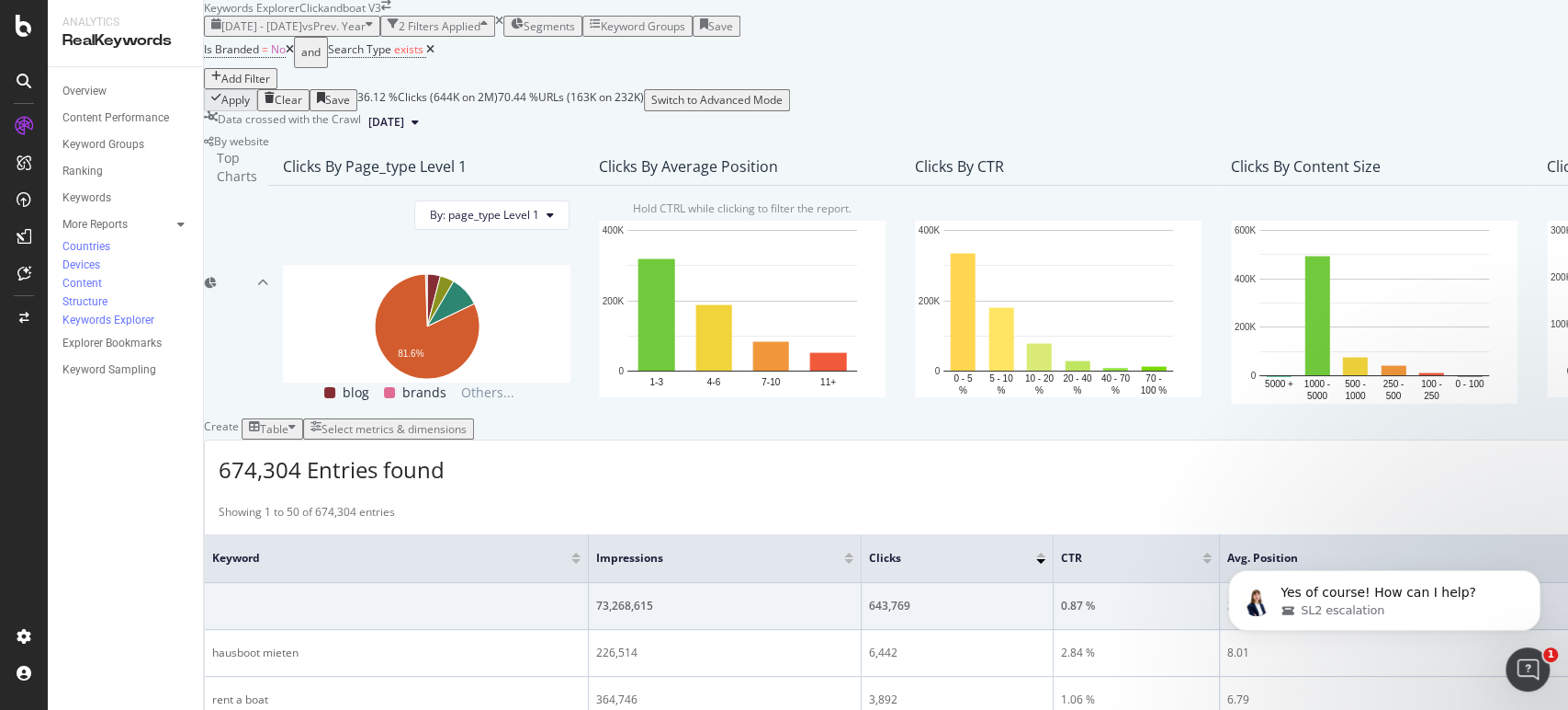
scroll to position [127, 0]
click at [548, 230] on button "By: page_type Level 1" at bounding box center [492, 214] width 155 height 29
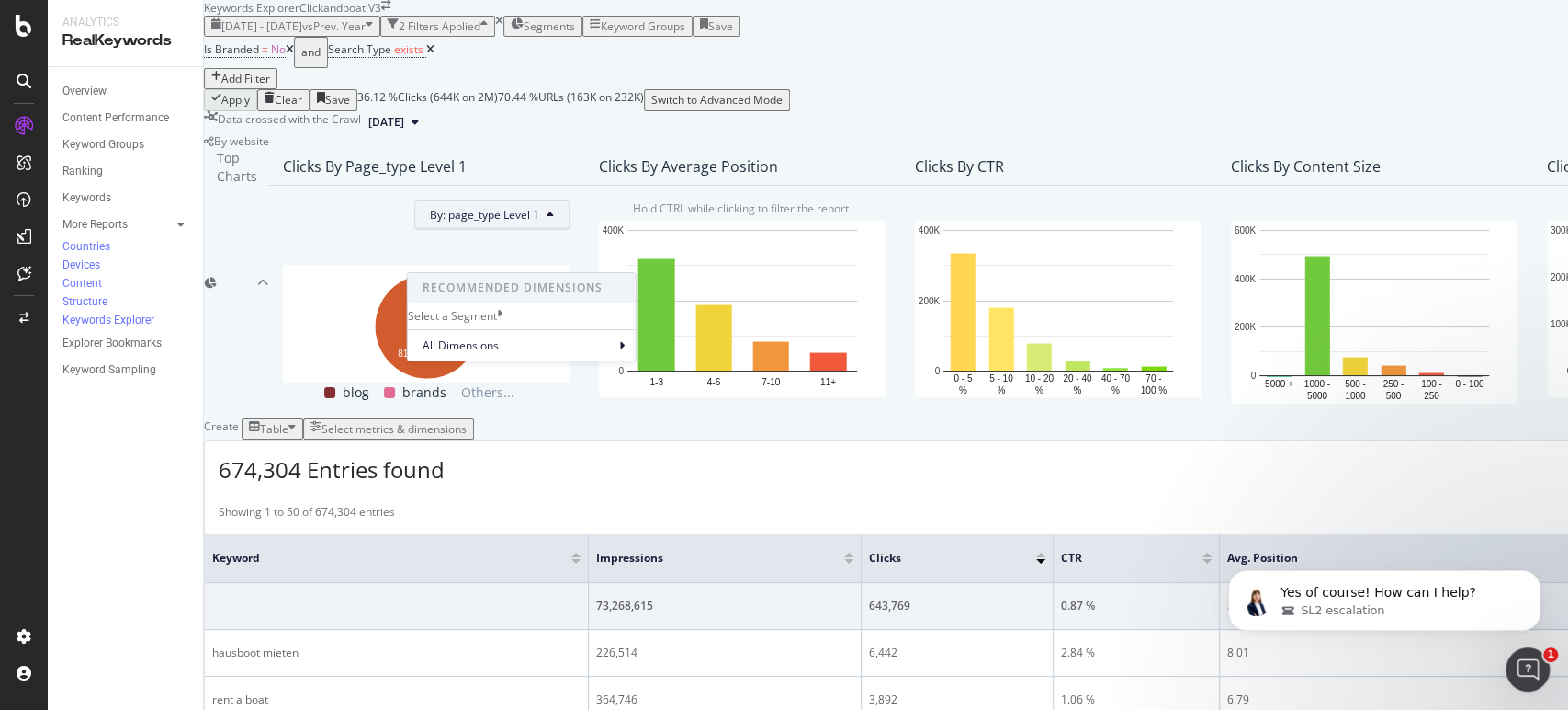
click at [612, 317] on div "Select a Segment" at bounding box center [522, 315] width 228 height 16
click at [573, 185] on div "Clicks By page_type Level 1" at bounding box center [426, 167] width 316 height 36
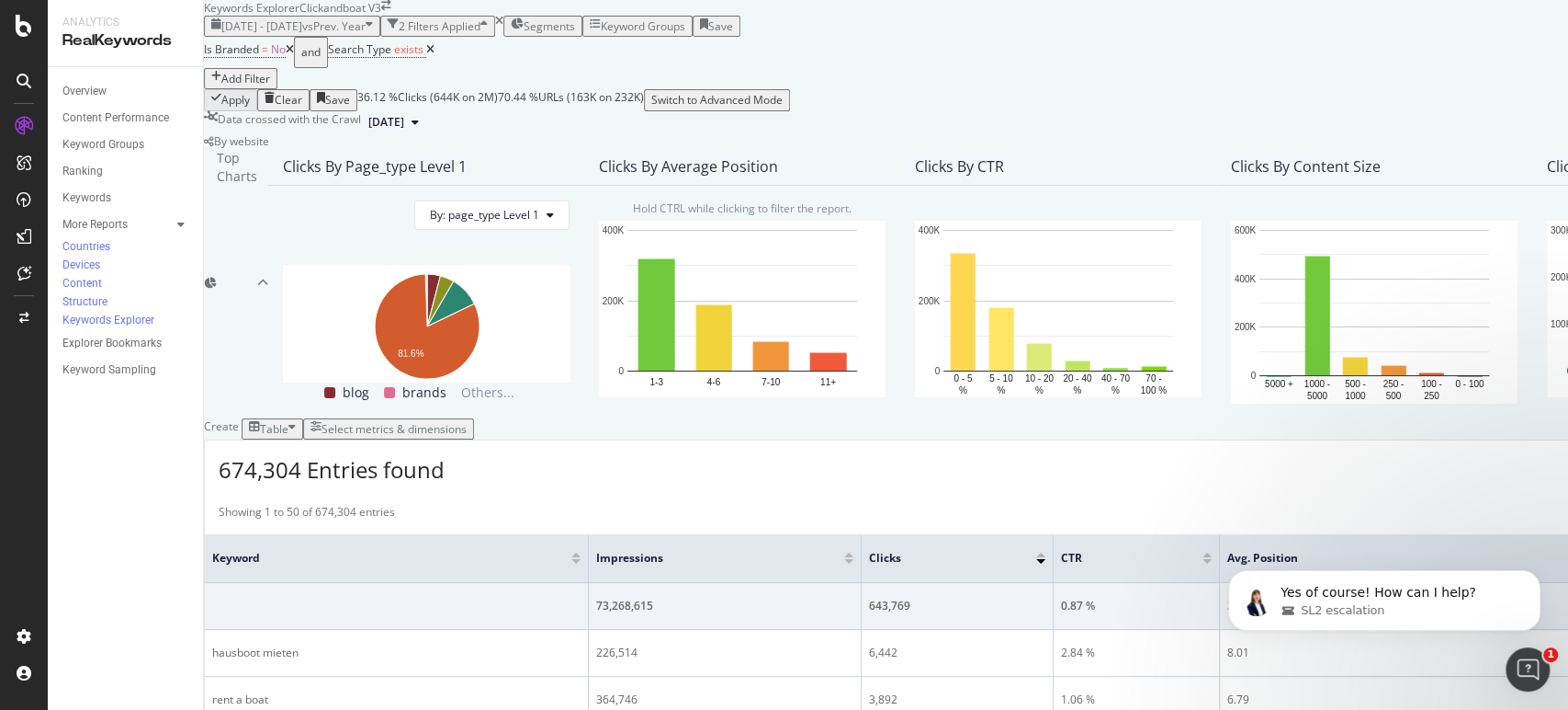
scroll to position [204, 0]
click at [1367, 603] on span "SL2 escalation" at bounding box center [1342, 611] width 83 height 17
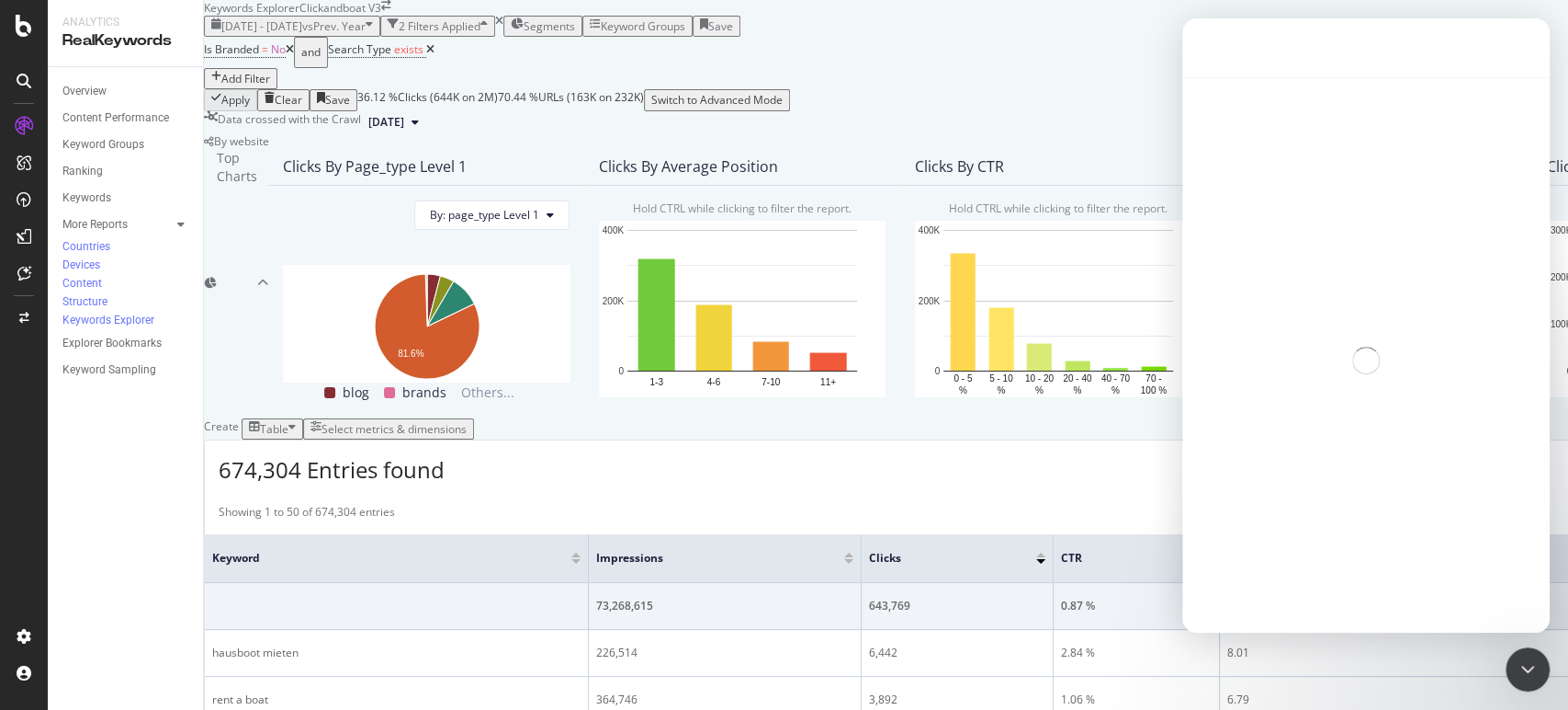
scroll to position [3, 0]
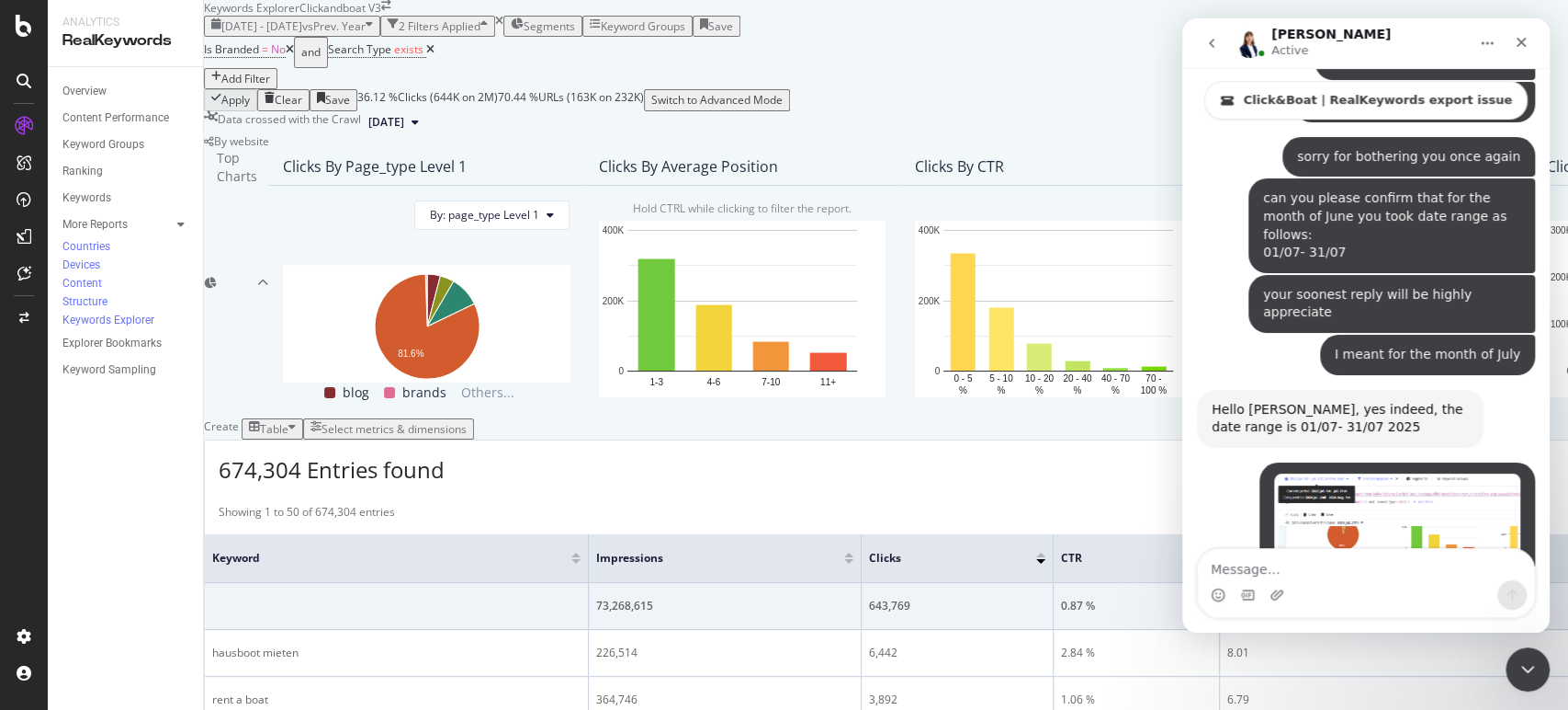
click at [1315, 581] on div "Intercom messenger" at bounding box center [1366, 594] width 337 height 29
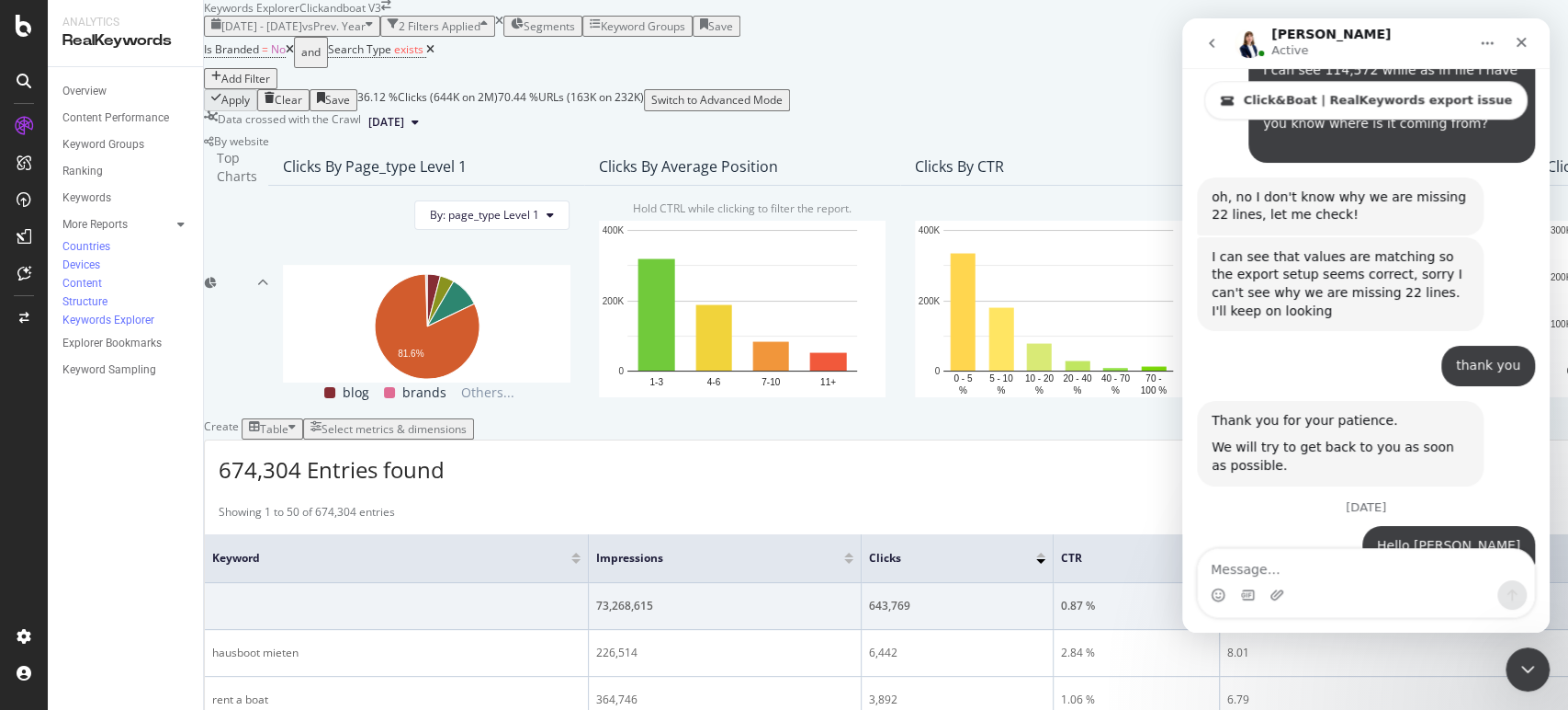
scroll to position [5658, 0]
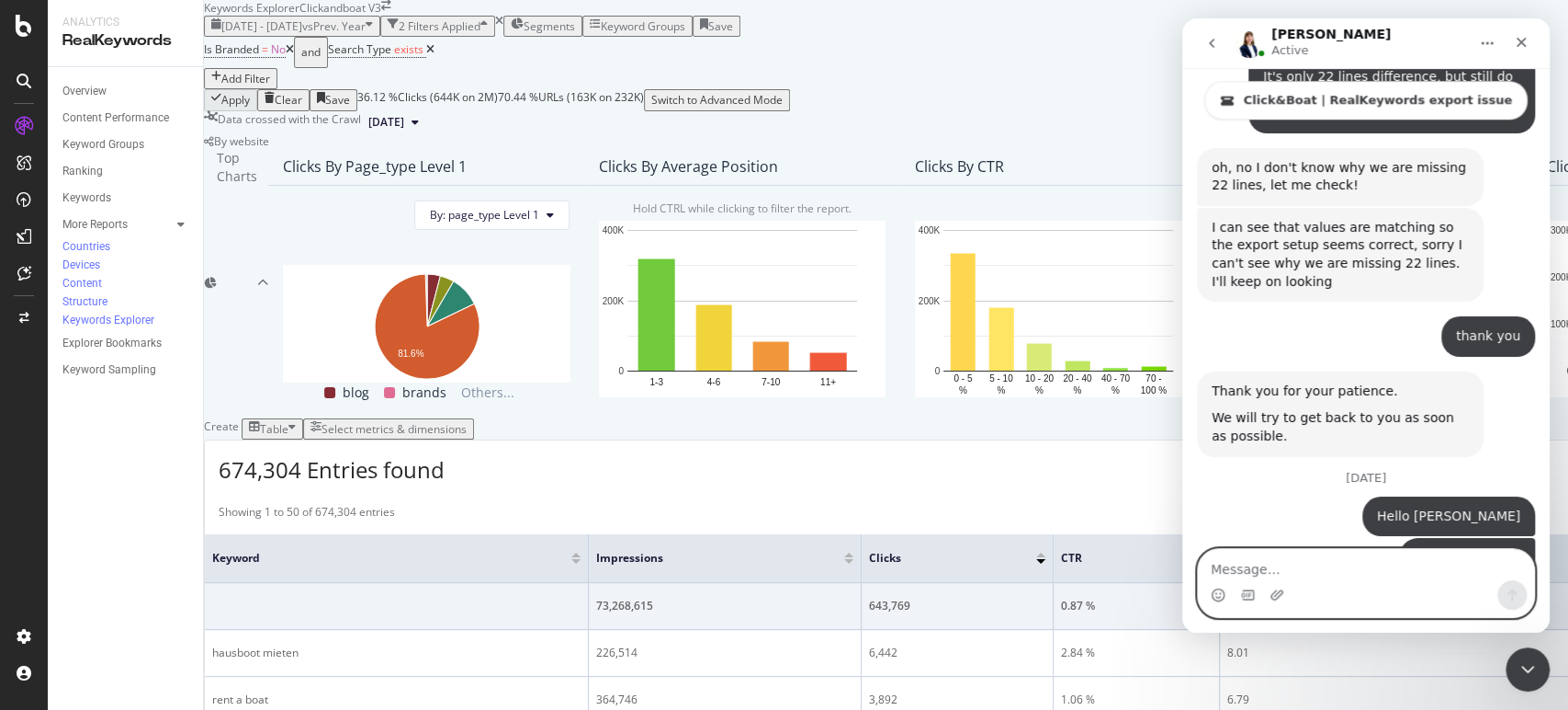
click at [1331, 572] on textarea "Message…" at bounding box center [1366, 564] width 337 height 31
type textarea "c"
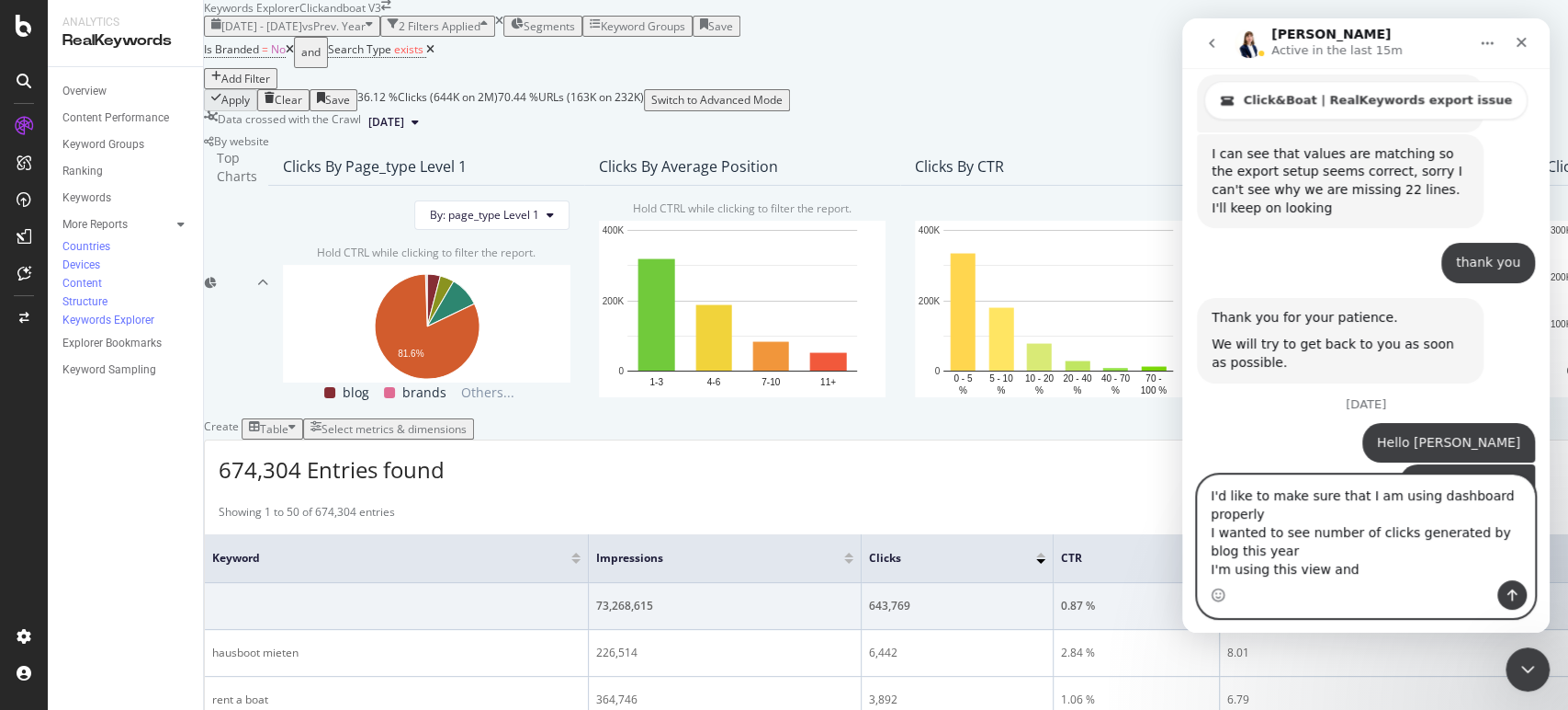
scroll to position [102, 0]
type textarea "I'd like to make sure that I am using dashboard properly I wanted to see number…"
click at [1524, 588] on button "Send a message…" at bounding box center [1511, 594] width 29 height 29
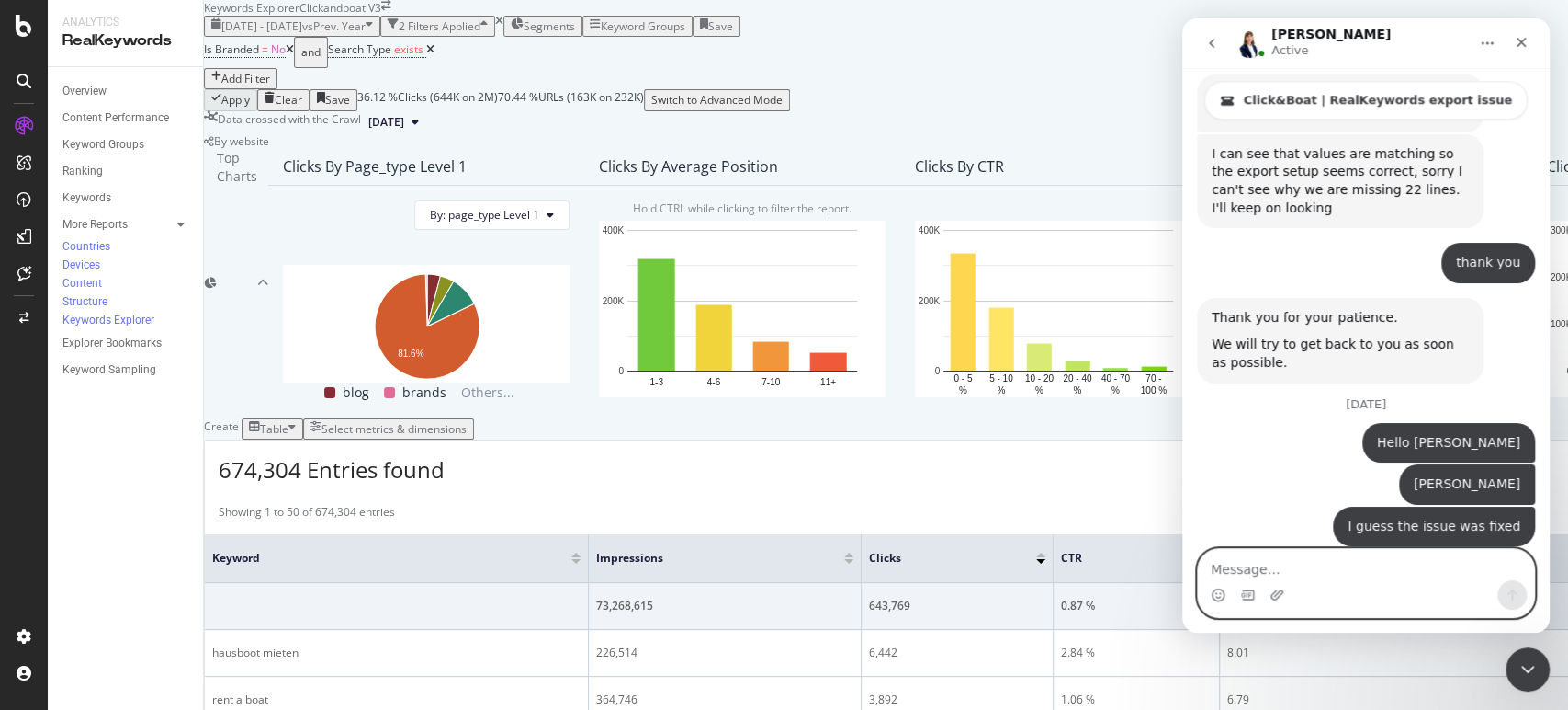
scroll to position [5756, 0]
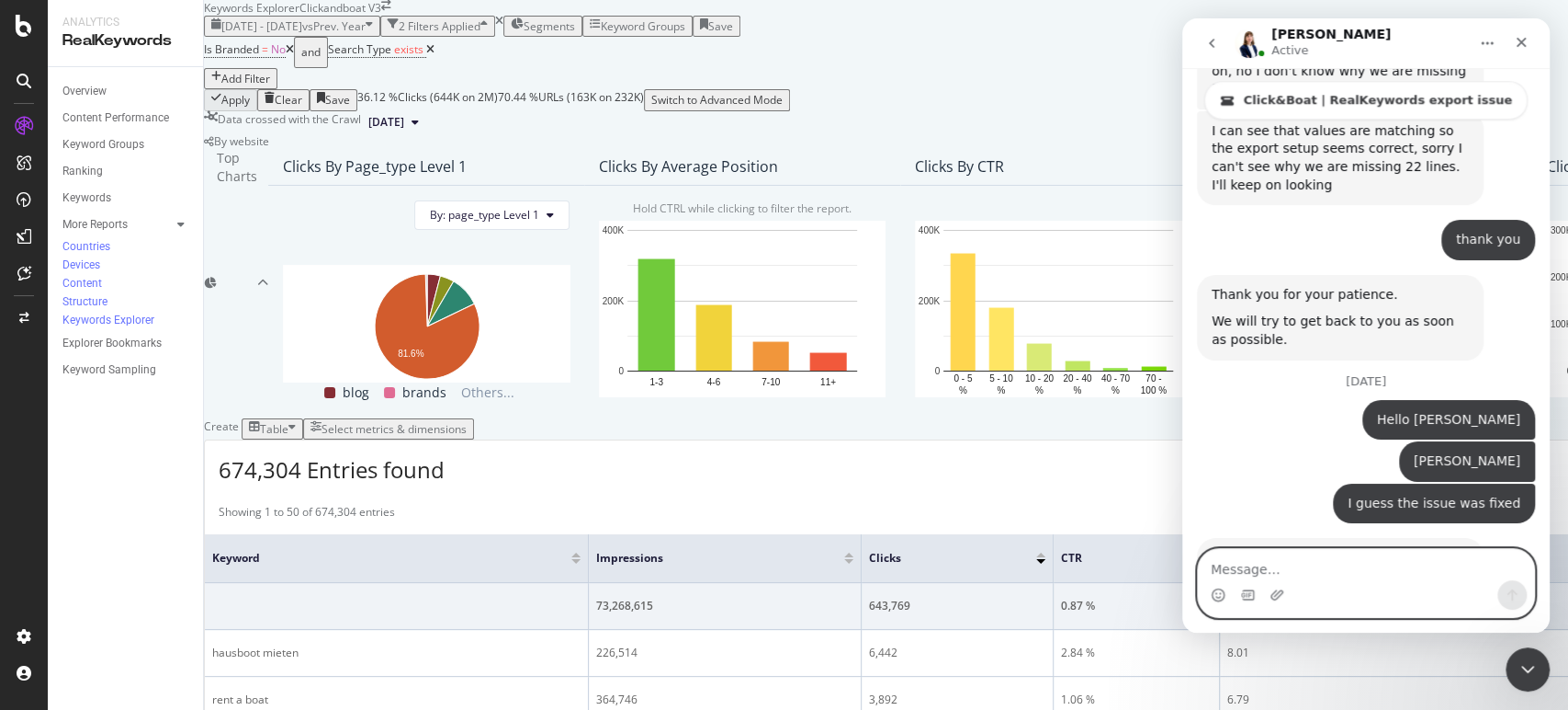
click at [1318, 578] on textarea "Message…" at bounding box center [1366, 564] width 337 height 31
paste textarea "[URL][DOMAIN_NAME].."
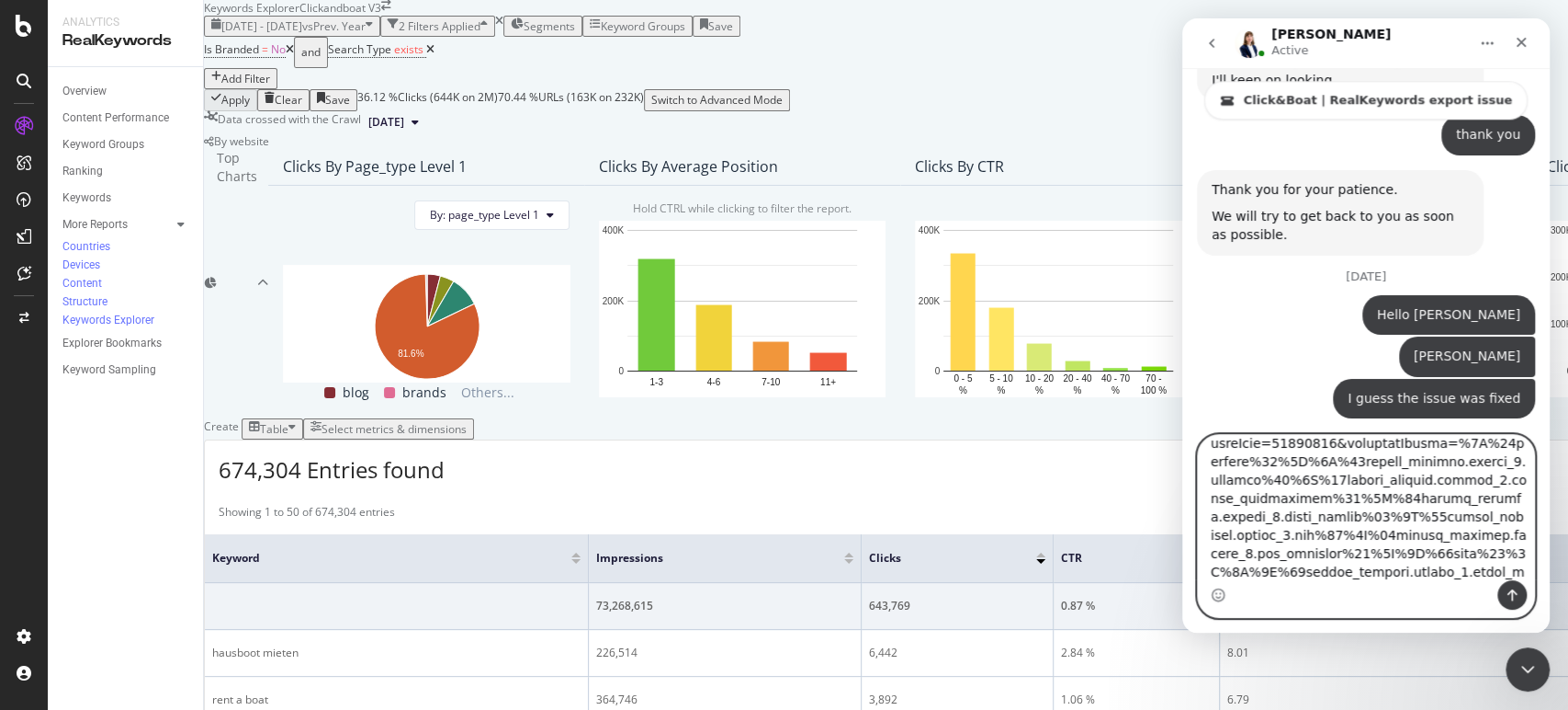
scroll to position [5869, 0]
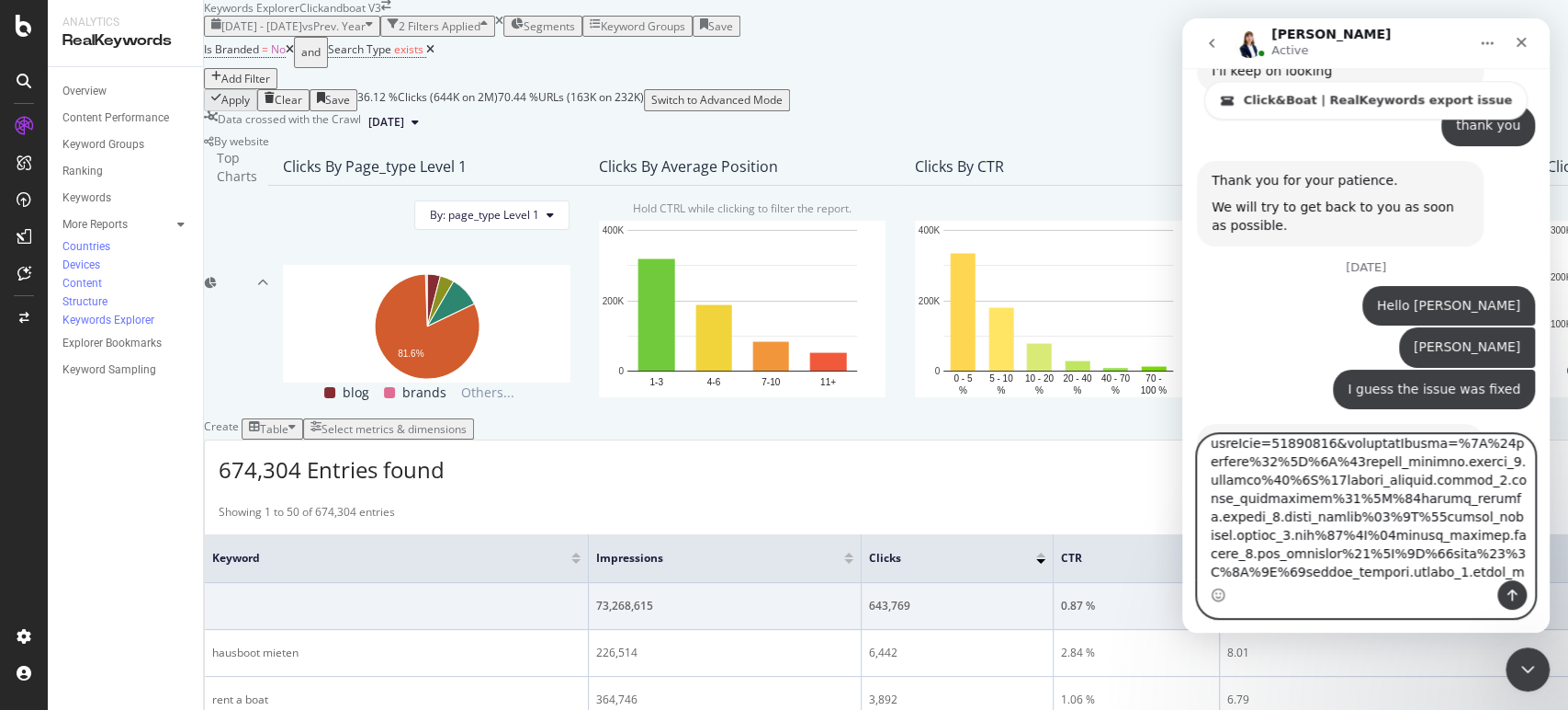
type textarea "[URL][DOMAIN_NAME].."
click at [1518, 586] on button "Send a message…" at bounding box center [1511, 594] width 29 height 29
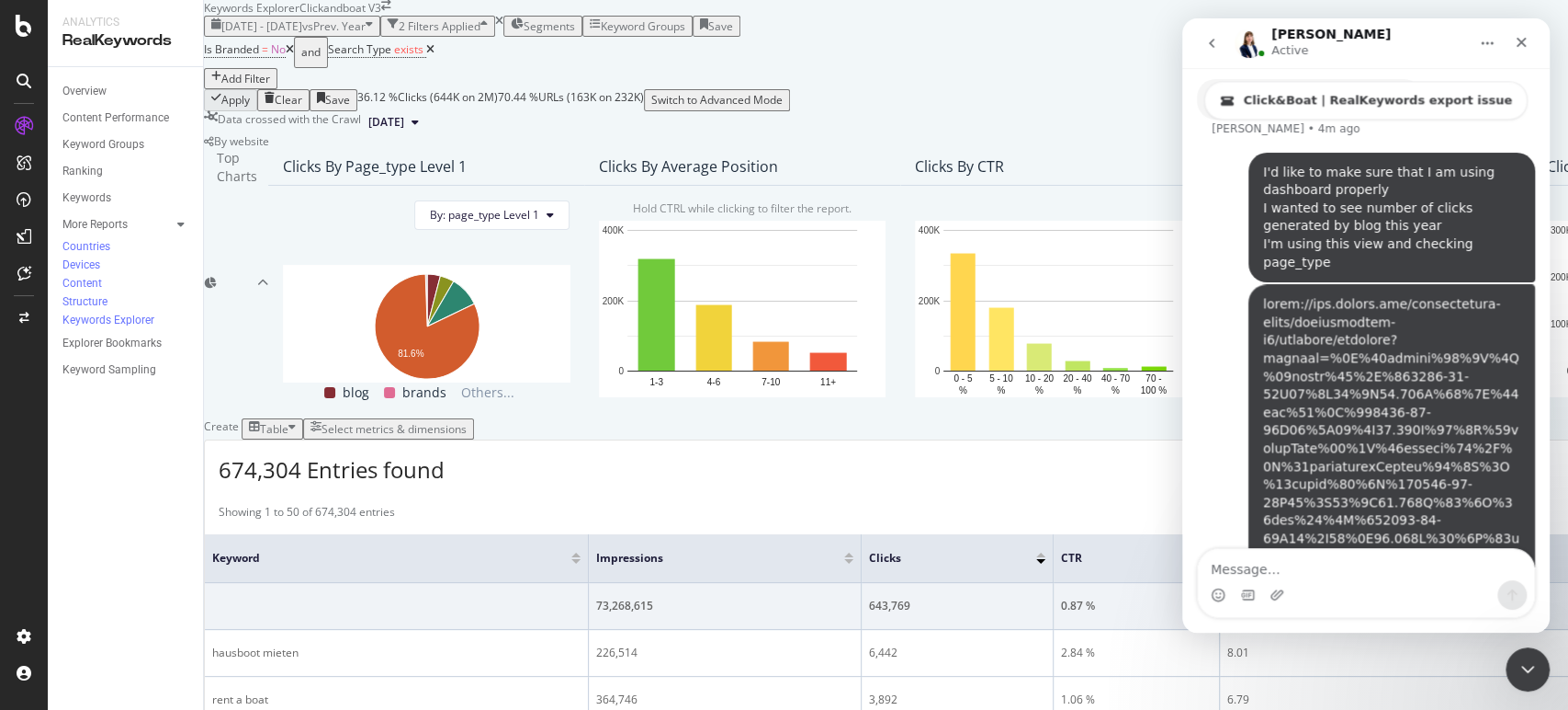
scroll to position [6482, 0]
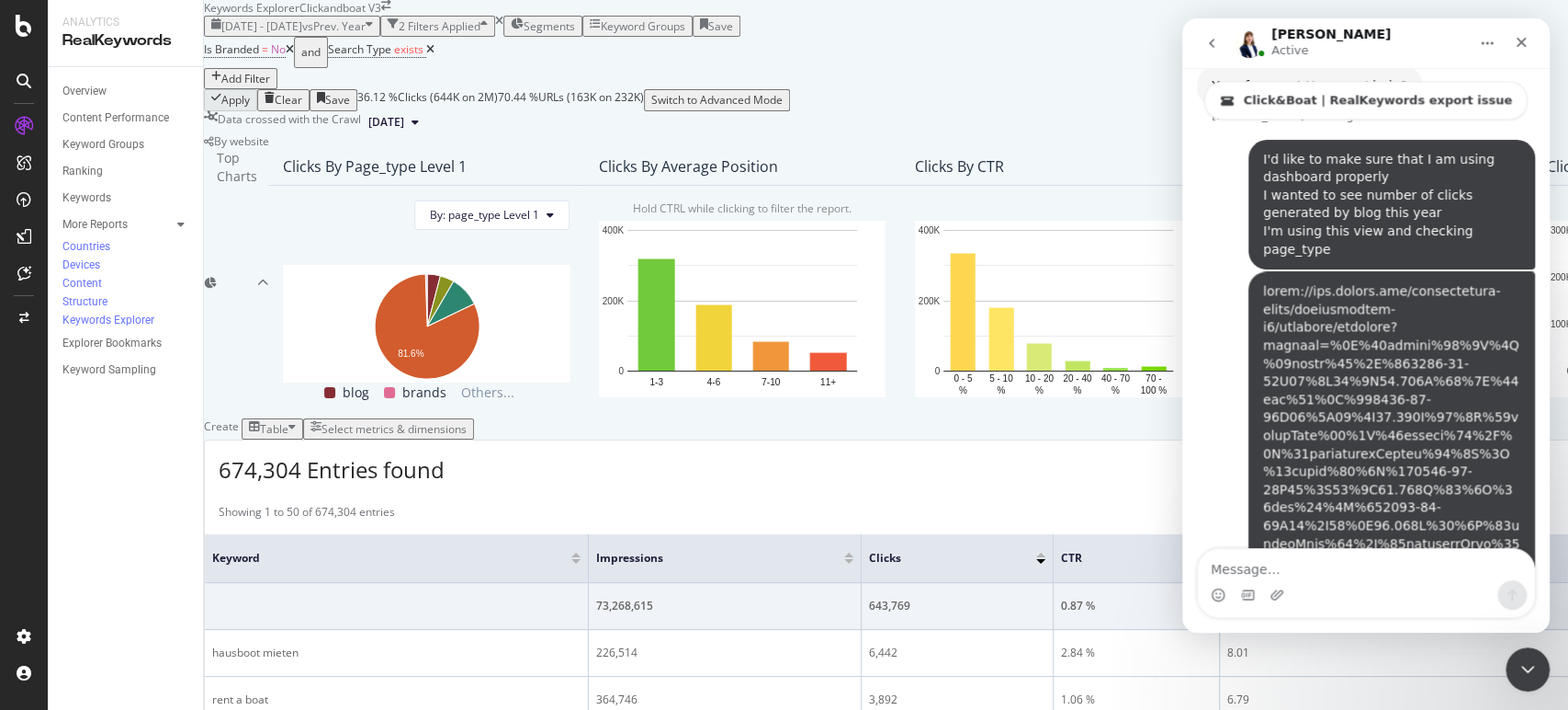
click at [1331, 583] on div "Intercom messenger" at bounding box center [1366, 594] width 337 height 29
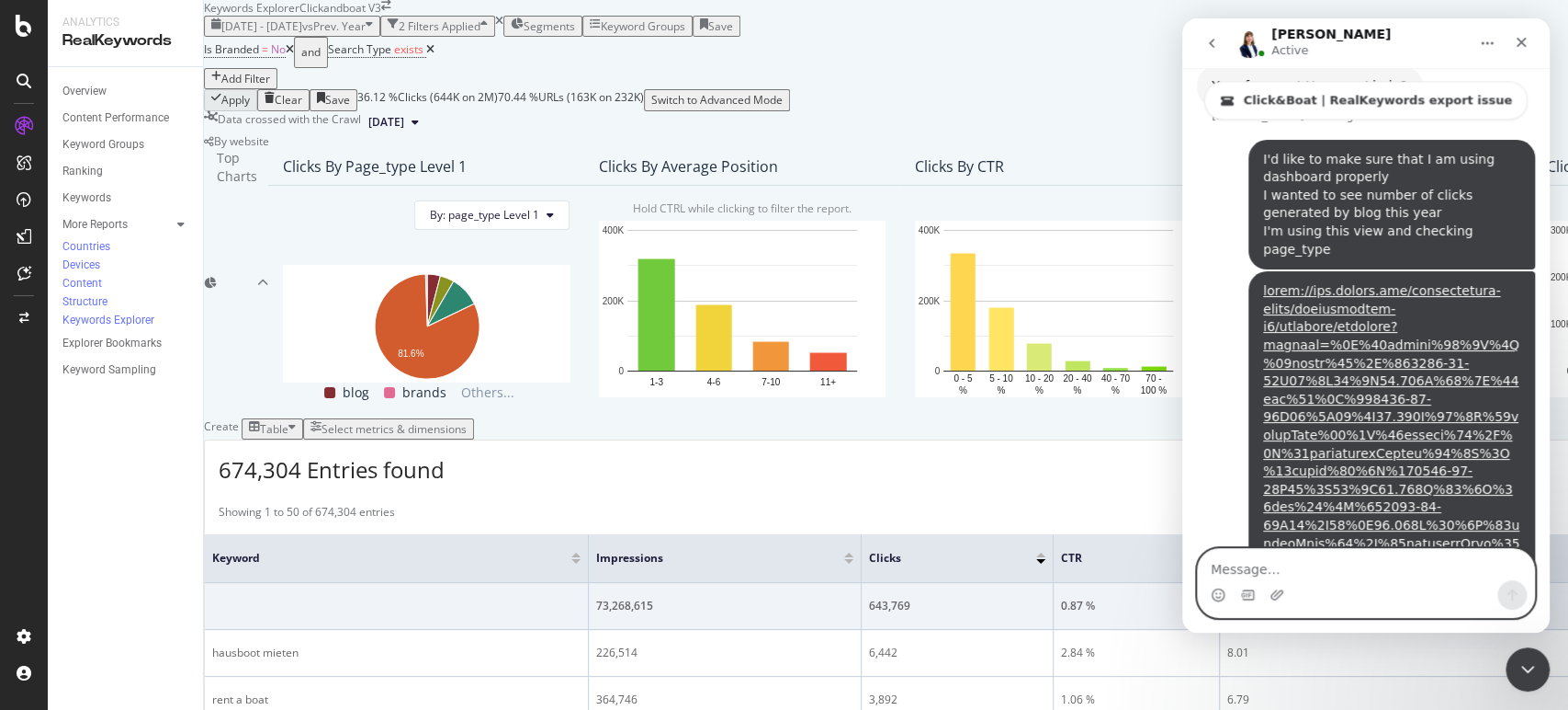
click at [1249, 572] on textarea "Message…" at bounding box center [1366, 564] width 337 height 31
type textarea "is it correct?"
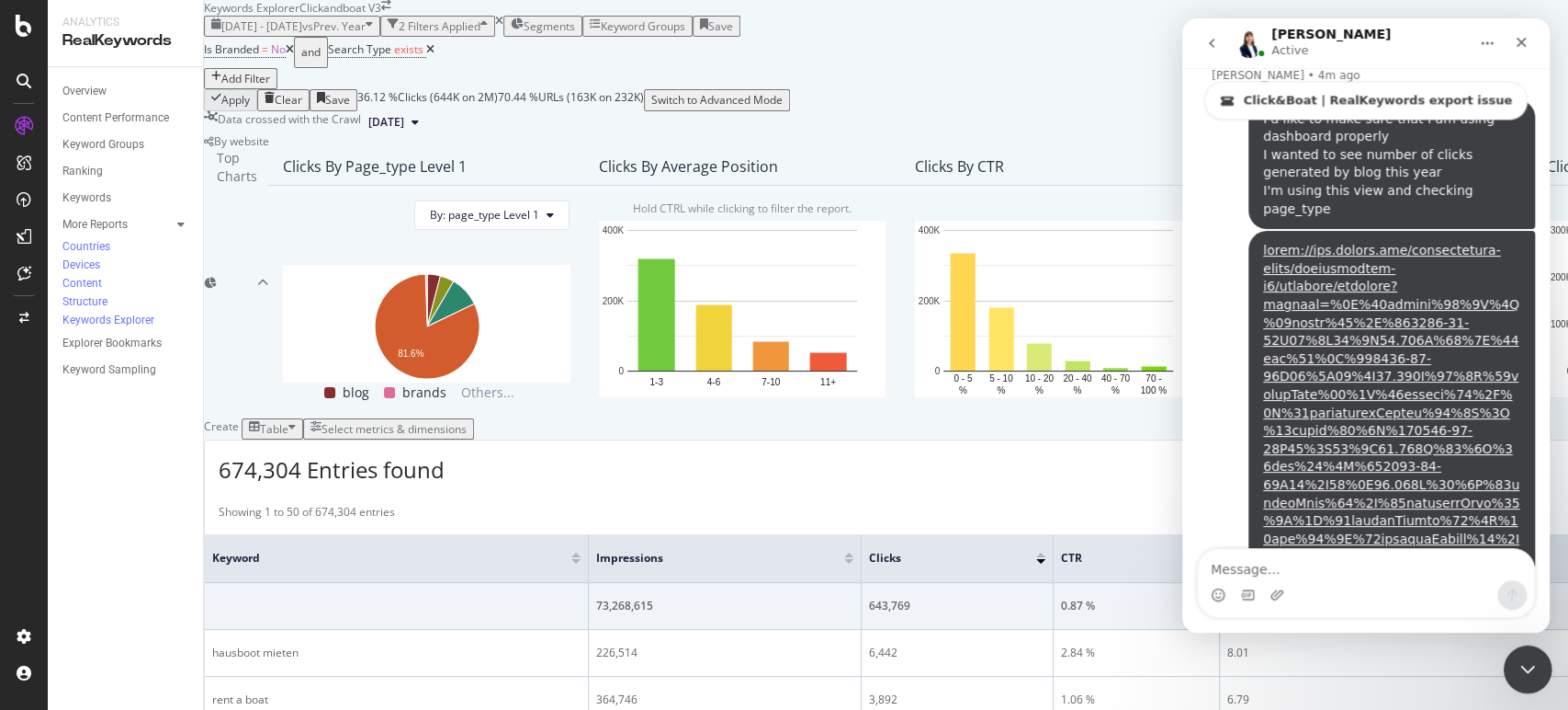
click at [1518, 675] on icon "Close Intercom Messenger" at bounding box center [1525, 667] width 22 height 22
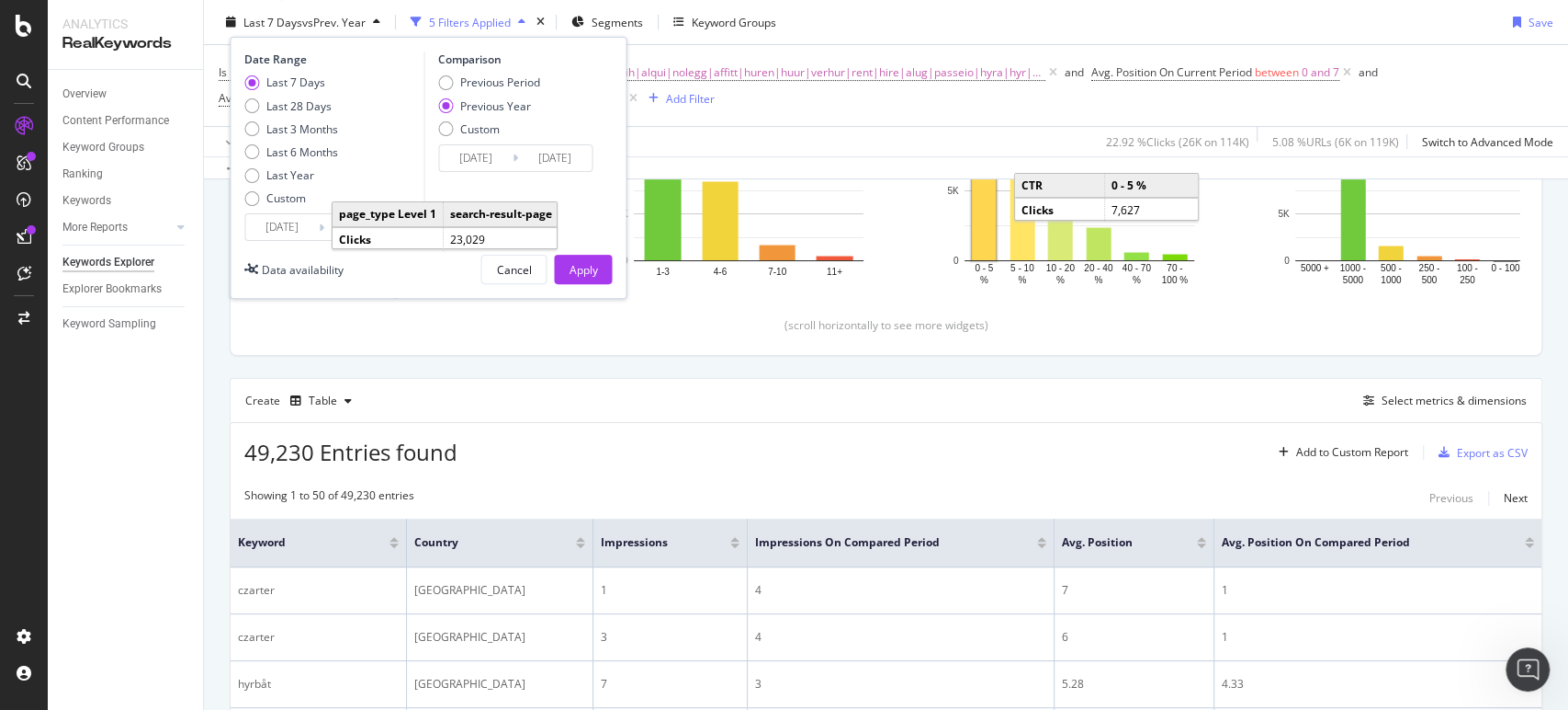
scroll to position [2, 0]
click at [1530, 665] on icon "Open Intercom Messenger" at bounding box center [1528, 670] width 30 height 30
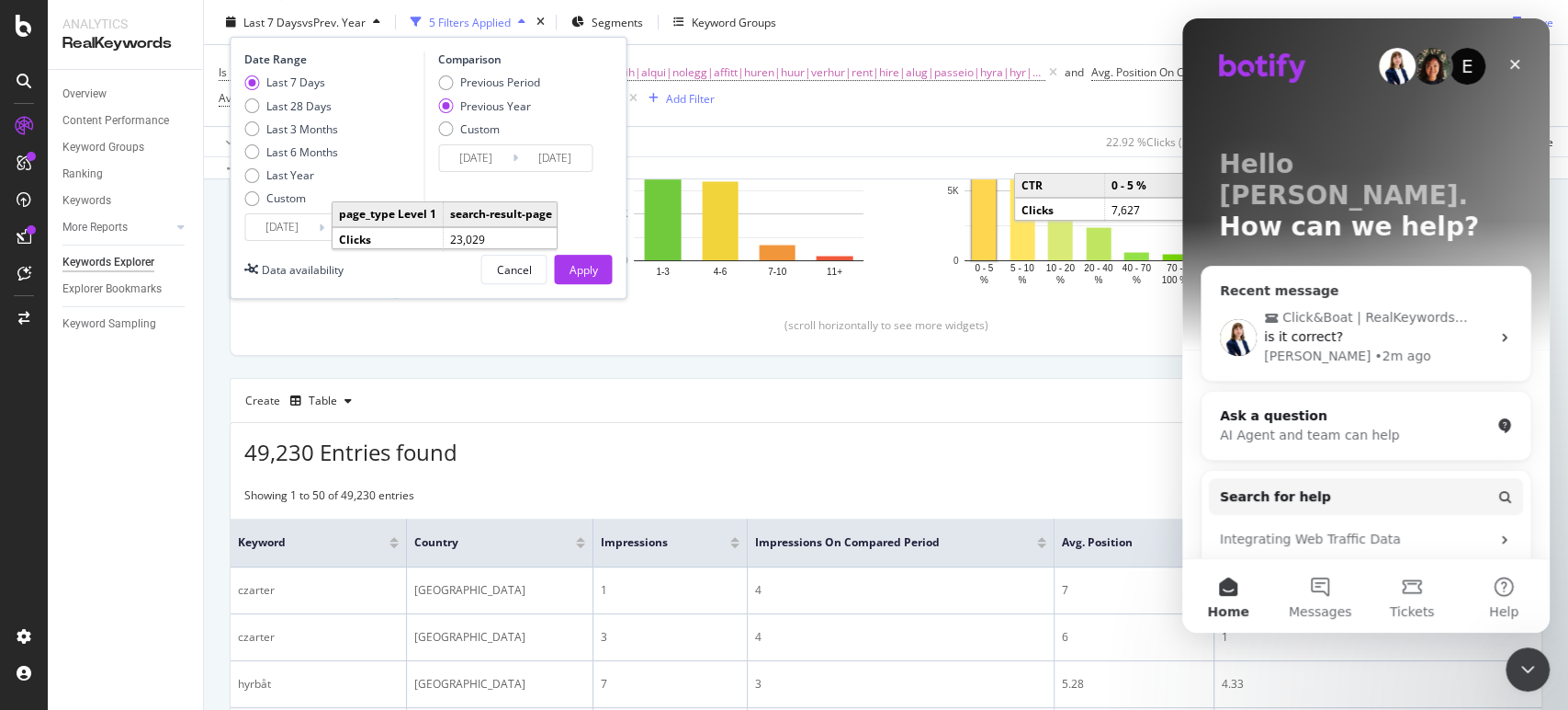
click at [1381, 327] on div "is it correct?" at bounding box center [1377, 337] width 226 height 20
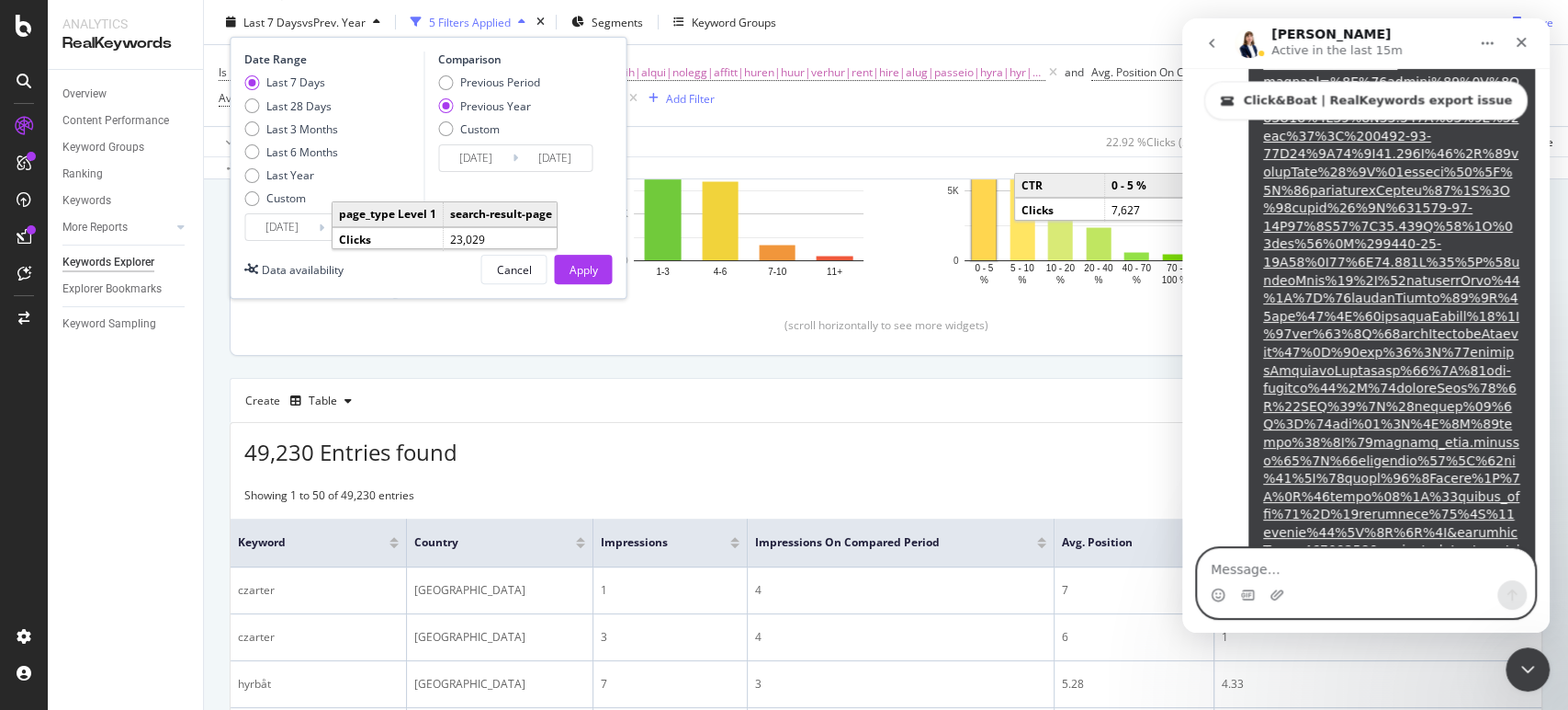
scroll to position [6749, 0]
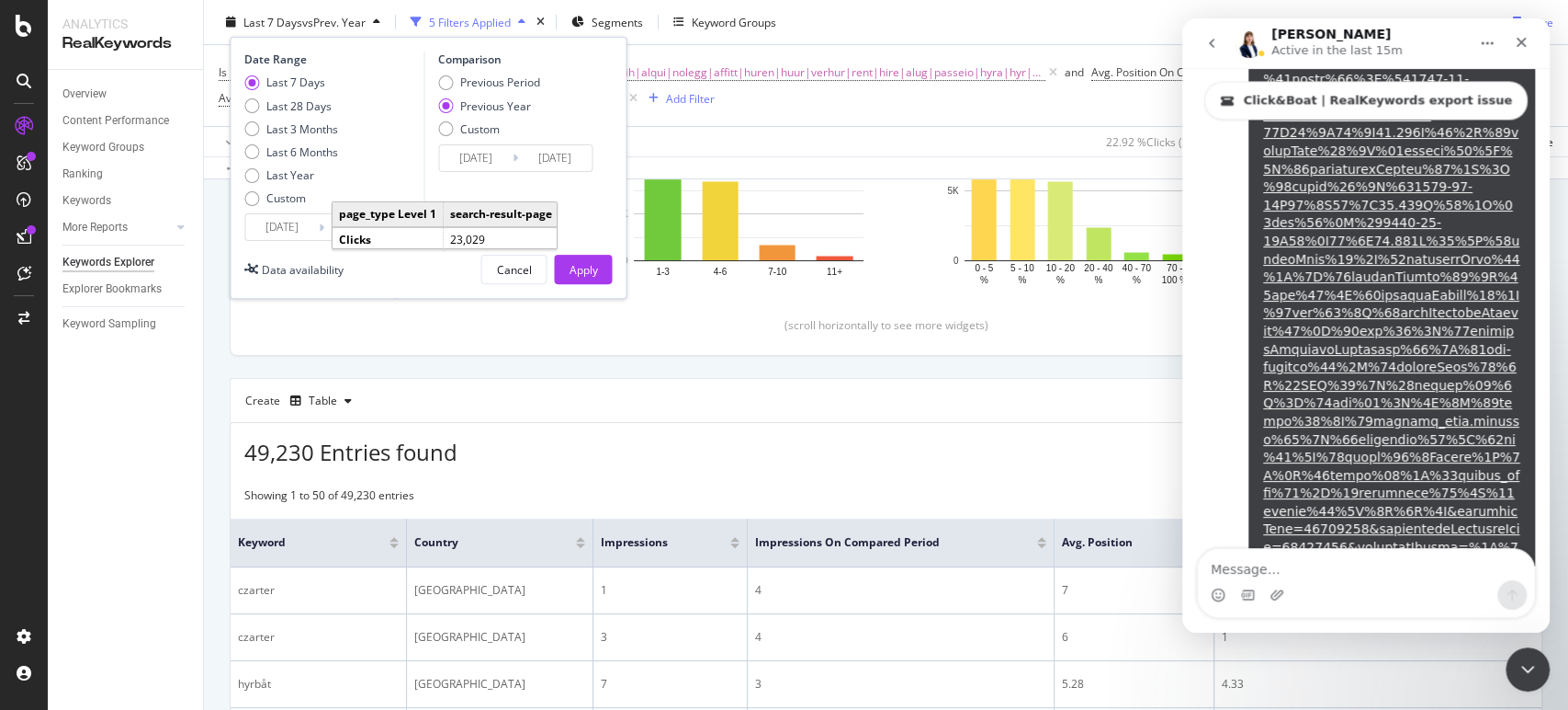
click at [1285, 579] on textarea "Message…" at bounding box center [1366, 564] width 337 height 31
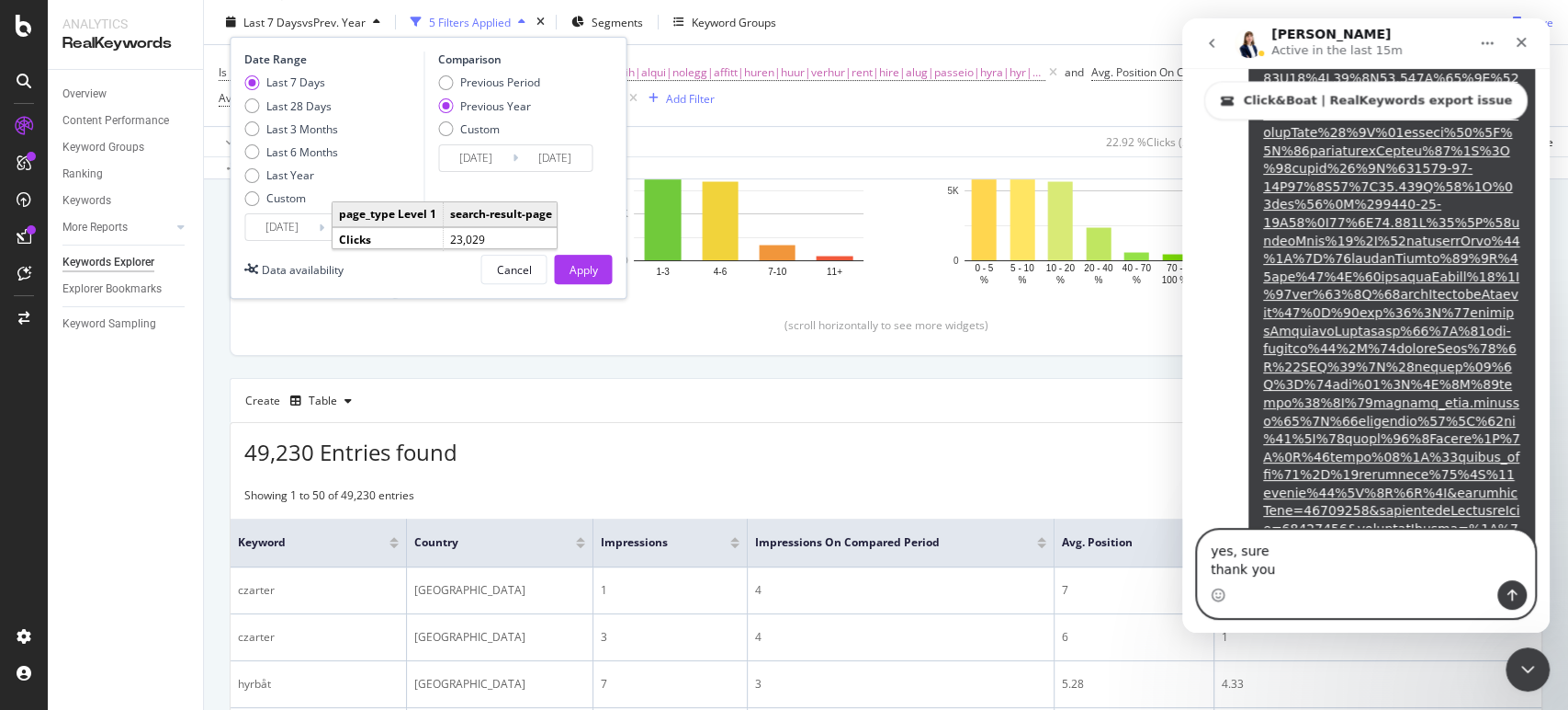
type textarea "yes, sure thank you"
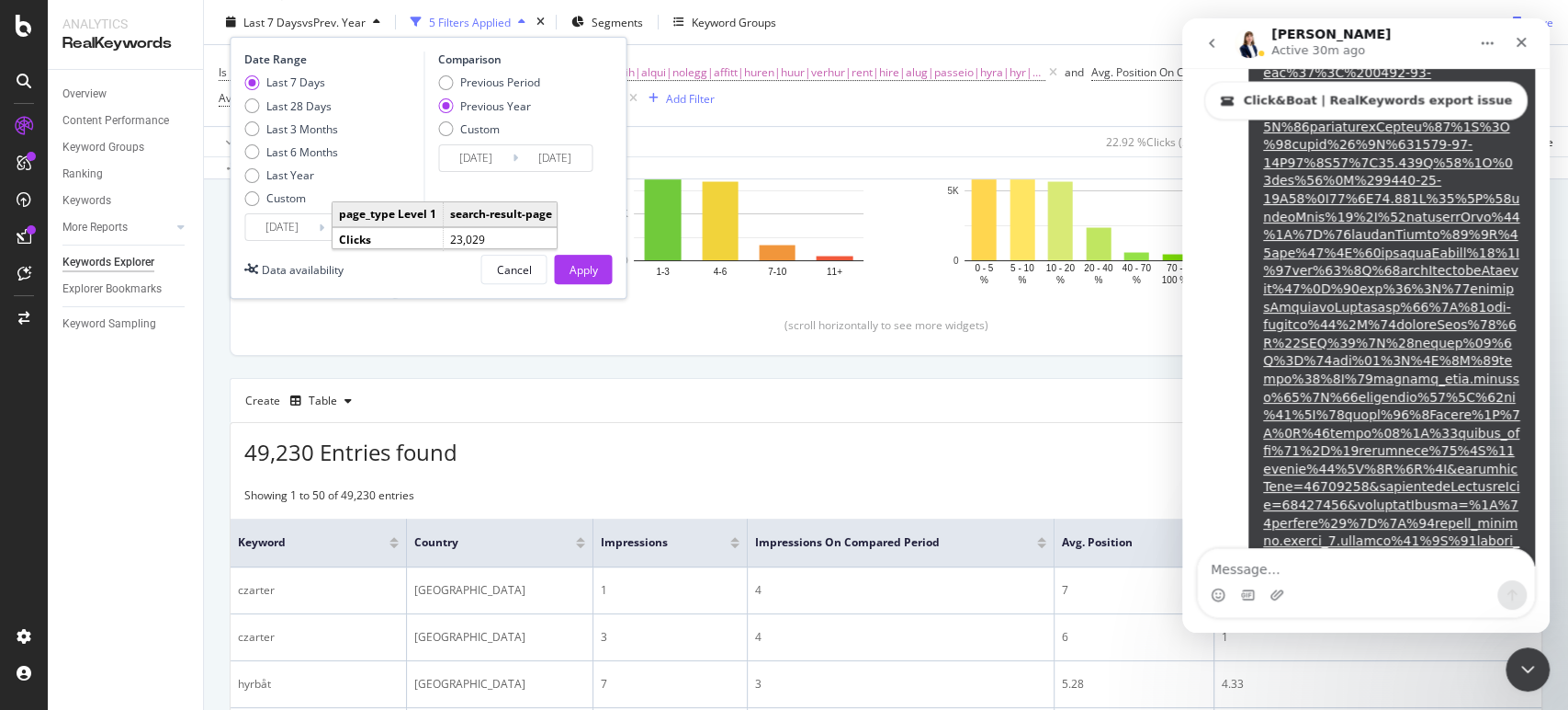
click at [1537, 665] on icon "Close Intercom Messenger" at bounding box center [1528, 669] width 22 height 22
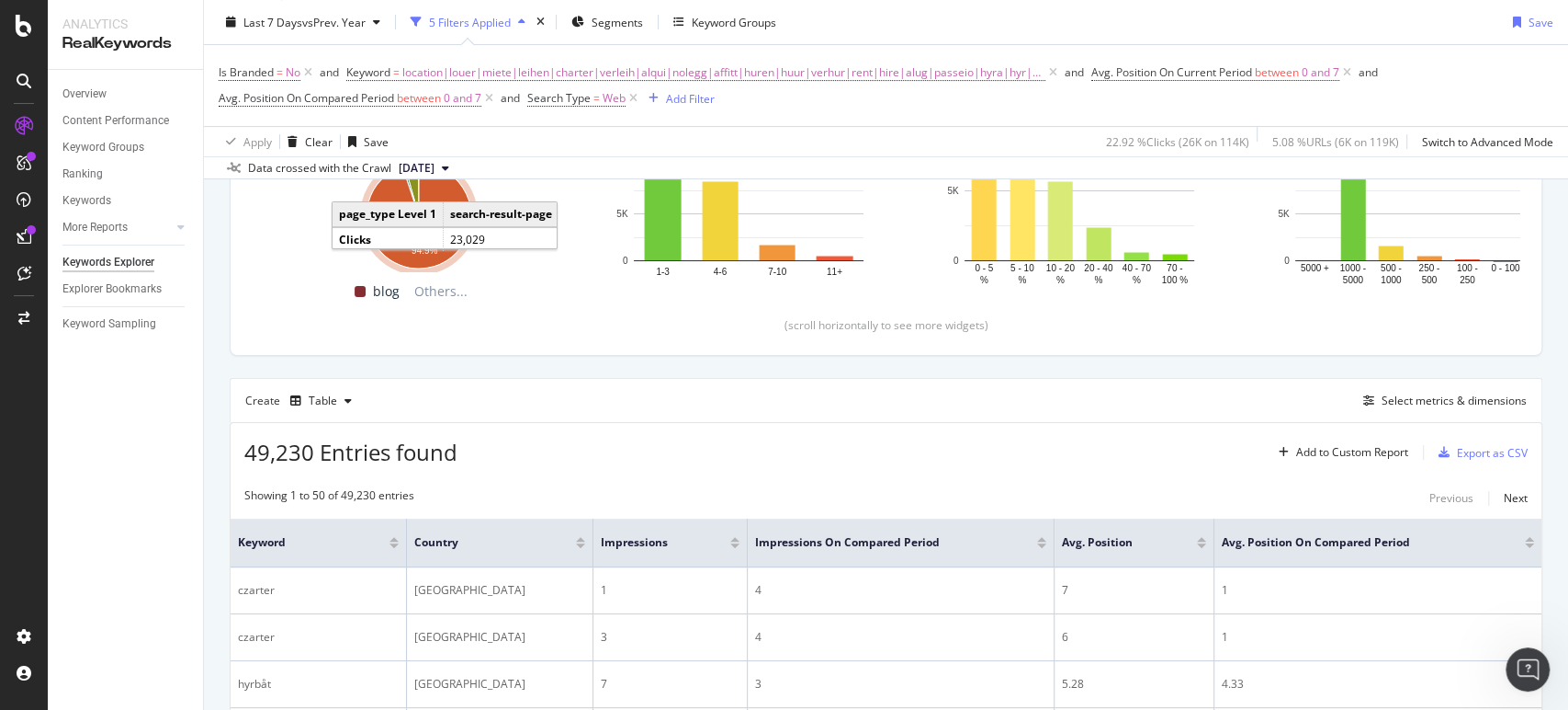
click at [925, 13] on div "Last 7 Days vs Prev. Year 5 Filters Applied Segments Keyword Groups Save" at bounding box center [885, 25] width 1364 height 36
click at [1524, 667] on icon "Open Intercom Messenger" at bounding box center [1528, 670] width 30 height 30
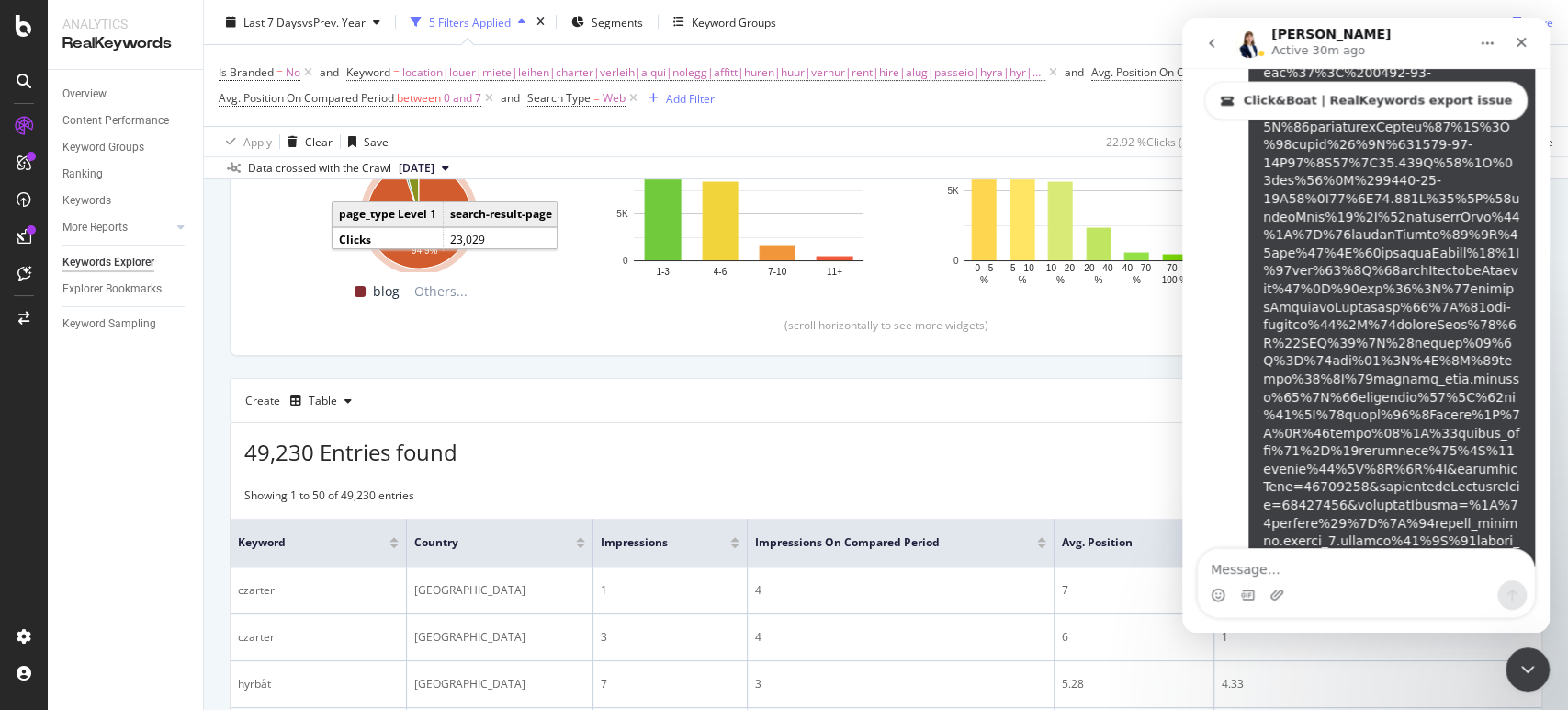
click at [1347, 161] on link "Ilona says…" at bounding box center [1391, 342] width 257 height 771
